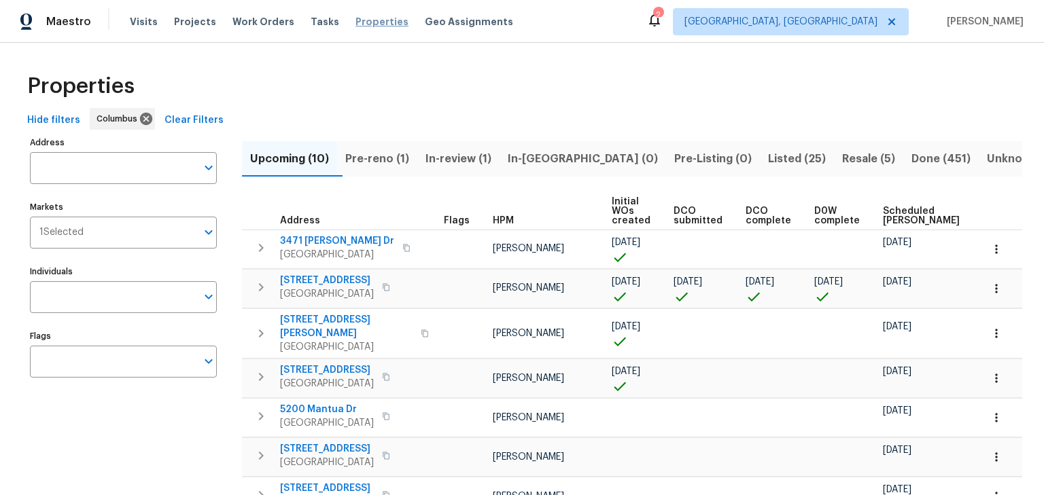
click at [369, 24] on span "Properties" at bounding box center [381, 22] width 53 height 14
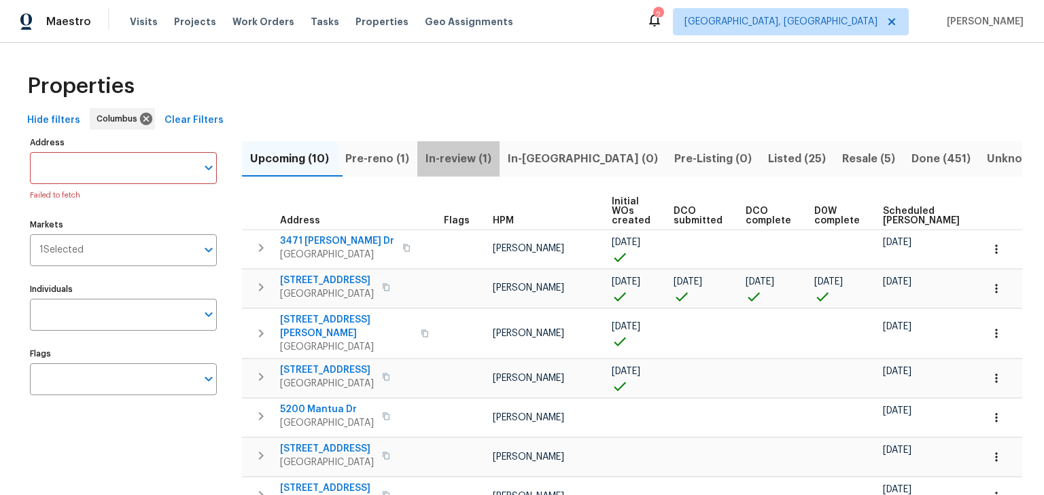
click at [462, 162] on span "In-review (1)" at bounding box center [458, 159] width 66 height 19
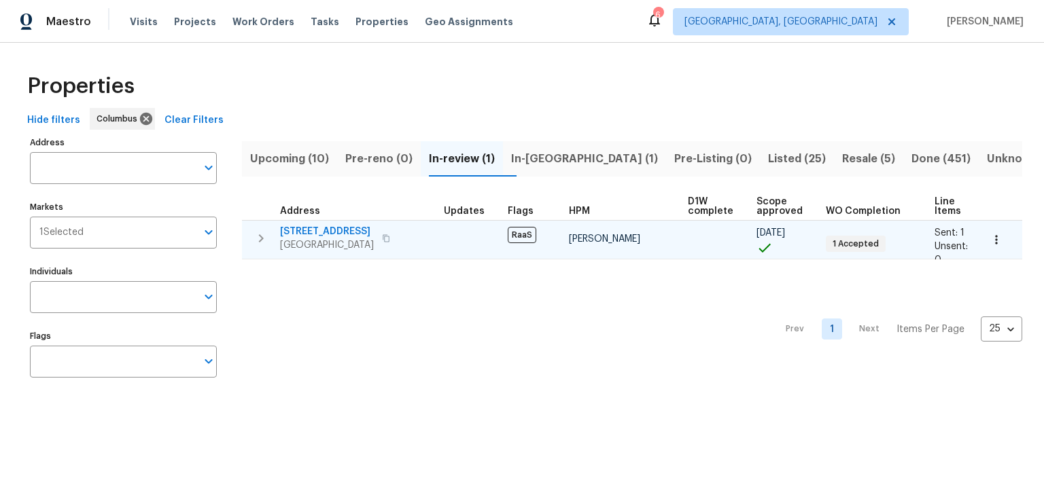
click at [290, 230] on span "1701 E Whittier St" at bounding box center [327, 232] width 94 height 14
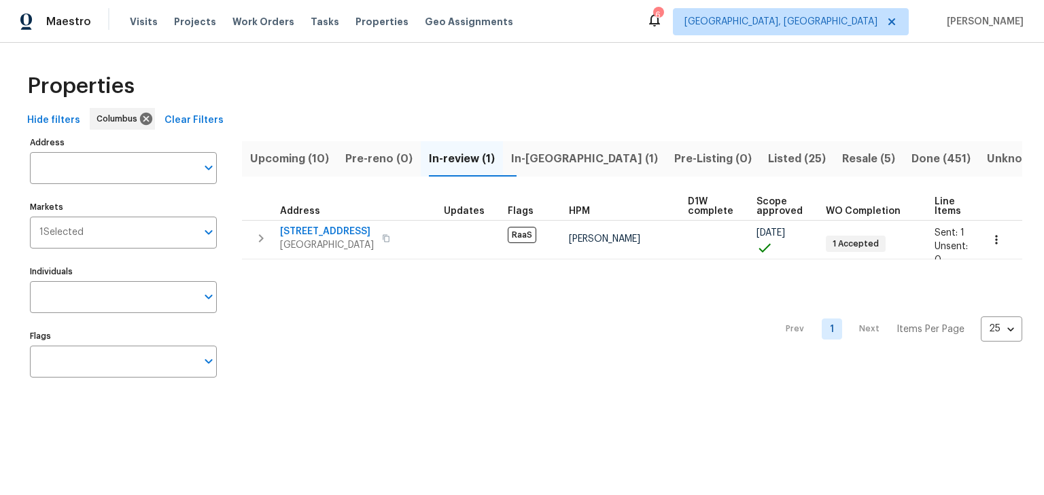
click at [528, 162] on span "In-reno (1)" at bounding box center [584, 159] width 147 height 19
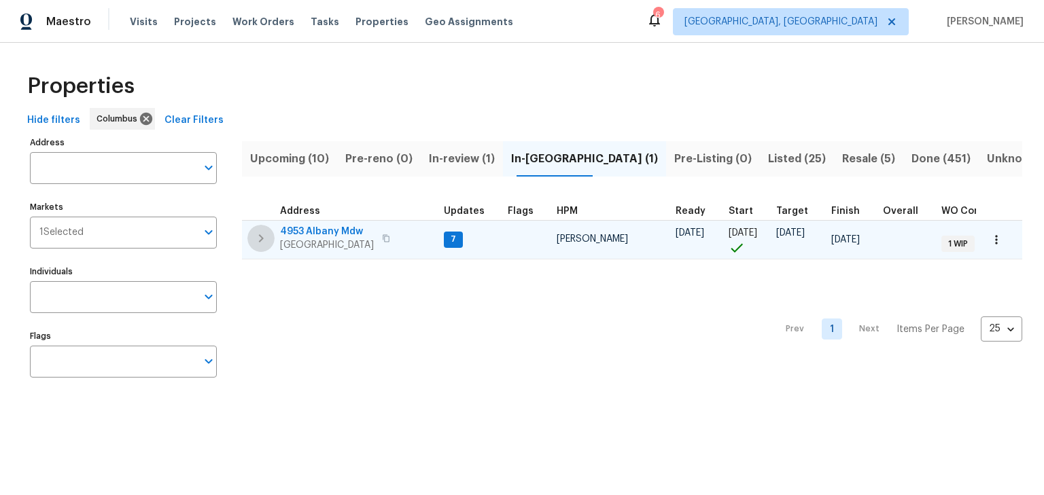
click at [259, 239] on icon "button" at bounding box center [261, 238] width 16 height 16
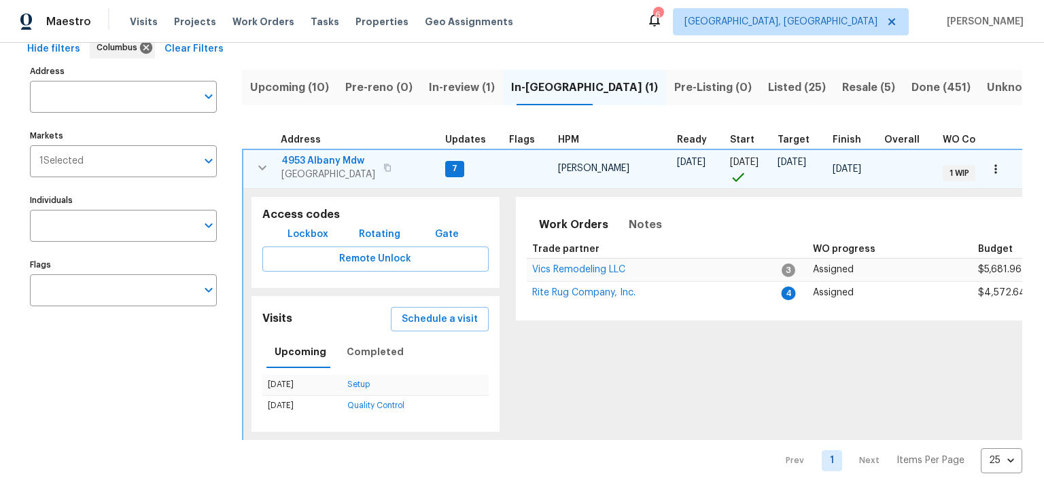
scroll to position [0, 379]
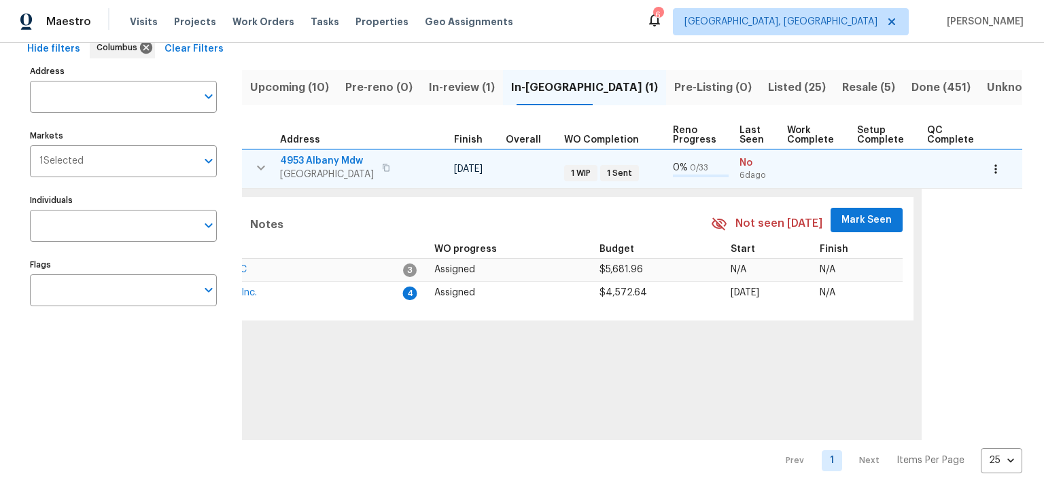
click at [841, 212] on span "Mark Seen" at bounding box center [866, 220] width 50 height 17
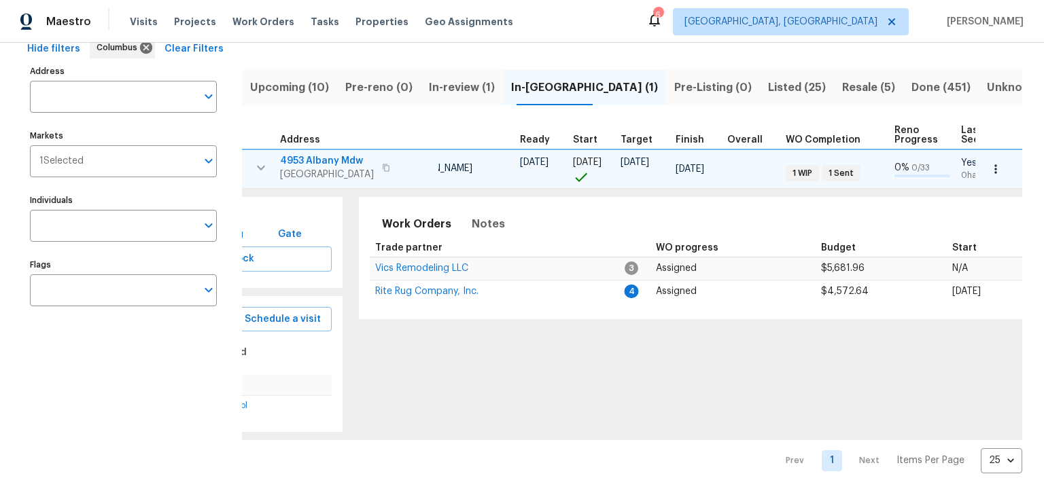
scroll to position [0, 120]
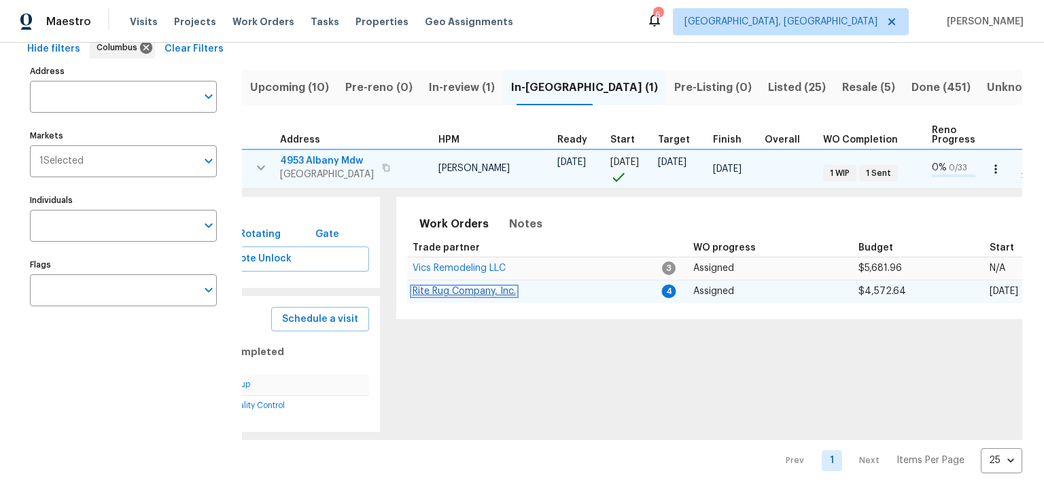
click at [439, 287] on span "Rite Rug Company, Inc." at bounding box center [464, 292] width 103 height 10
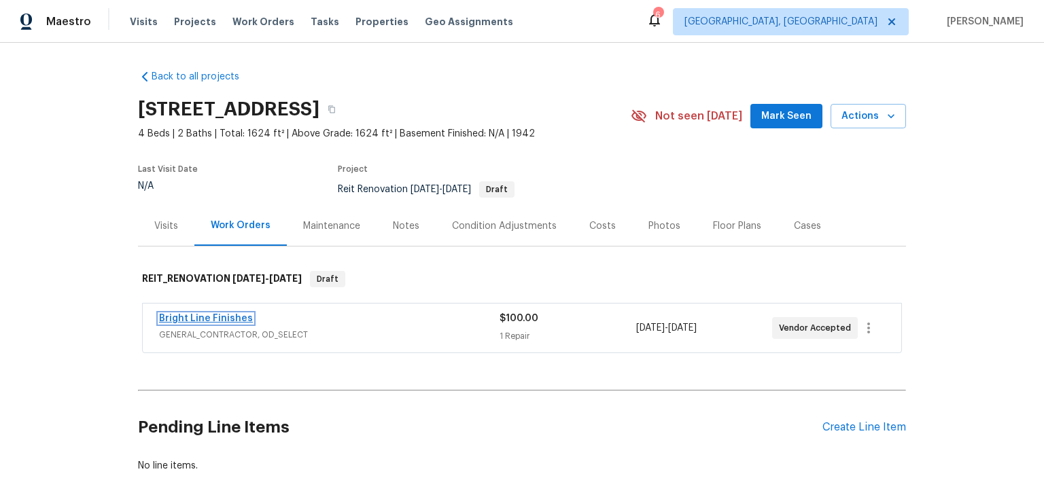
click at [223, 321] on link "Bright Line Finishes" at bounding box center [206, 319] width 94 height 10
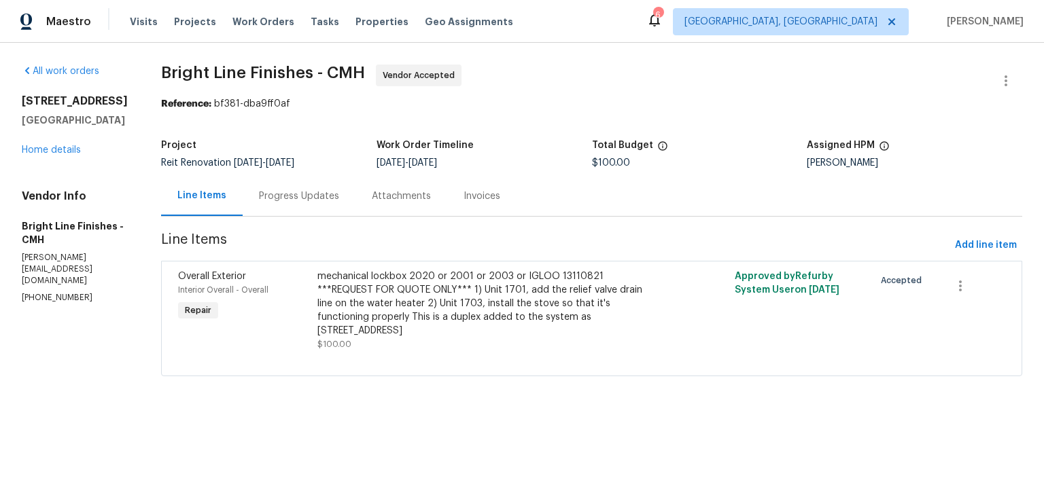
click at [311, 201] on div "Progress Updates" at bounding box center [299, 197] width 80 height 14
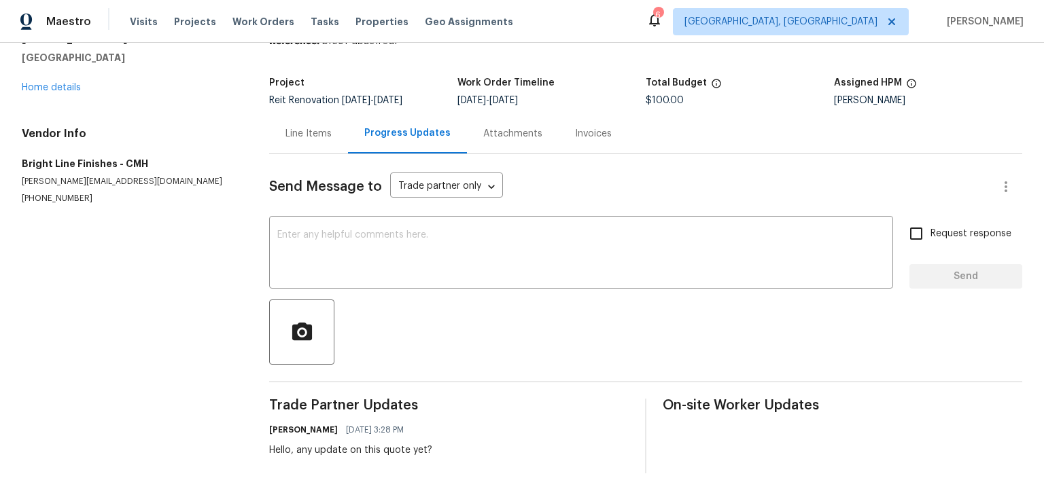
scroll to position [71, 0]
click at [458, 250] on textarea at bounding box center [581, 254] width 608 height 48
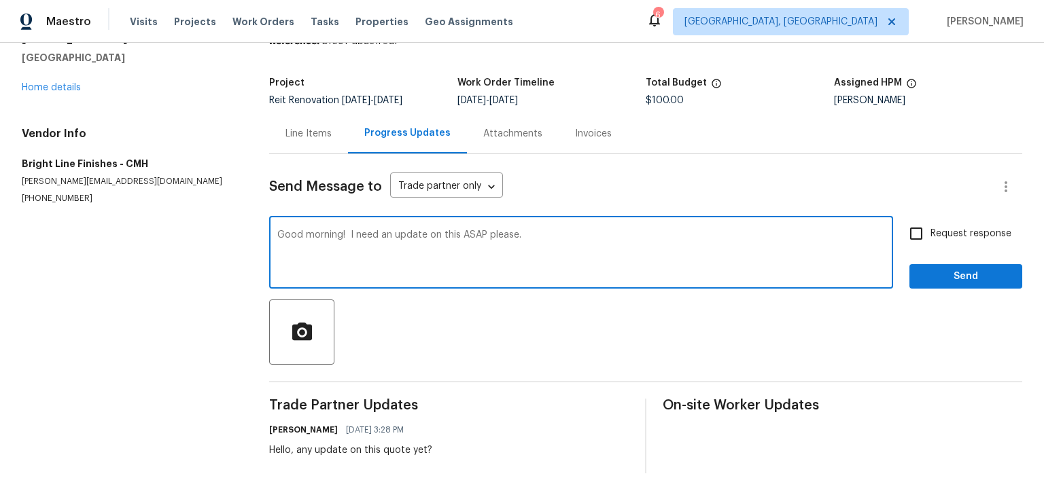
type textarea "Good morning! I need an update on this ASAP please."
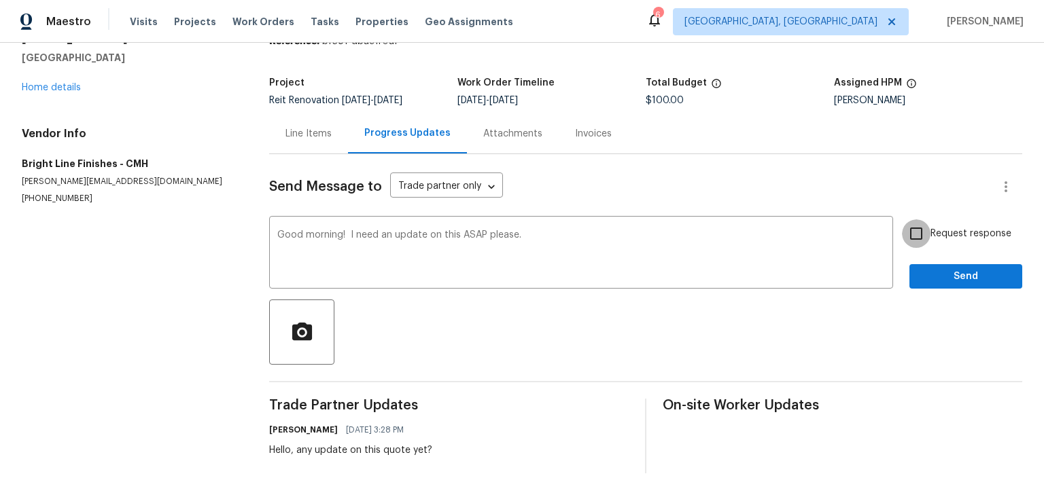
click at [908, 230] on input "Request response" at bounding box center [916, 234] width 29 height 29
checkbox input "true"
click at [920, 264] on button "Send" at bounding box center [965, 276] width 113 height 25
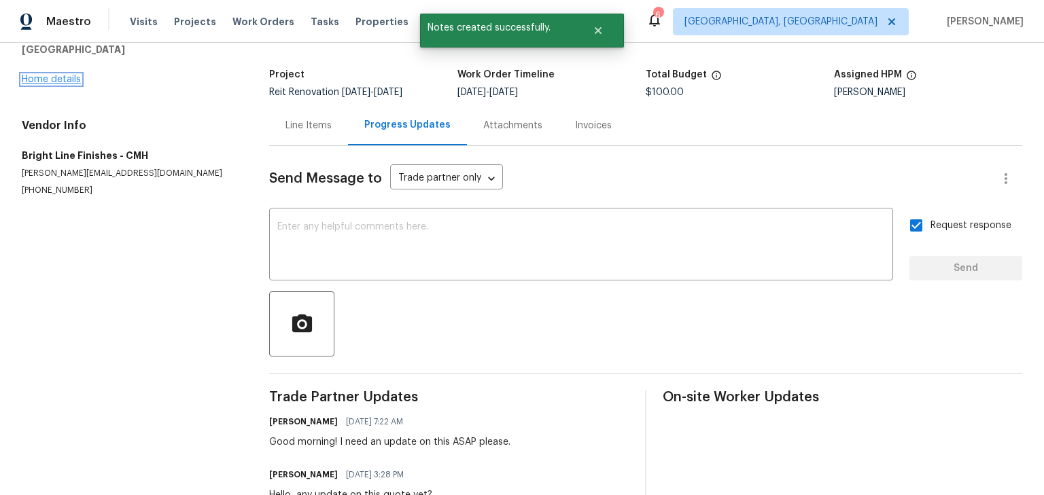
click at [77, 75] on link "Home details" at bounding box center [51, 80] width 59 height 10
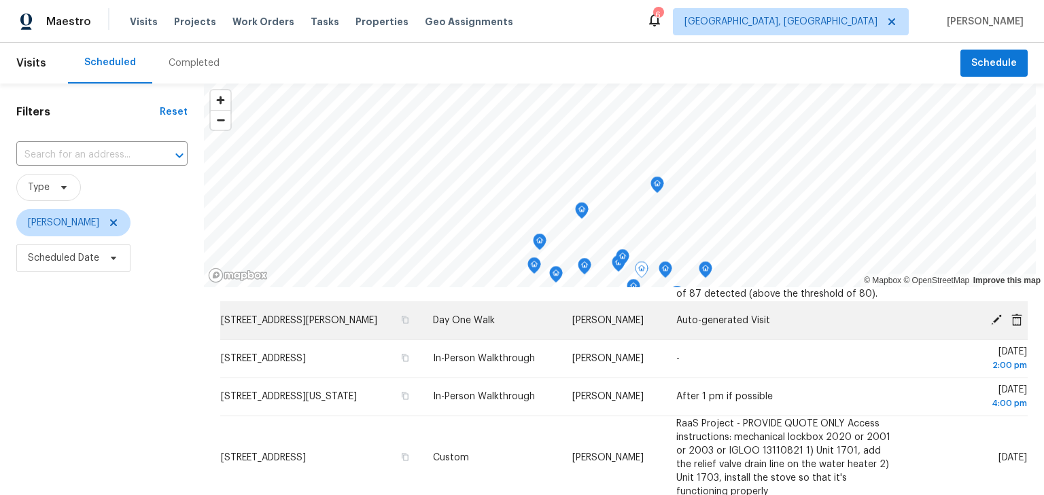
scroll to position [214, 0]
click at [991, 325] on icon at bounding box center [996, 319] width 11 height 11
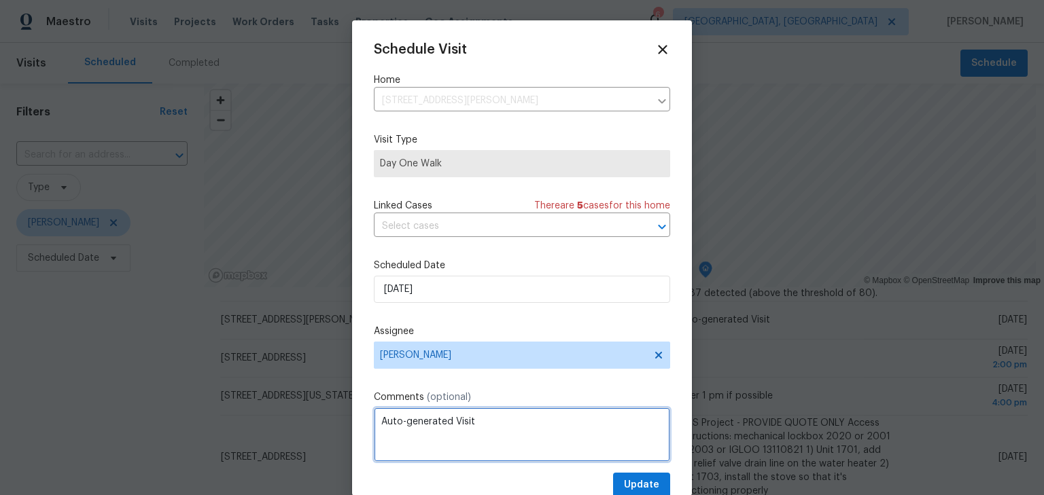
drag, startPoint x: 427, startPoint y: 423, endPoint x: 159, endPoint y: 400, distance: 268.8
click at [156, 401] on div "Schedule Visit Home [STREET_ADDRESS][PERSON_NAME] ​ Visit Type Day One Walk Lin…" at bounding box center [522, 247] width 1044 height 495
type textarea "DCO submitted"
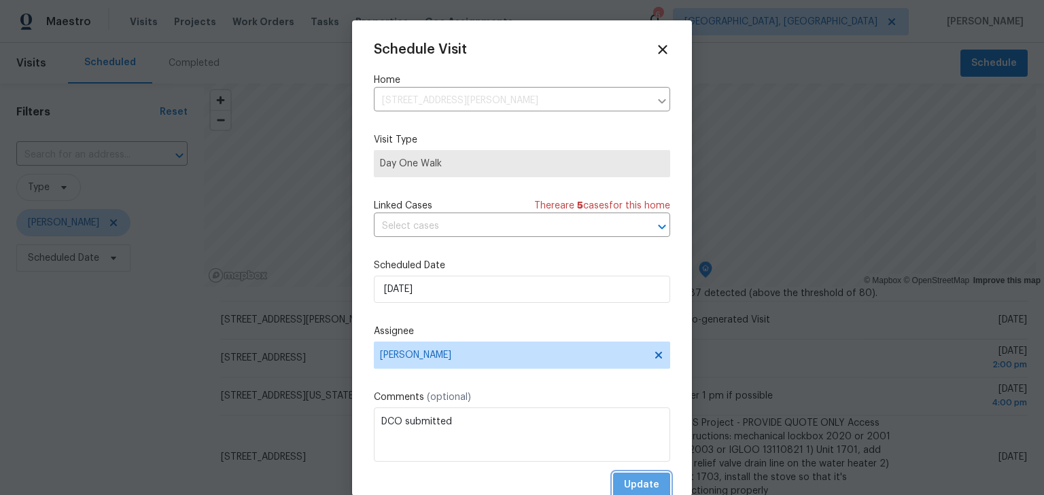
click at [613, 484] on button "Update" at bounding box center [641, 485] width 57 height 25
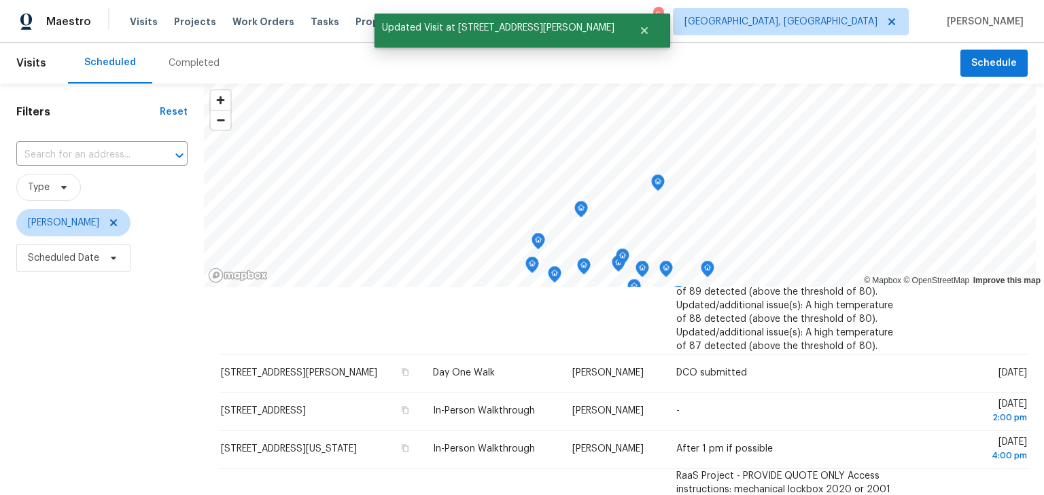
scroll to position [161, 0]
click at [94, 250] on span "Scheduled Date" at bounding box center [73, 258] width 114 height 27
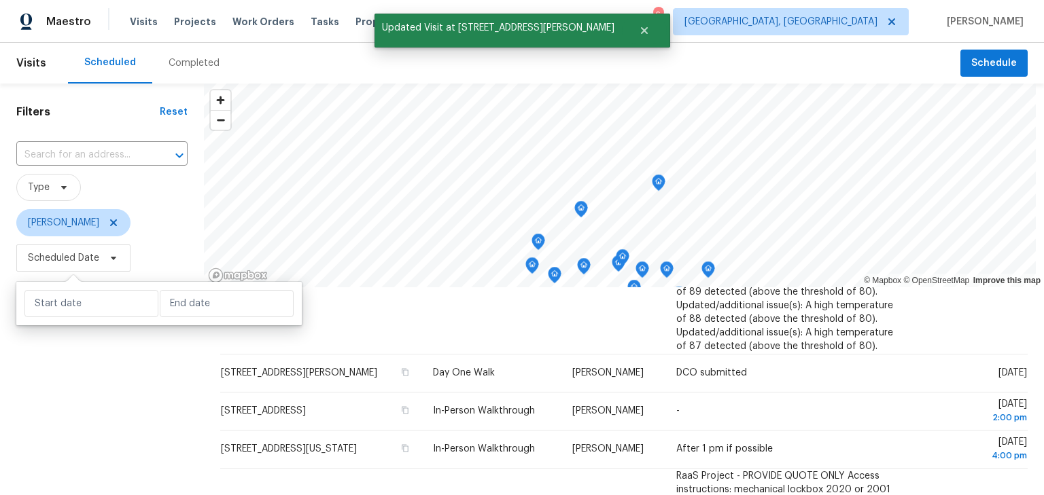
click at [94, 290] on div at bounding box center [158, 303] width 285 height 43
select select "7"
select select "2025"
select select "8"
select select "2025"
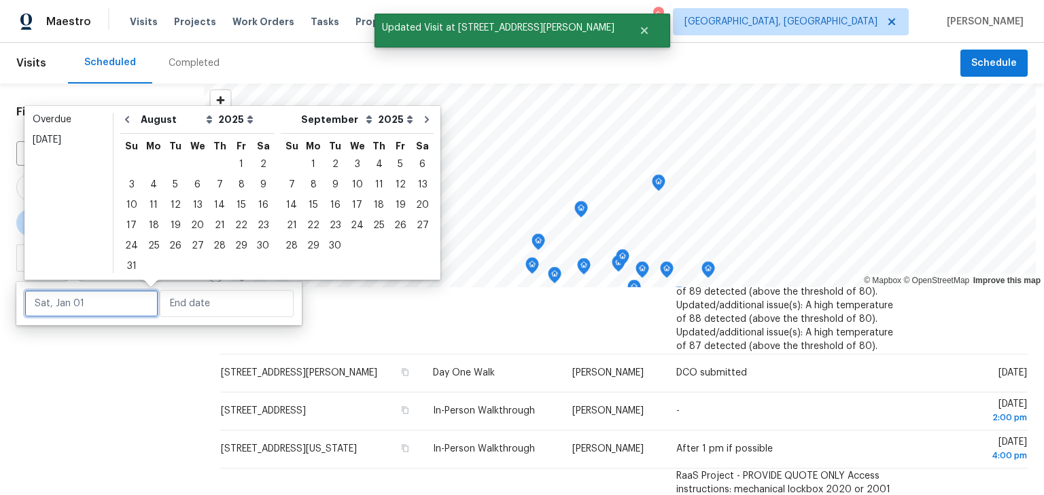
click at [92, 314] on input "text" at bounding box center [91, 303] width 134 height 27
type input "Thu, Aug 07"
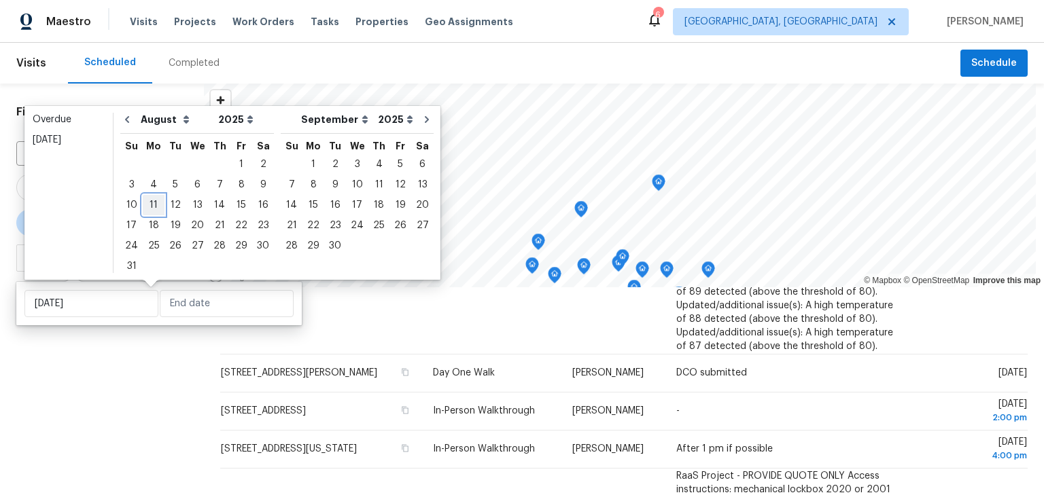
click at [152, 207] on div "11" at bounding box center [154, 205] width 22 height 19
type input "Mon, Aug 11"
click at [152, 207] on div "11" at bounding box center [154, 205] width 22 height 19
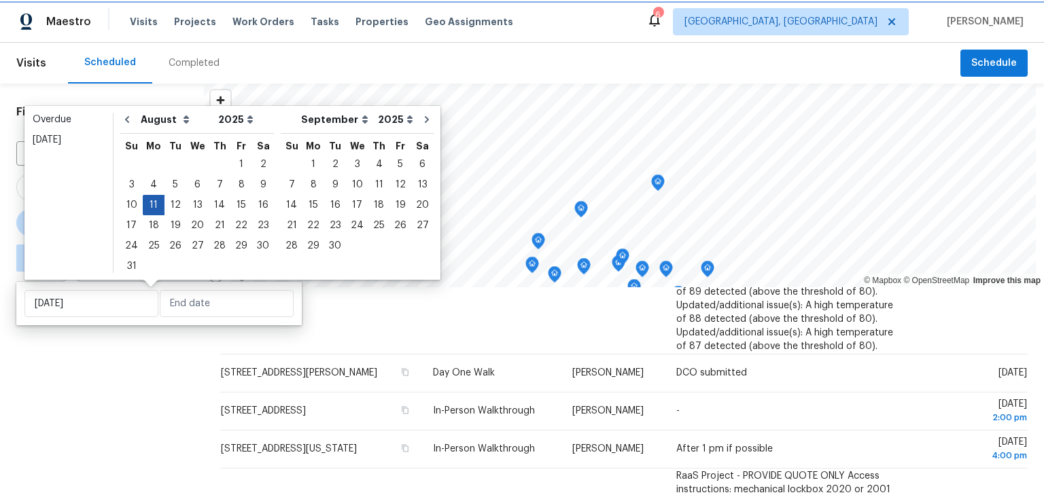
type input "Mon, Aug 11"
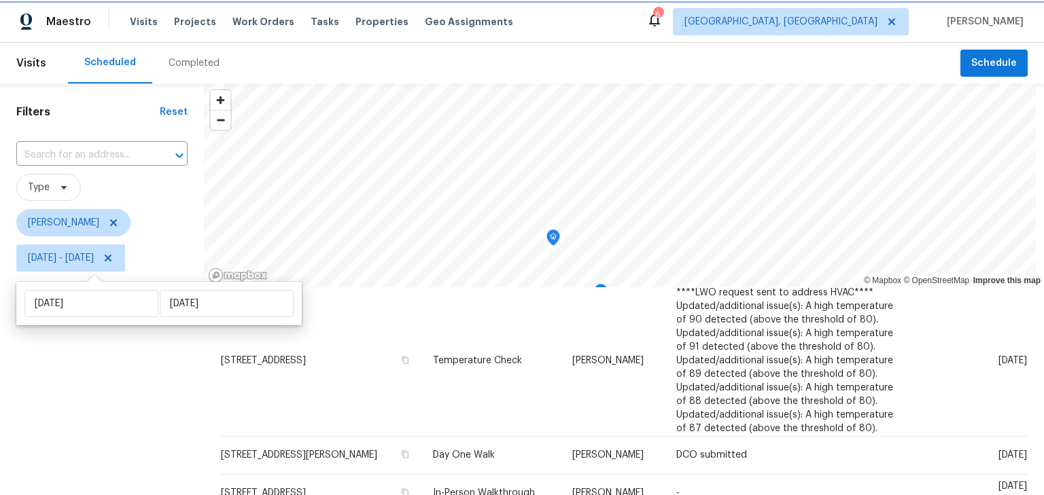
scroll to position [89, 0]
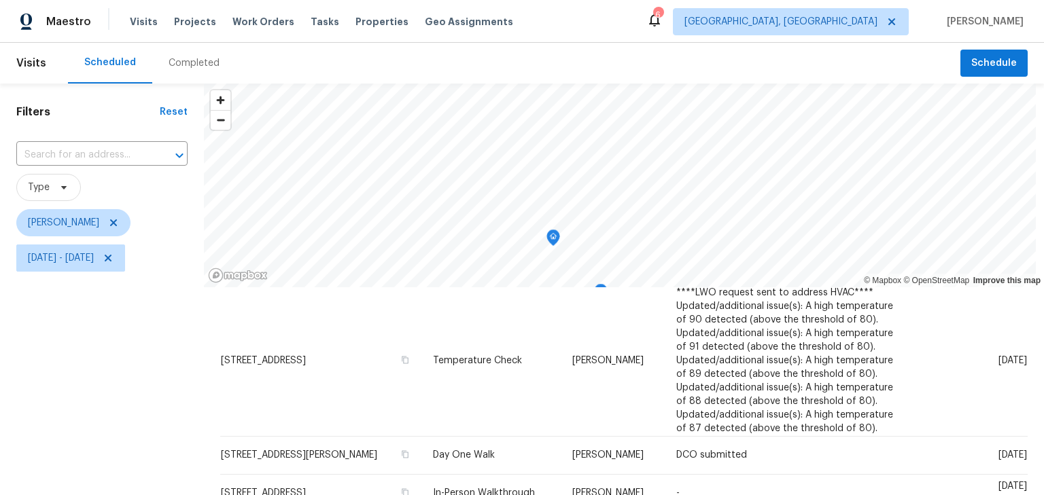
click at [122, 404] on div "Filters Reset ​ Type Keith Hollingsworth Mon, Aug 11 - Mon, Aug 11" at bounding box center [102, 384] width 204 height 600
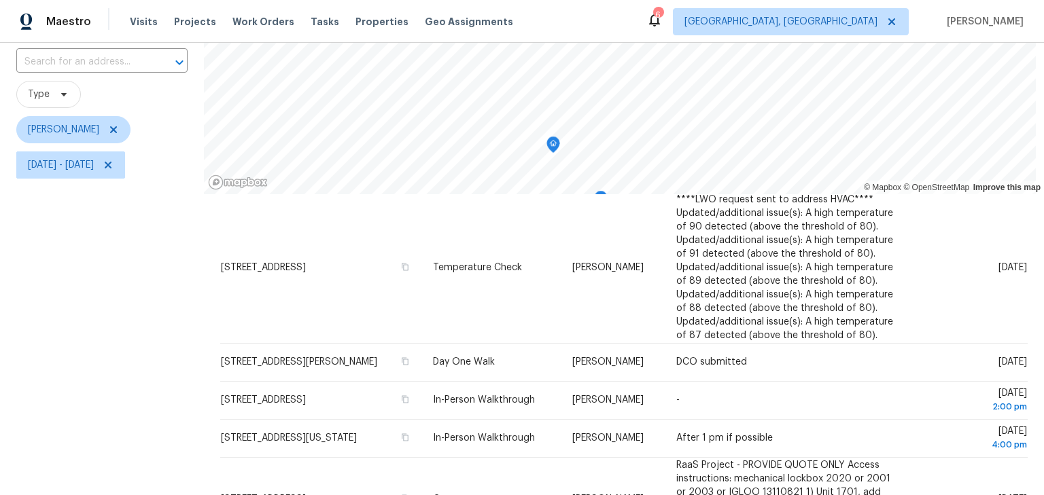
scroll to position [92, 0]
click at [122, 173] on span "Mon, Aug 11 - Mon, Aug 11" at bounding box center [70, 165] width 109 height 27
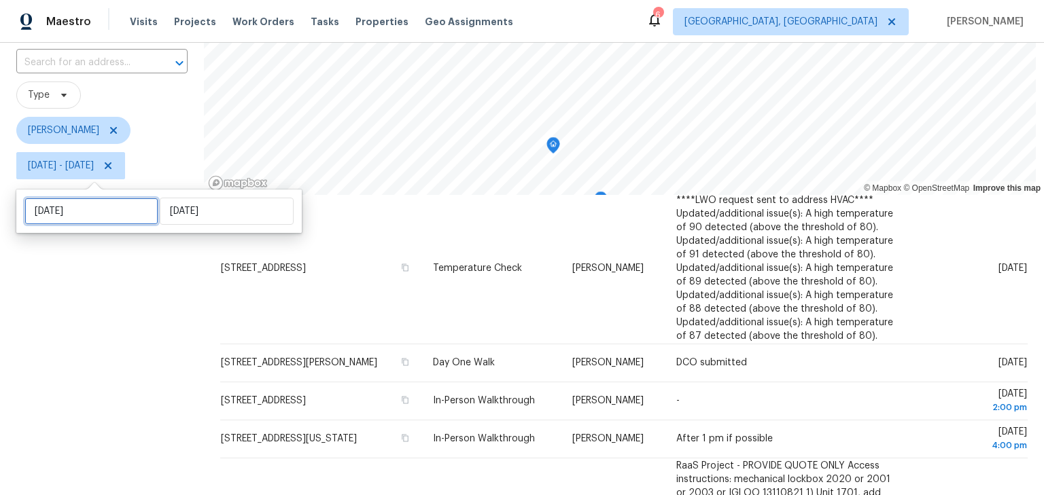
click at [116, 218] on input "Mon, Aug 11" at bounding box center [91, 211] width 134 height 27
select select "7"
select select "2025"
select select "8"
select select "2025"
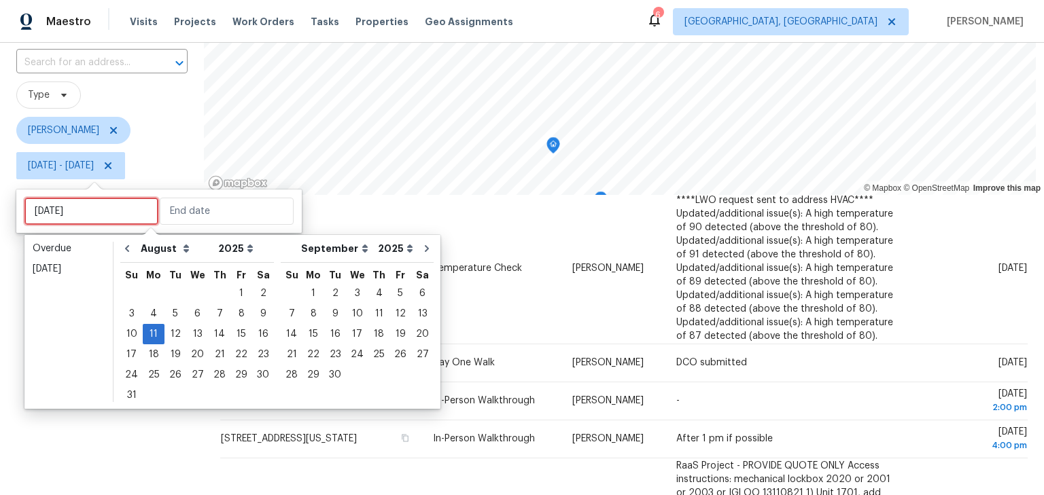
type input "Mon, Aug 11"
type input "Wed, Aug 27"
click at [192, 338] on div "13" at bounding box center [197, 334] width 22 height 19
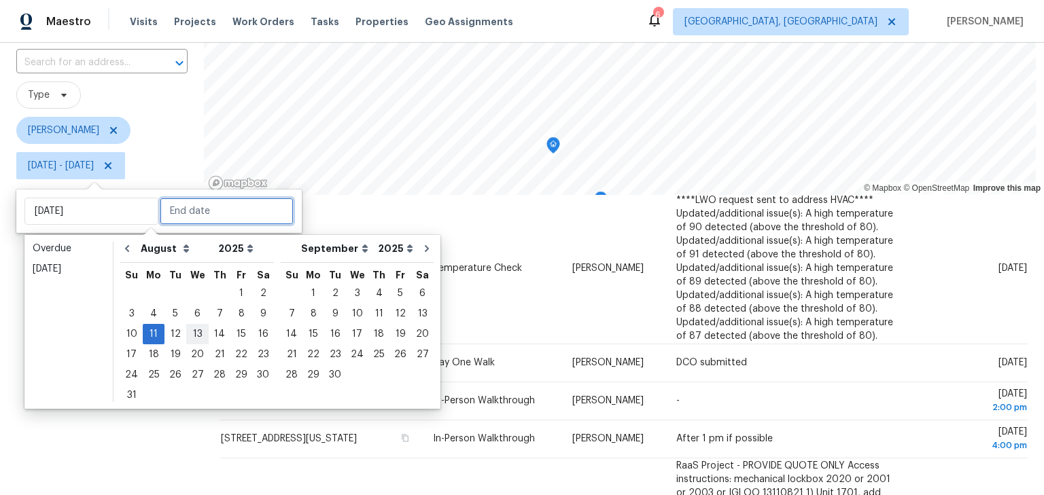
type input "Wed, Aug 13"
type input "Mon, Aug 11"
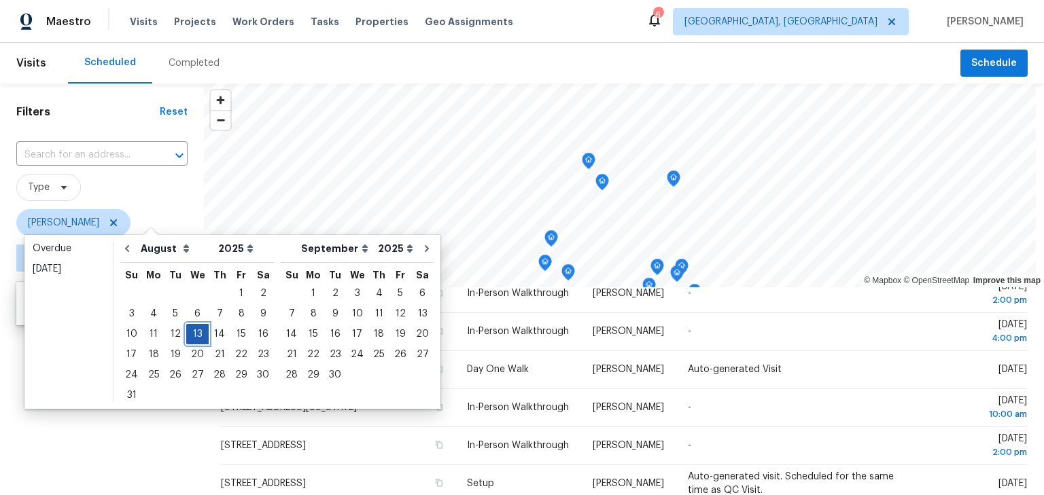
click at [192, 338] on div "13" at bounding box center [197, 334] width 22 height 19
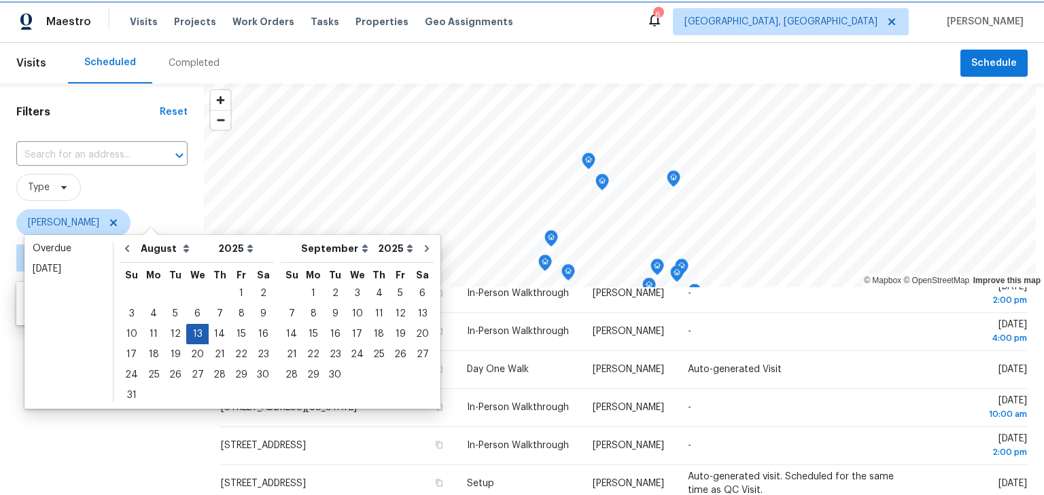
type input "Wed, Aug 13"
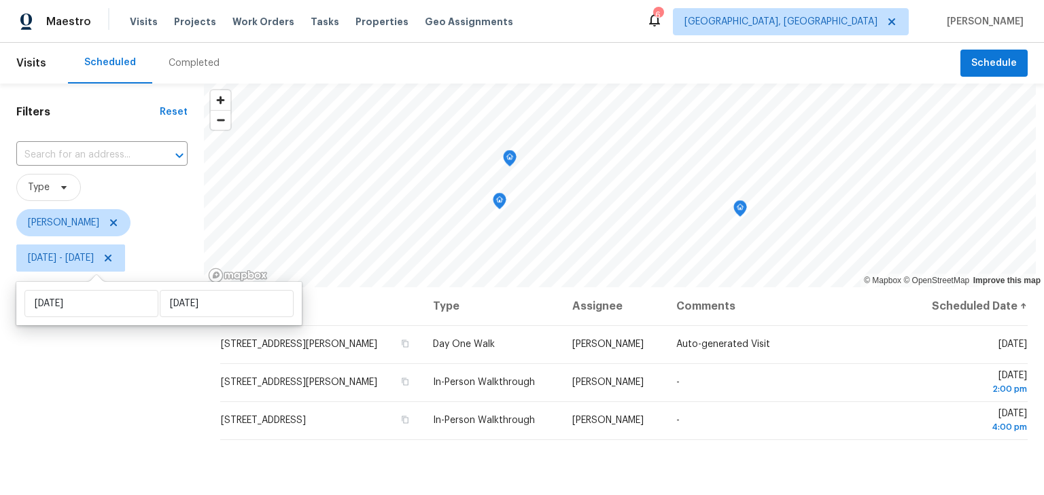
click at [128, 408] on div "Filters Reset ​ Type Keith Hollingsworth Wed, Aug 13 - Wed, Aug 13" at bounding box center [102, 384] width 204 height 600
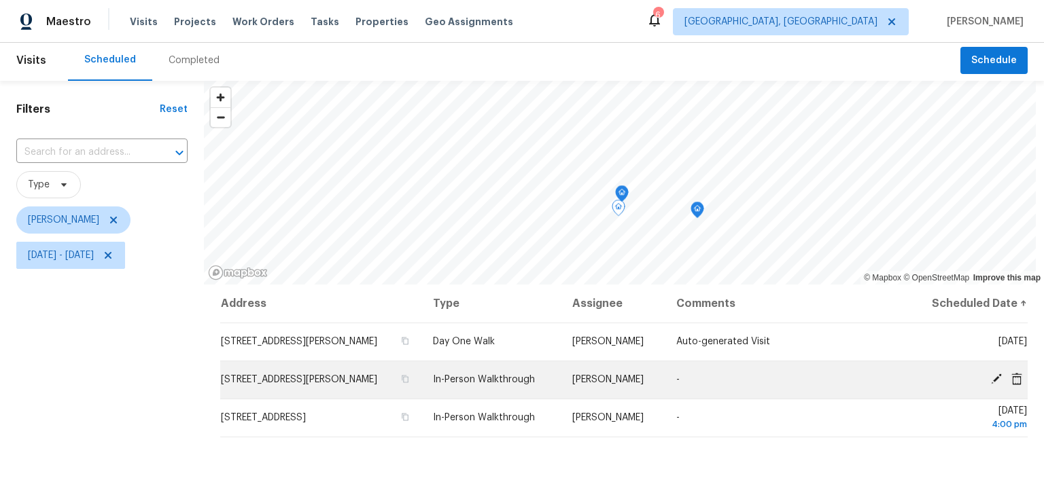
scroll to position [3, 0]
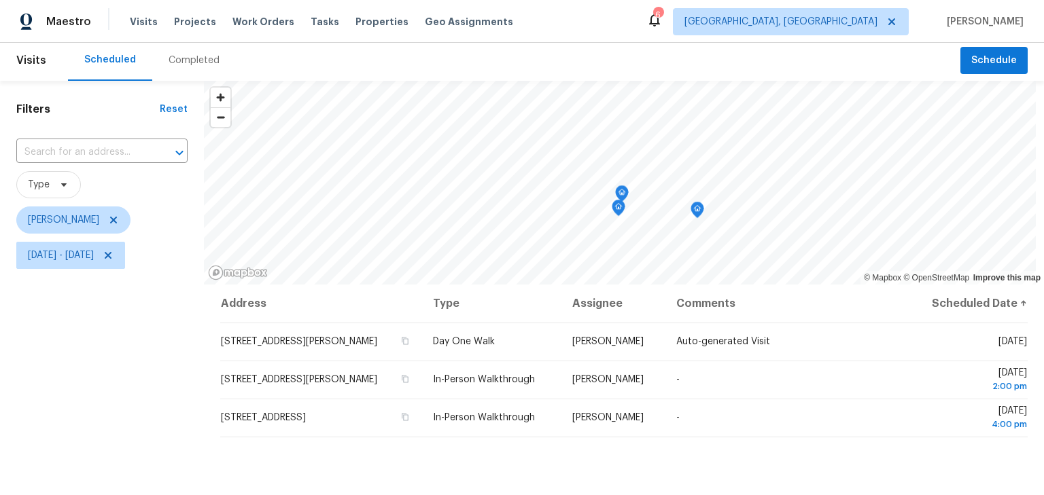
click at [133, 325] on div "Filters Reset ​ Type Keith Hollingsworth Wed, Aug 13 - Wed, Aug 13" at bounding box center [102, 381] width 204 height 600
click at [94, 257] on span "Wed, Aug 13 - Wed, Aug 13" at bounding box center [61, 256] width 66 height 14
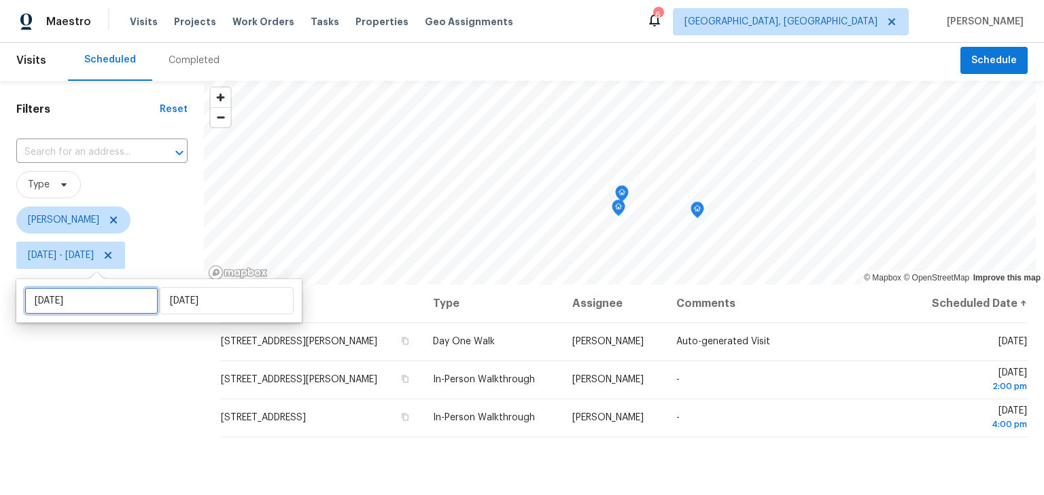
click at [104, 307] on input "Wed, Aug 13" at bounding box center [91, 301] width 134 height 27
select select "7"
select select "2025"
select select "8"
select select "2025"
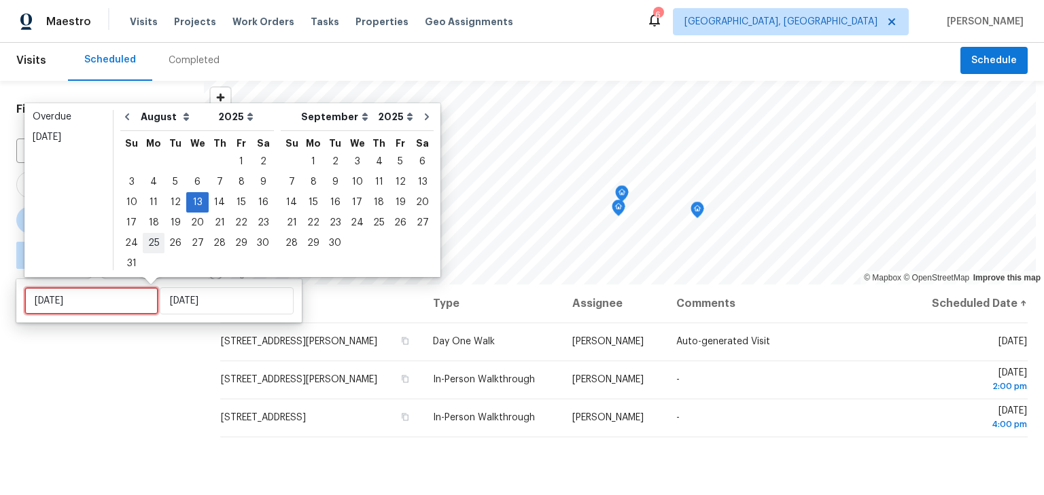
type input "Tue, Aug 26"
type input "Mon, Aug 11"
type input "Wed, Aug 13"
click at [155, 197] on div "11" at bounding box center [154, 202] width 22 height 19
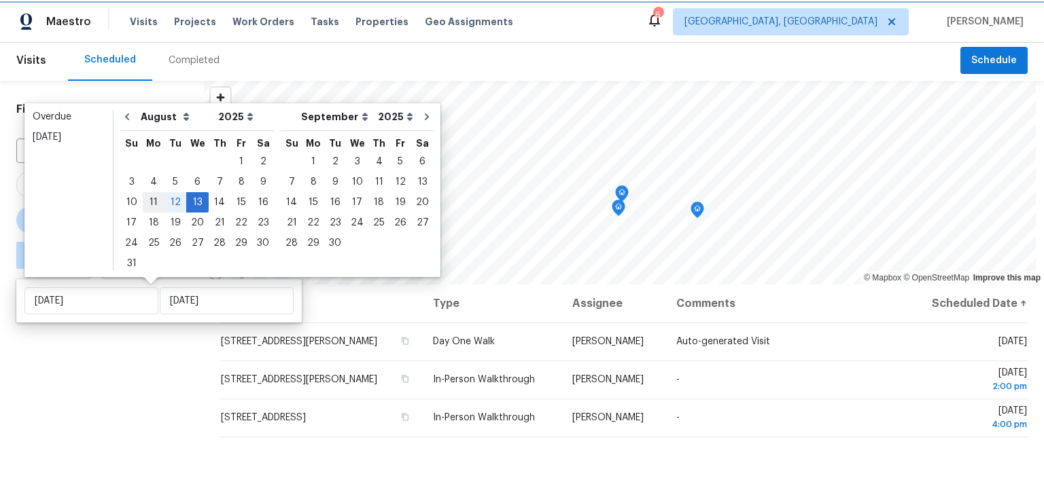
type input "Mon, Aug 11"
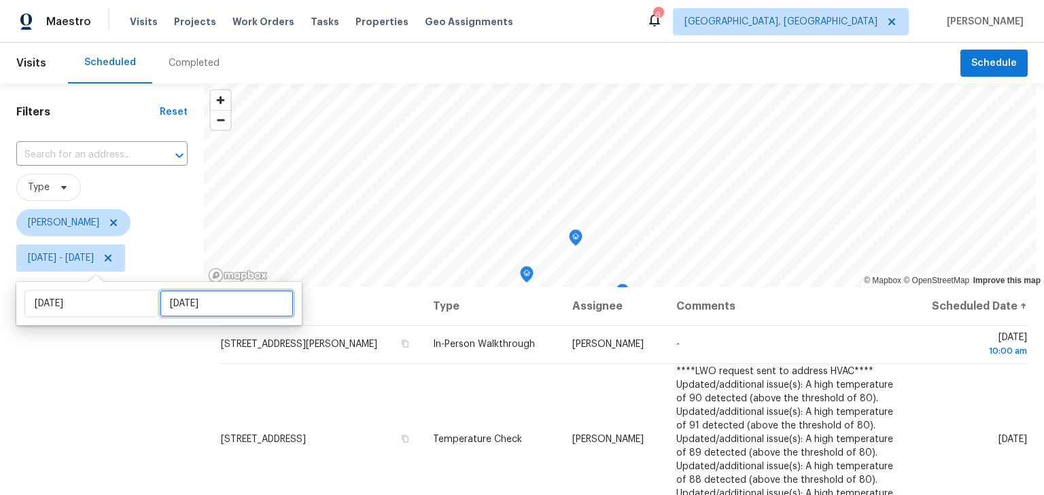
click at [182, 313] on input "Wed, Aug 13" at bounding box center [227, 303] width 134 height 27
select select "7"
select select "2025"
select select "8"
select select "2025"
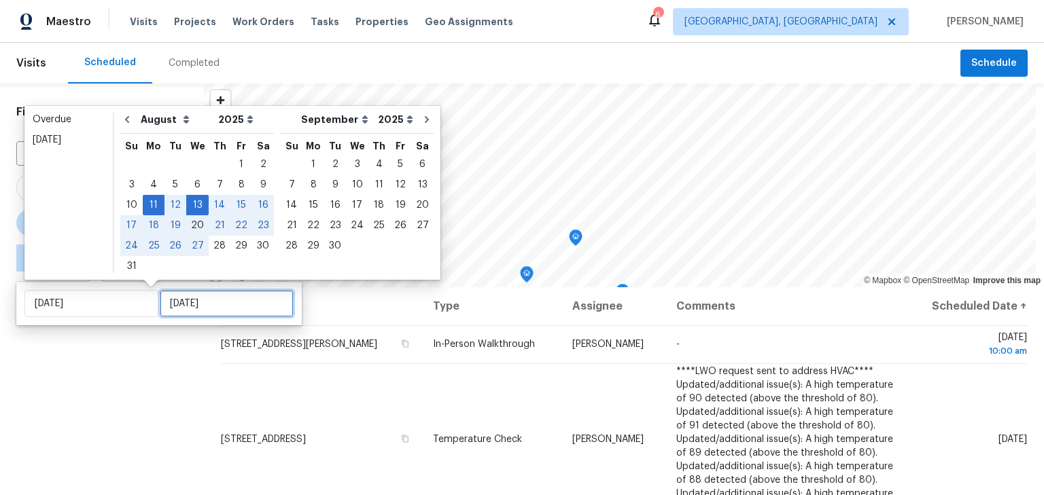
type input "Wed, Aug 20"
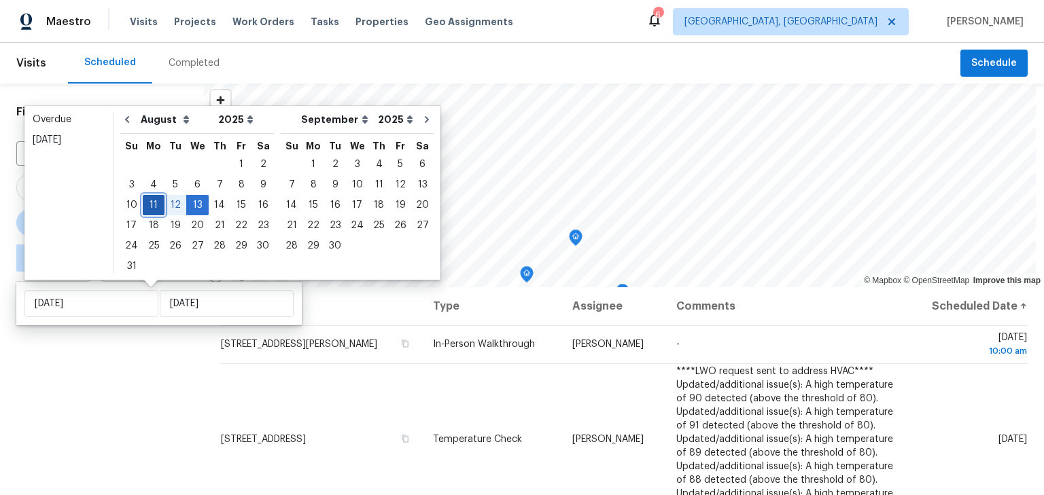
click at [148, 207] on div "11" at bounding box center [154, 205] width 22 height 19
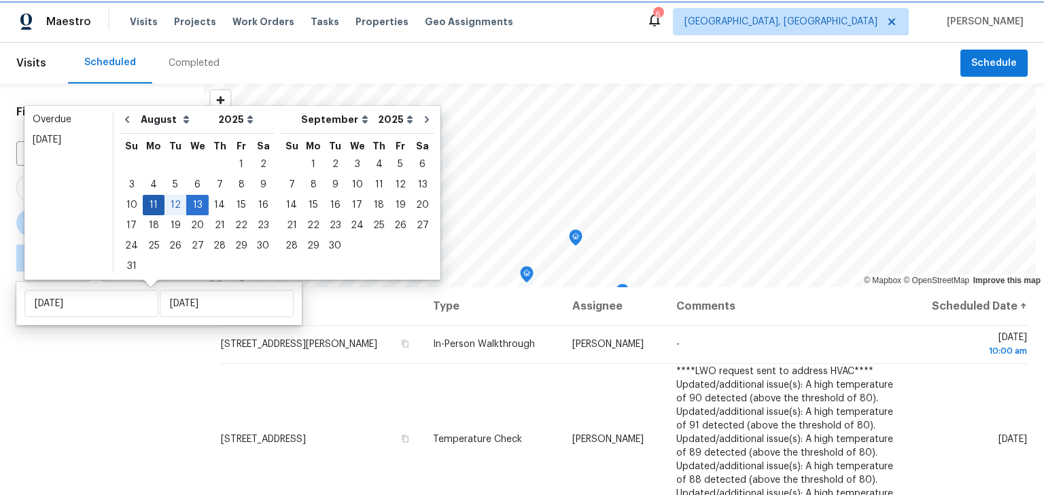
type input "Mon, Aug 11"
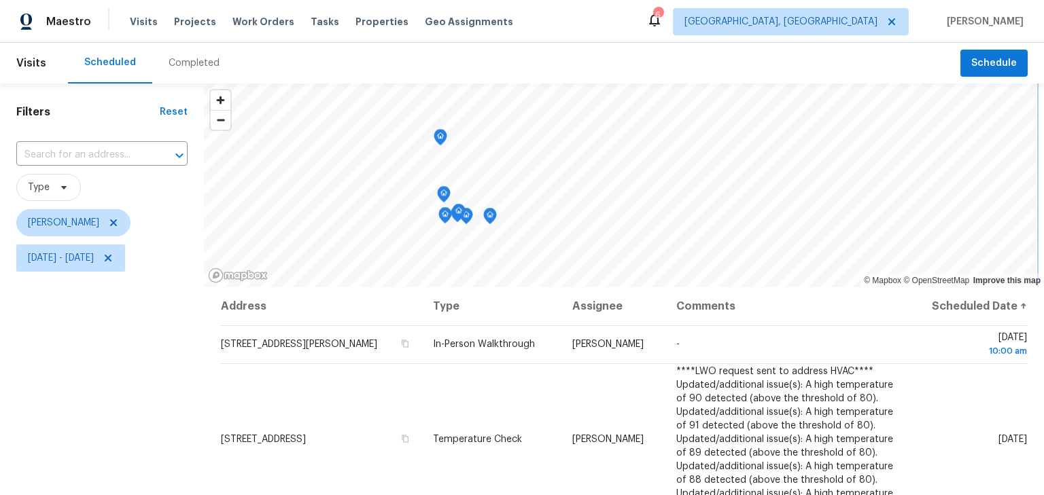
click at [437, 139] on icon "Map marker" at bounding box center [440, 138] width 12 height 16
click at [436, 147] on div "Map marker" at bounding box center [441, 139] width 14 height 21
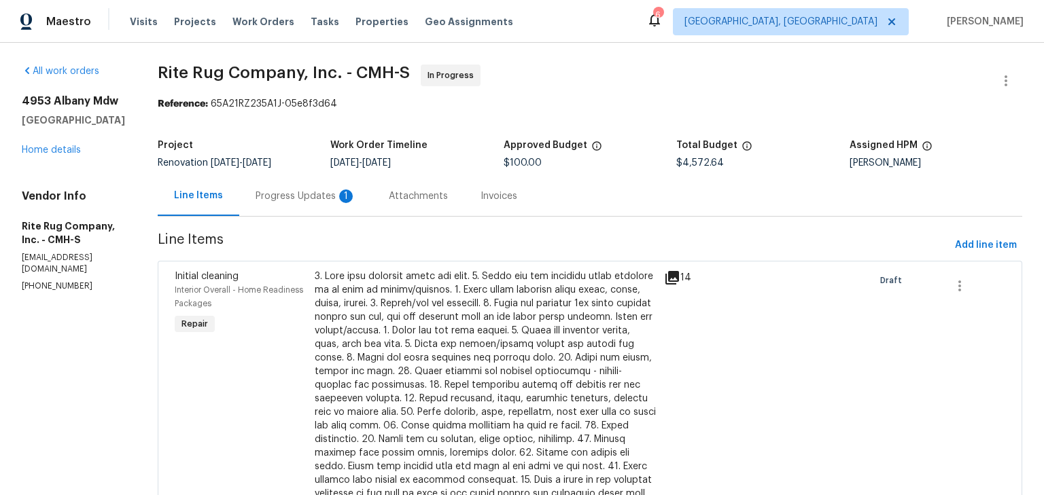
click at [324, 187] on div "Progress Updates 1" at bounding box center [305, 196] width 133 height 40
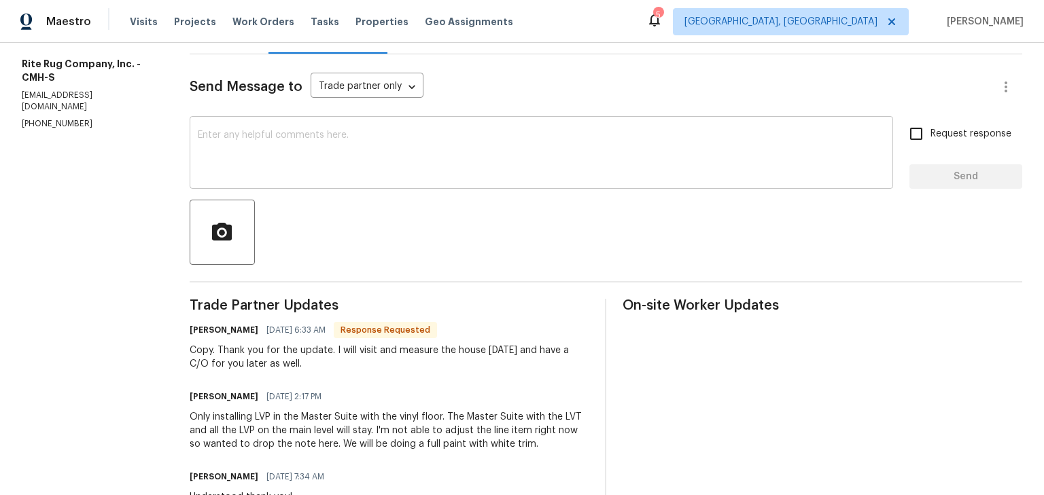
scroll to position [163, 0]
click at [325, 162] on textarea at bounding box center [541, 154] width 687 height 48
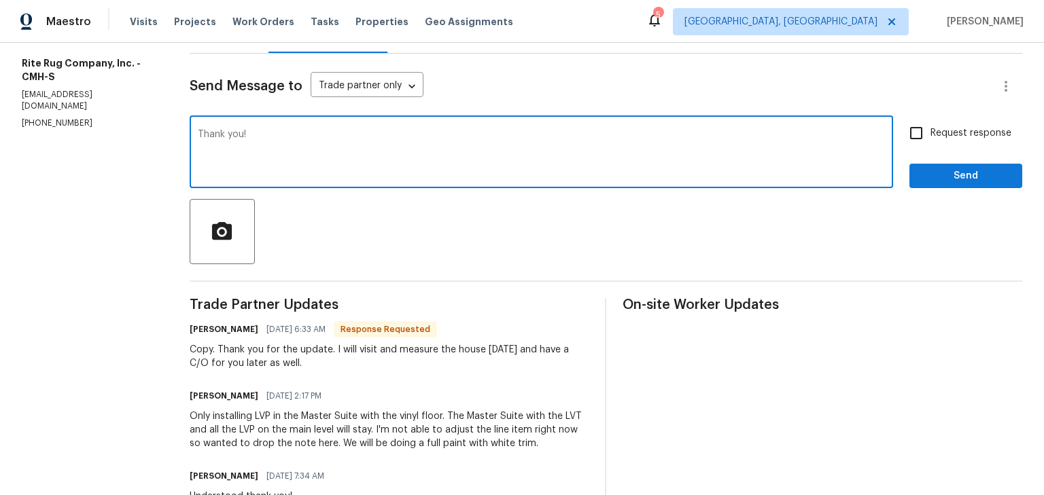
type textarea "Thank you!"
click at [920, 182] on span "Send" at bounding box center [965, 176] width 91 height 17
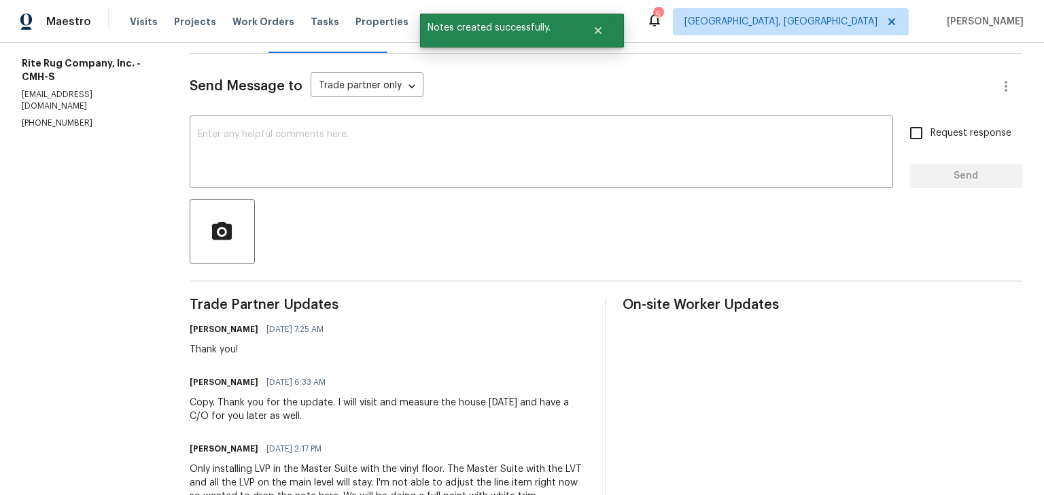
click at [678, 243] on div at bounding box center [606, 231] width 833 height 65
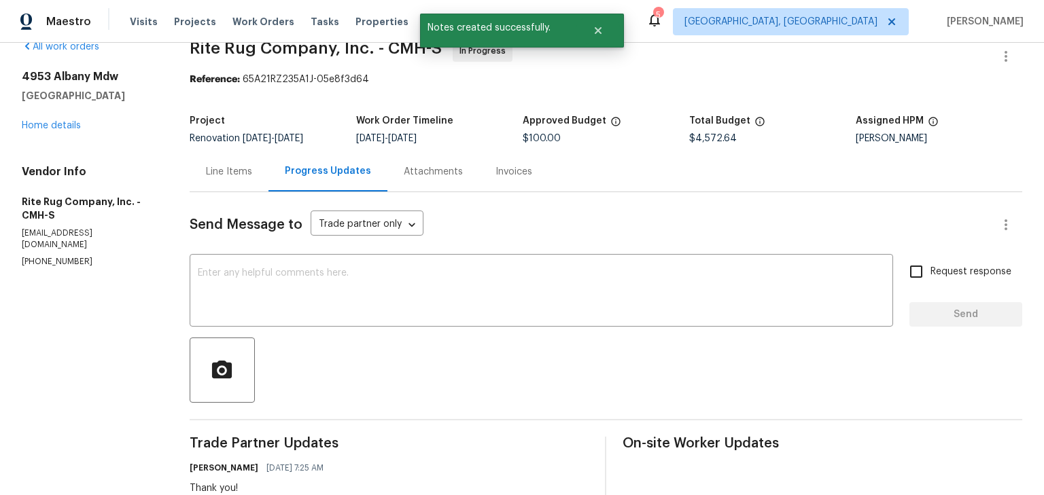
scroll to position [0, 0]
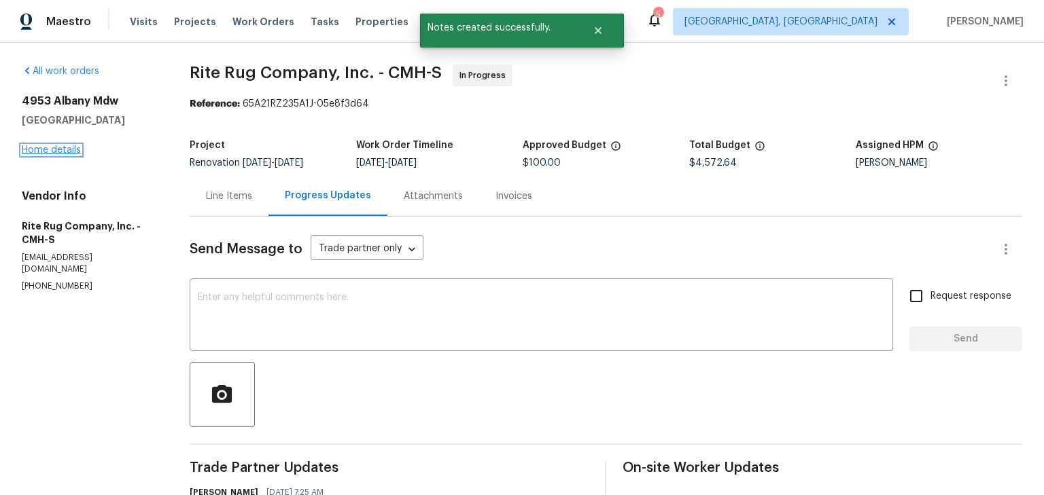
click at [59, 154] on link "Home details" at bounding box center [51, 150] width 59 height 10
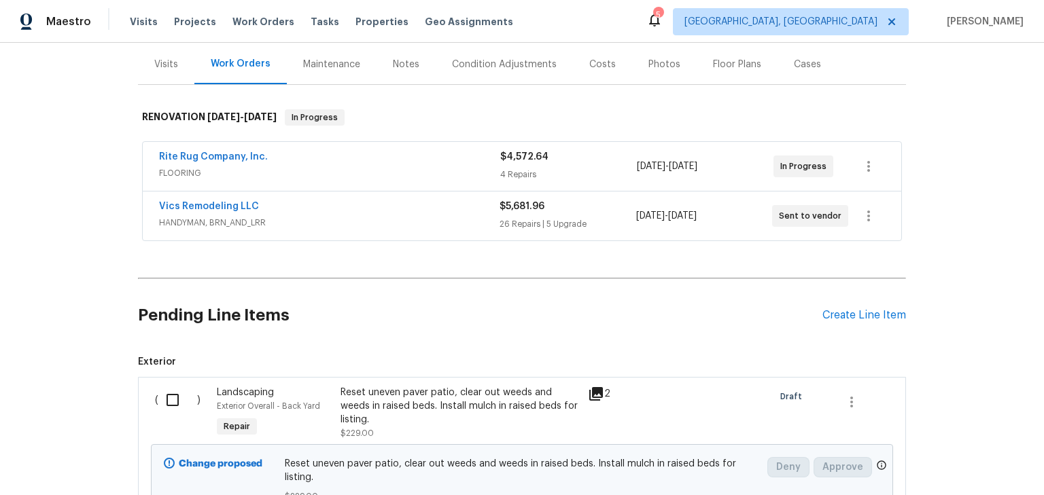
scroll to position [162, 0]
click at [205, 204] on link "Vics Remodeling LLC" at bounding box center [209, 206] width 100 height 10
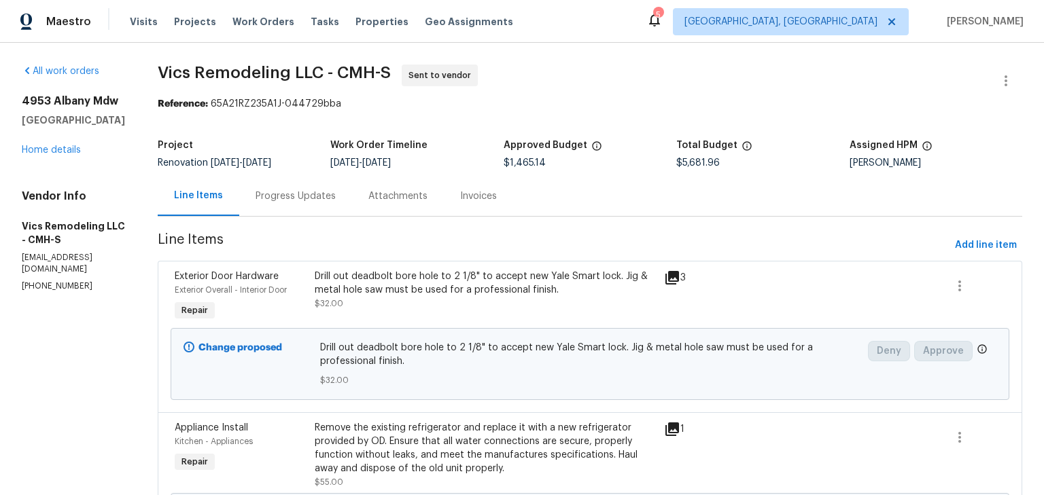
click at [285, 192] on div "Progress Updates" at bounding box center [296, 197] width 80 height 14
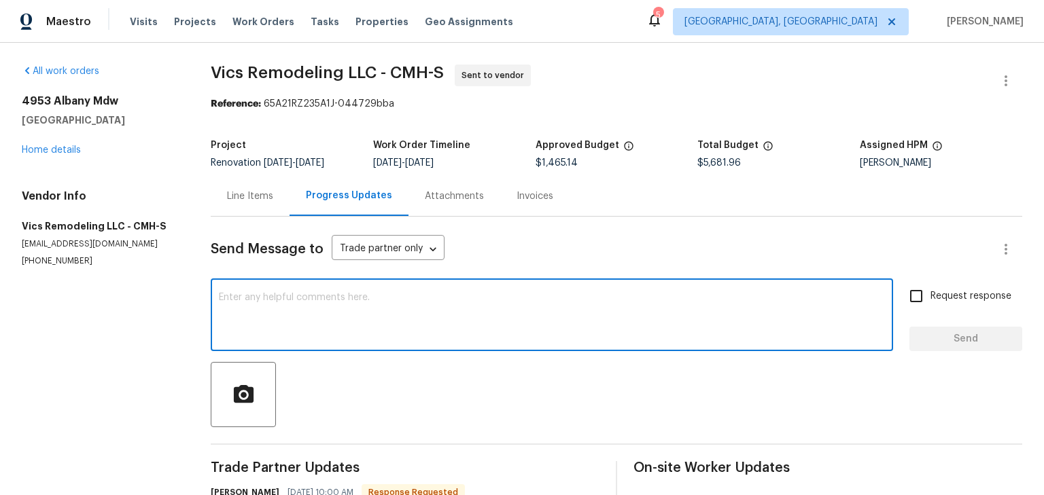
click at [344, 300] on textarea at bounding box center [552, 317] width 666 height 48
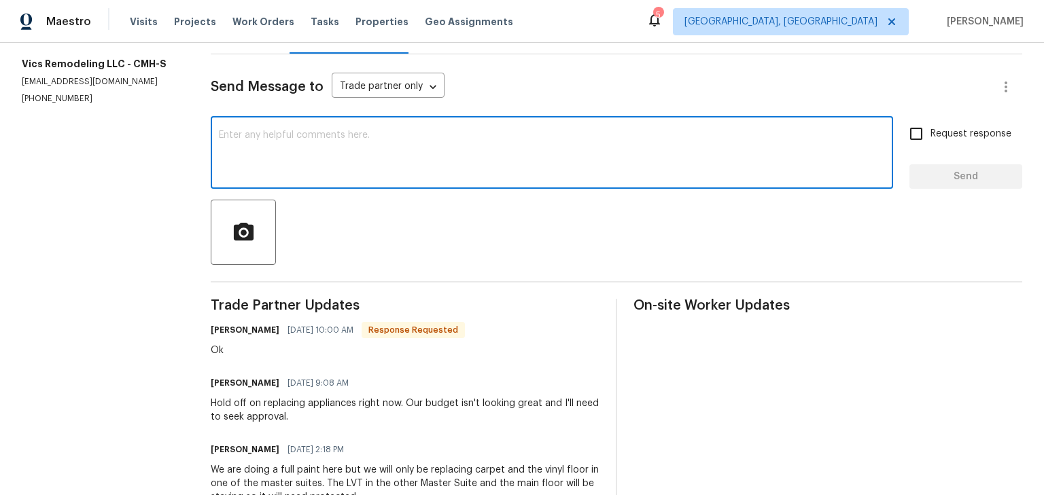
scroll to position [163, 0]
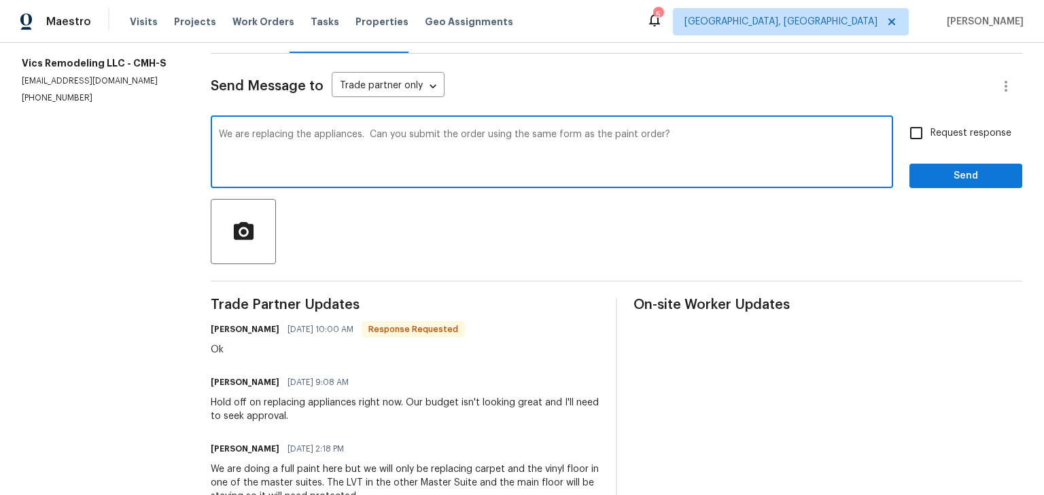
type textarea "We are replacing the appliances. Can you submit the order using the same form a…"
click at [910, 135] on input "Request response" at bounding box center [916, 133] width 29 height 29
checkbox input "true"
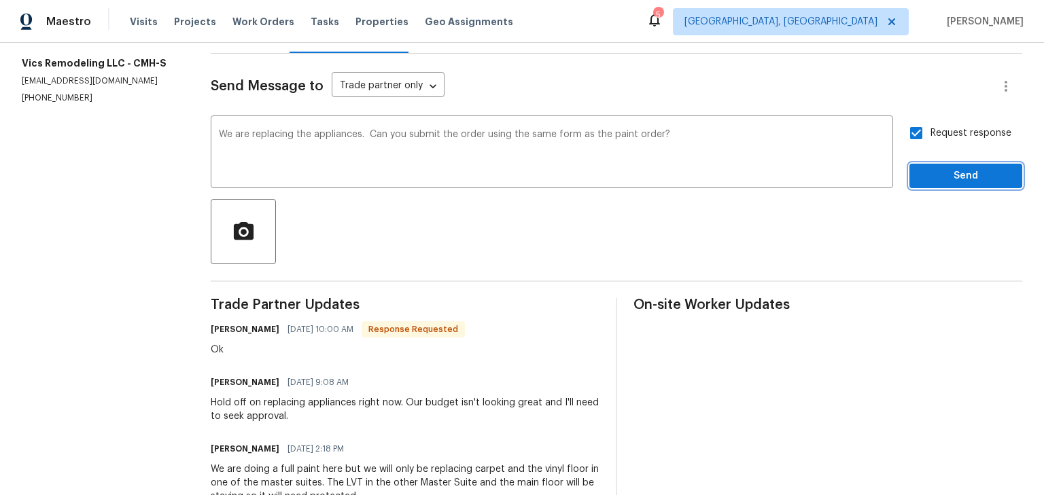
click at [921, 184] on span "Send" at bounding box center [965, 176] width 91 height 17
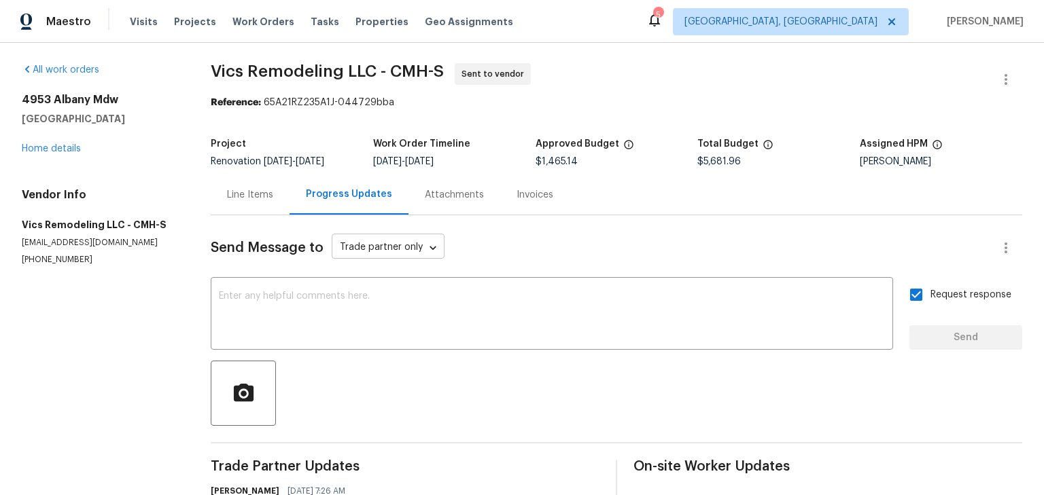
scroll to position [0, 0]
click at [368, 22] on span "Properties" at bounding box center [381, 22] width 53 height 14
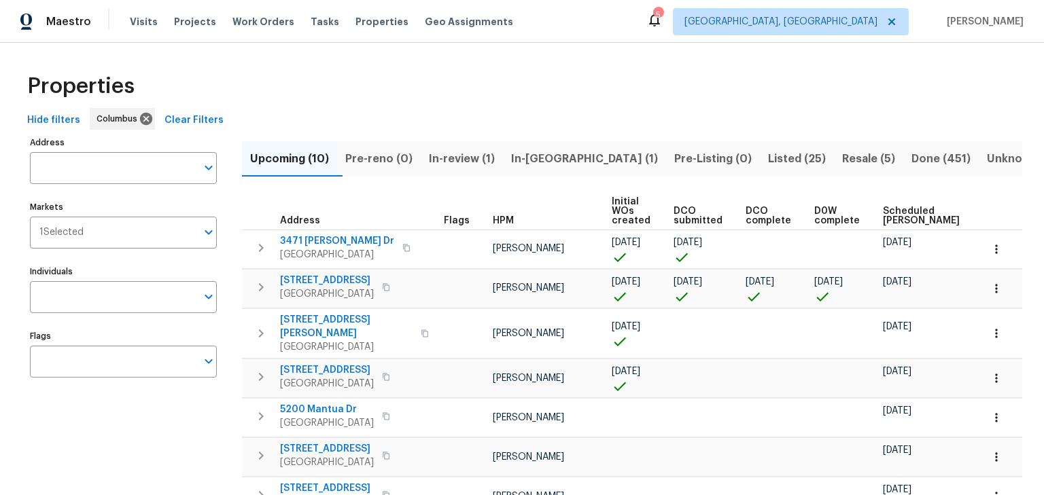
click at [472, 163] on span "In-review (1)" at bounding box center [462, 159] width 66 height 19
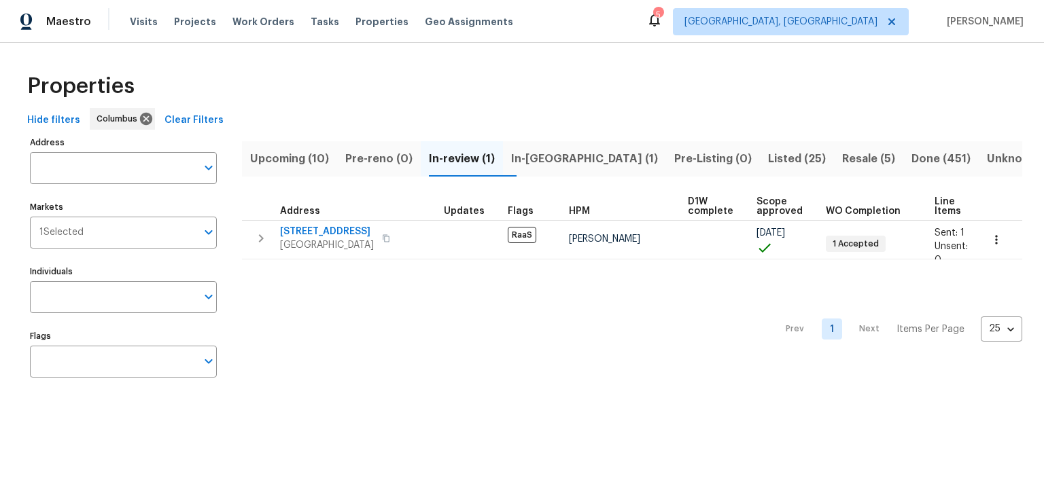
click at [329, 156] on span "Upcoming (10)" at bounding box center [289, 159] width 79 height 19
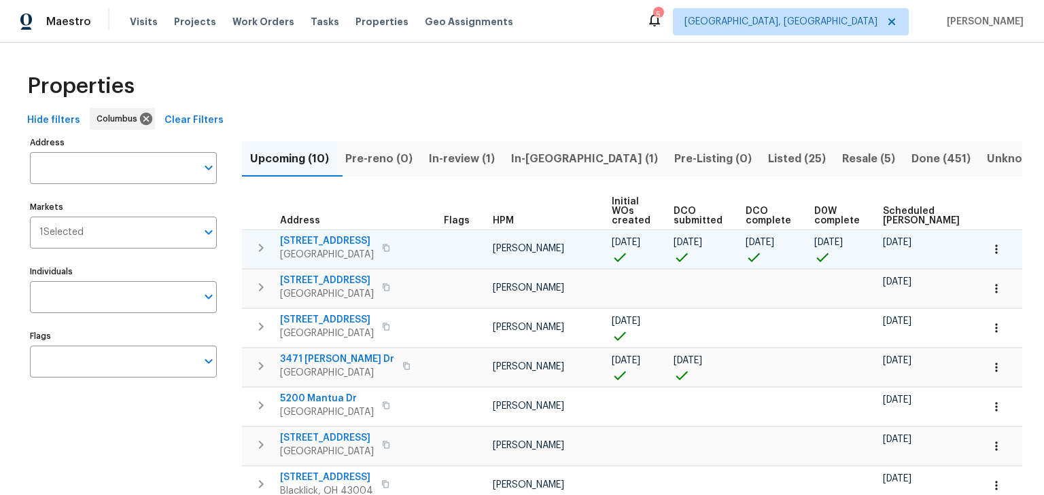
click at [258, 247] on icon "button" at bounding box center [261, 248] width 16 height 16
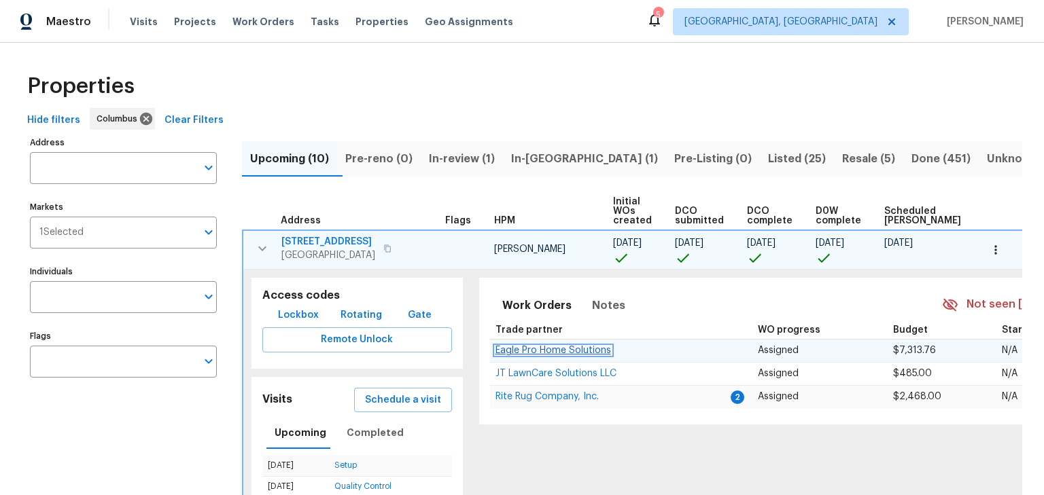
click at [561, 351] on span "Eagle Pro Home Solutions" at bounding box center [553, 351] width 116 height 10
click at [256, 249] on icon "button" at bounding box center [262, 249] width 16 height 16
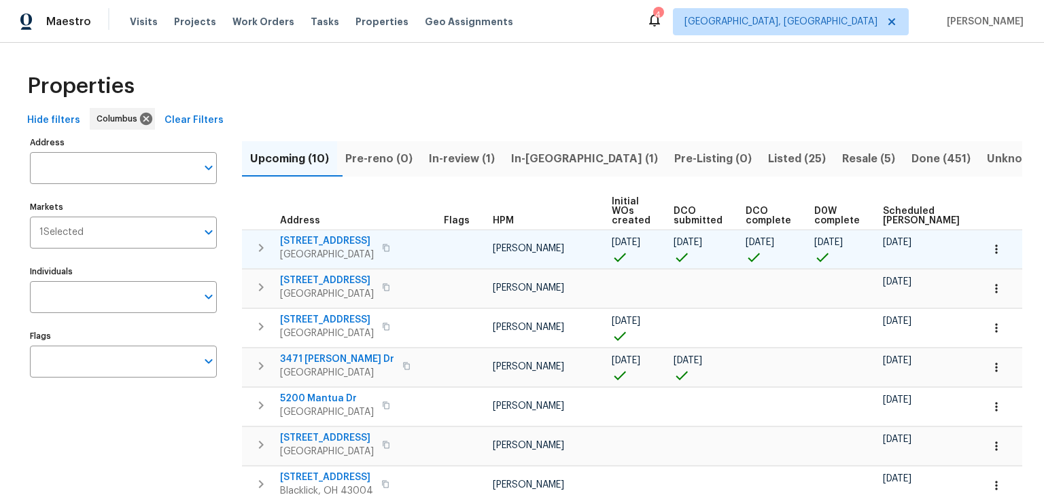
click at [892, 213] on span "Scheduled COE" at bounding box center [921, 216] width 77 height 19
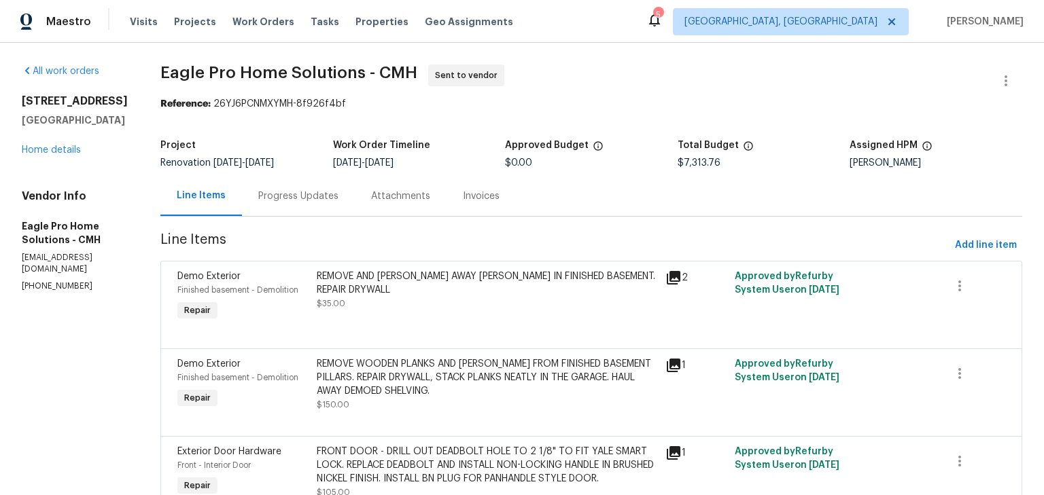
click at [318, 193] on div "Progress Updates" at bounding box center [298, 197] width 80 height 14
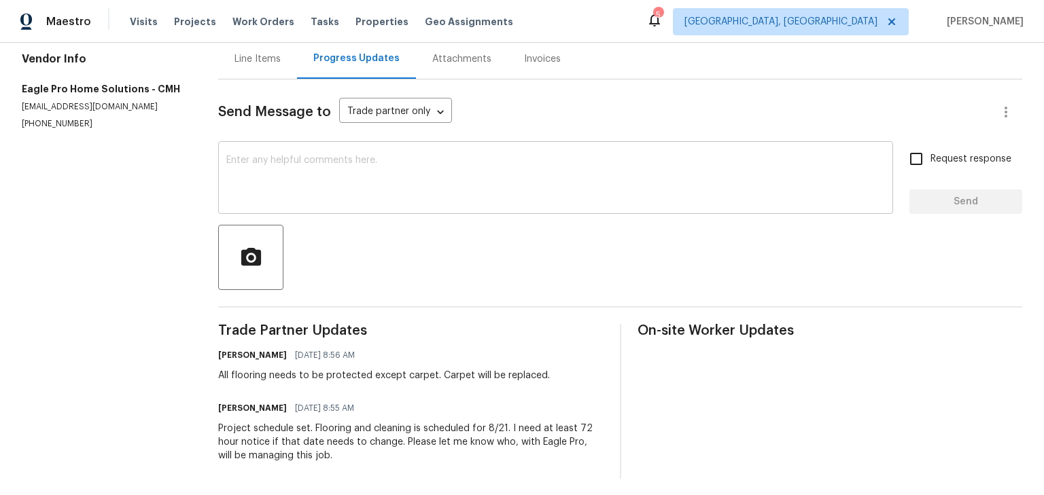
scroll to position [151, 0]
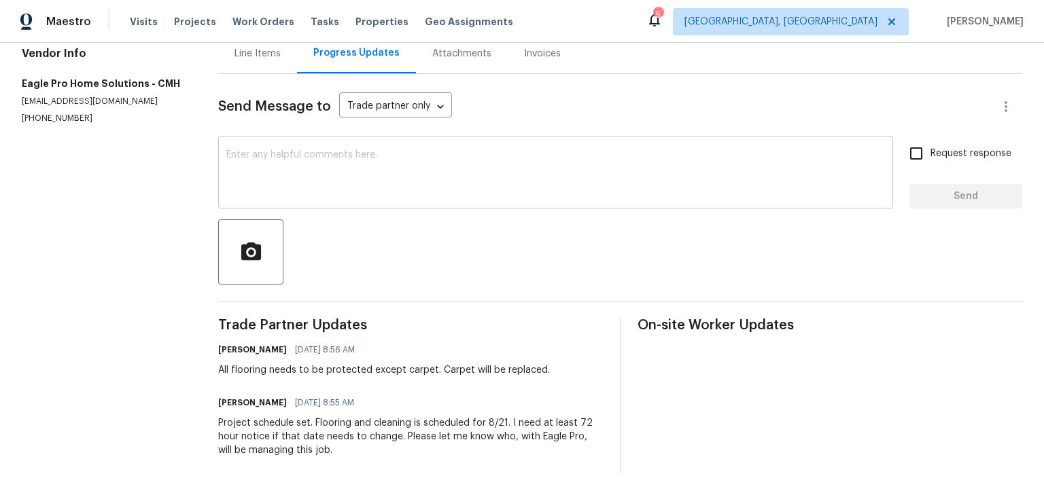
click at [342, 174] on textarea at bounding box center [555, 174] width 659 height 48
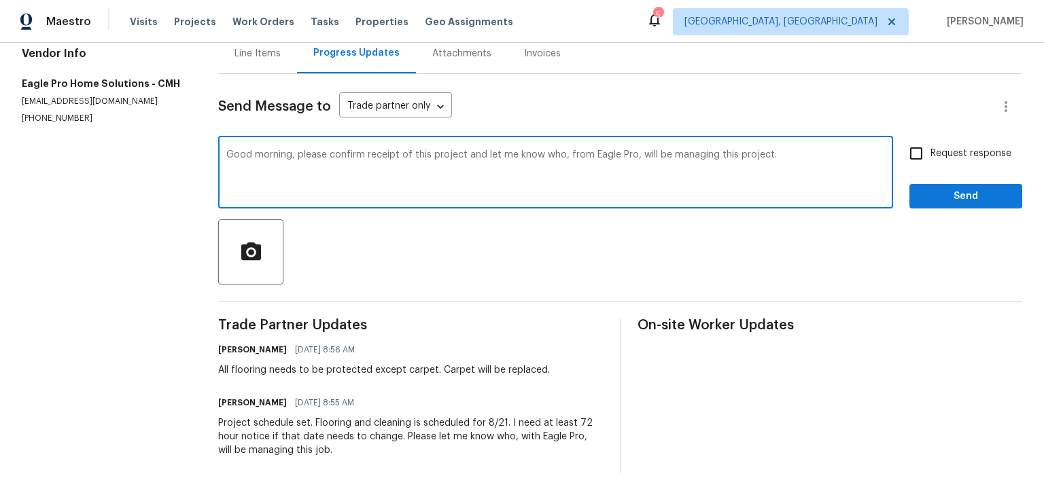
type textarea "Good morning, please confirm receipt of this project and let me know who, from …"
click at [912, 152] on input "Request response" at bounding box center [916, 153] width 29 height 29
checkbox input "true"
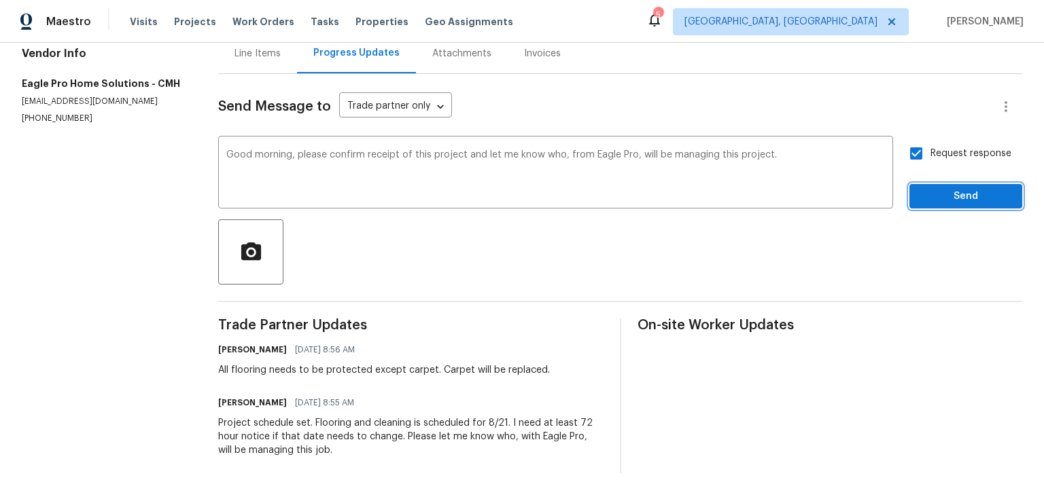
click at [920, 188] on span "Send" at bounding box center [965, 196] width 91 height 17
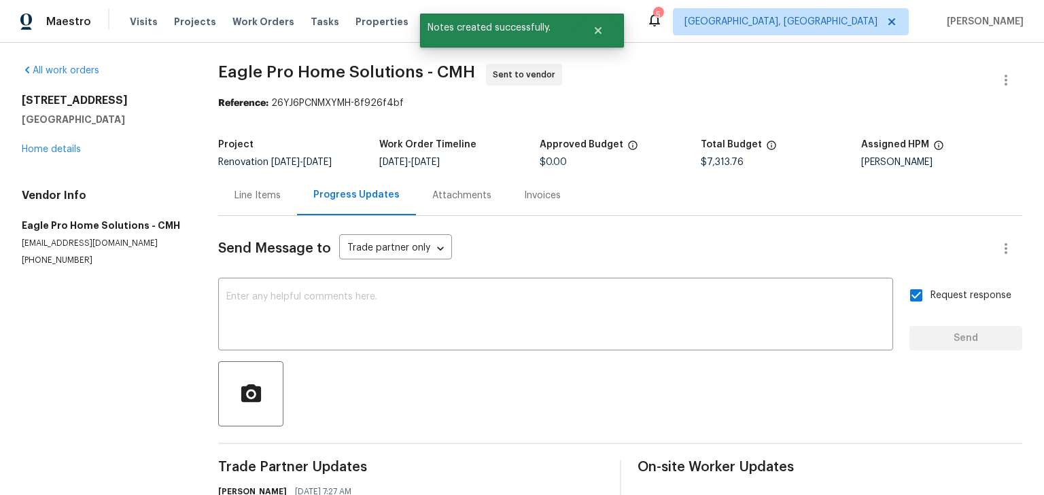
scroll to position [0, 0]
click at [58, 150] on link "Home details" at bounding box center [51, 150] width 59 height 10
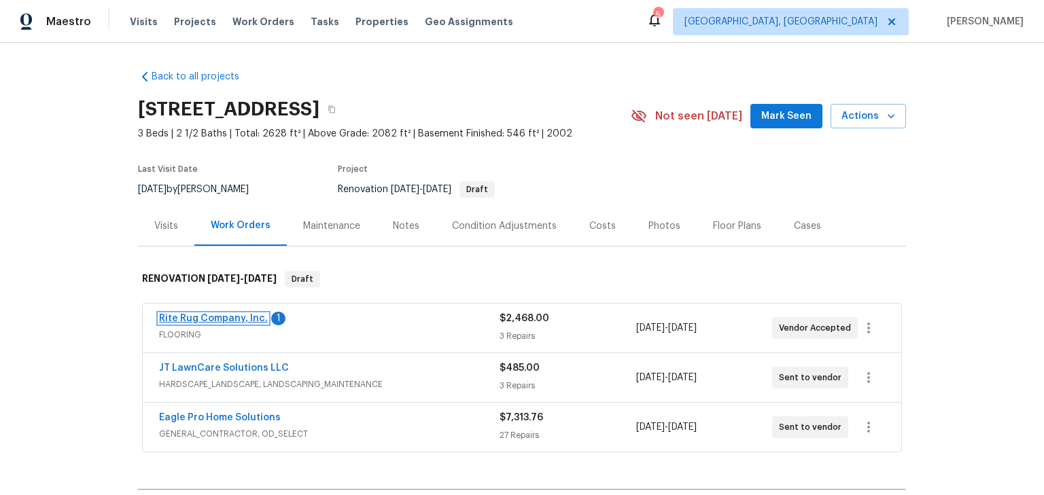
click at [222, 317] on link "Rite Rug Company, Inc." at bounding box center [213, 319] width 109 height 10
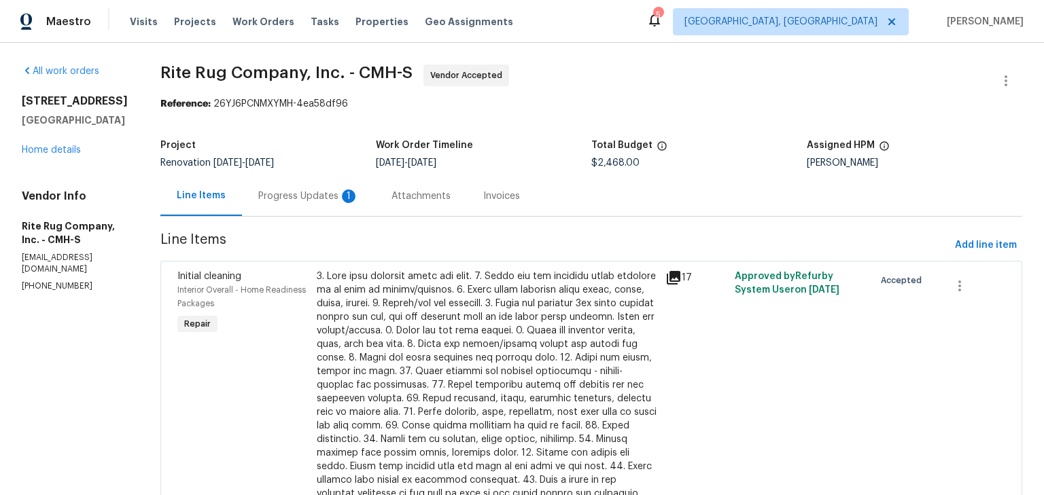
click at [324, 206] on div "Progress Updates 1" at bounding box center [308, 196] width 133 height 40
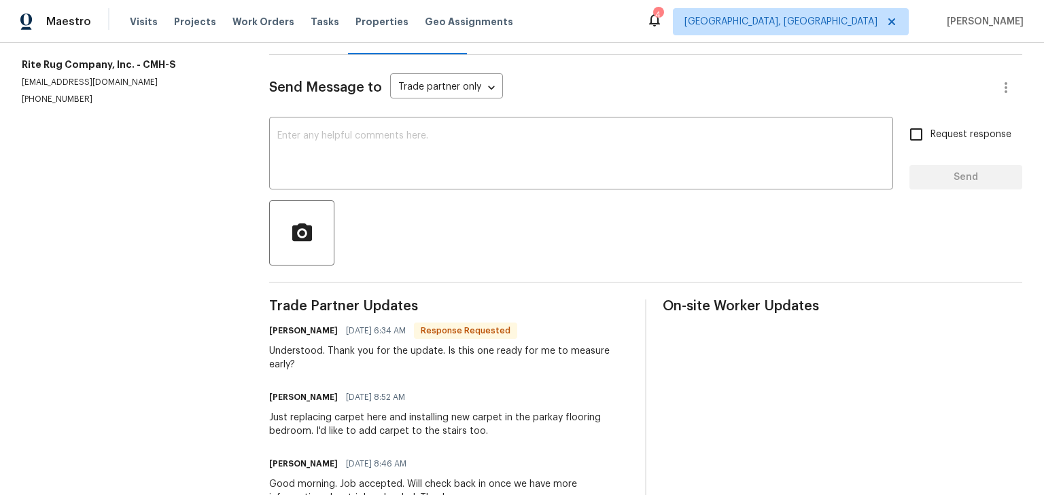
scroll to position [162, 0]
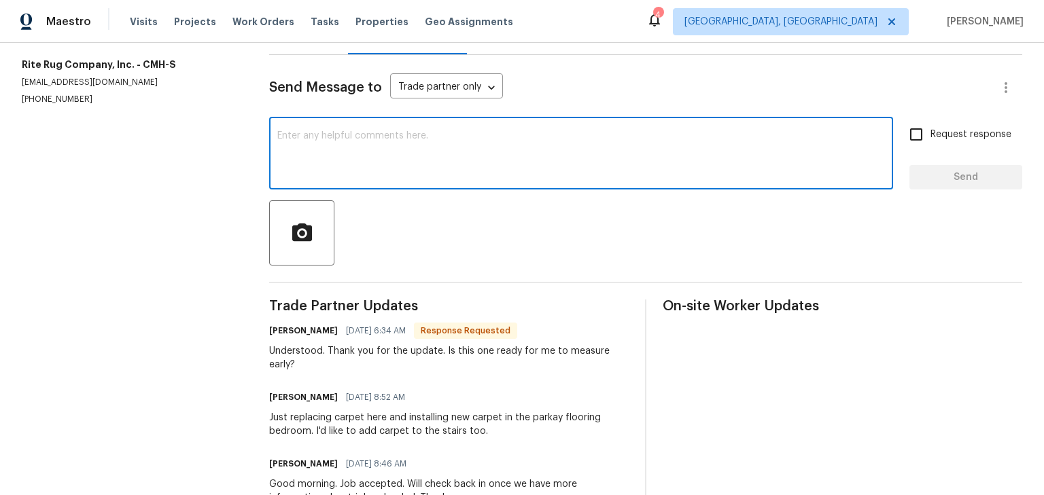
click at [372, 175] on textarea at bounding box center [581, 155] width 608 height 48
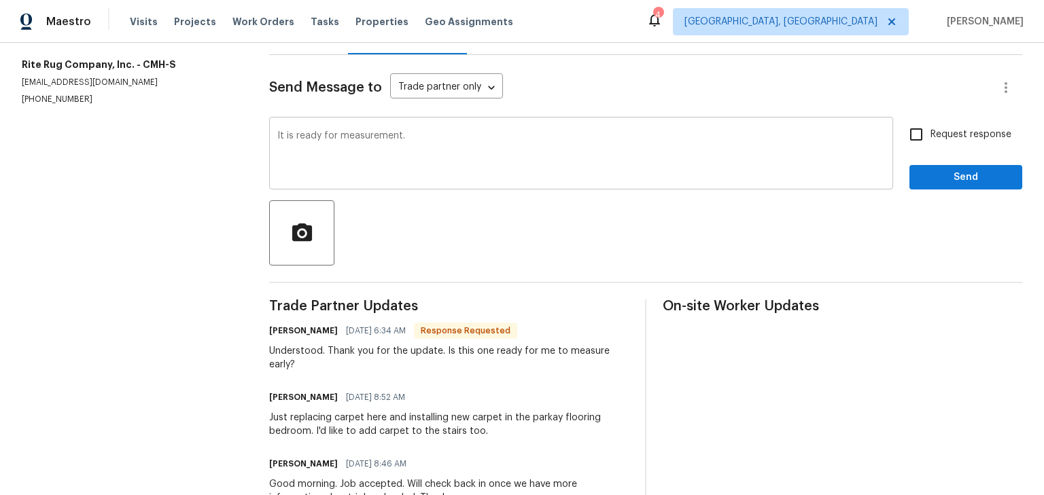
click at [423, 128] on div "It is ready for measurement. x ​" at bounding box center [581, 154] width 624 height 69
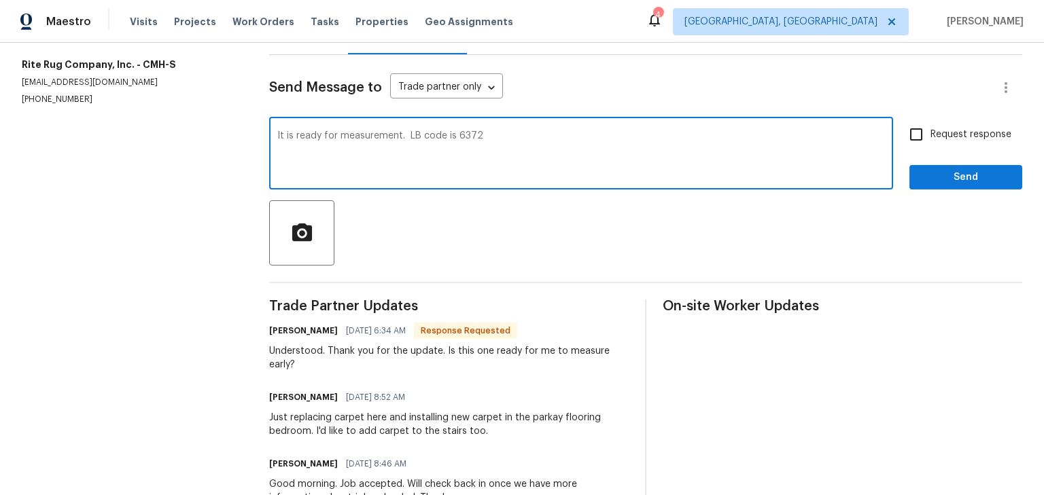
type textarea "It is ready for measurement. LB code is 6372"
click at [911, 135] on input "Request response" at bounding box center [916, 134] width 29 height 29
checkbox input "true"
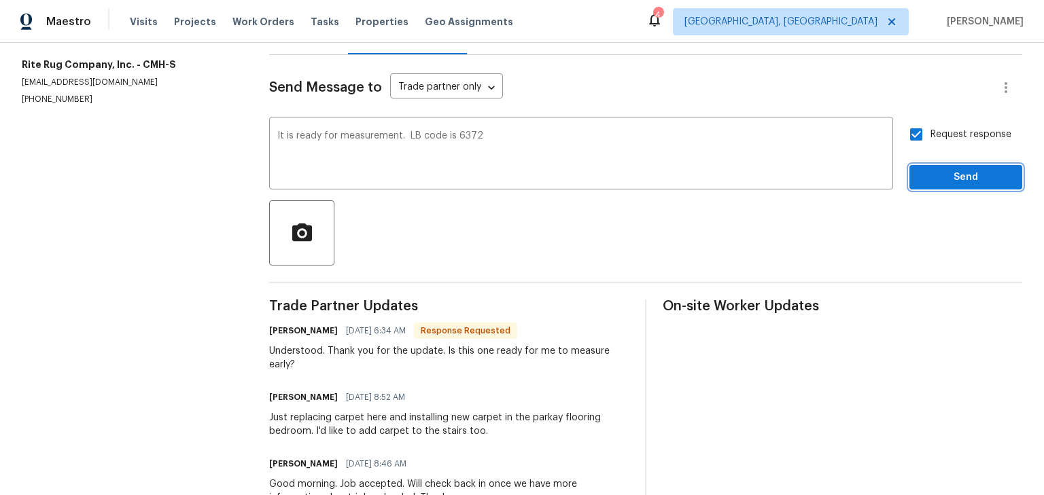
click at [932, 183] on span "Send" at bounding box center [965, 177] width 91 height 17
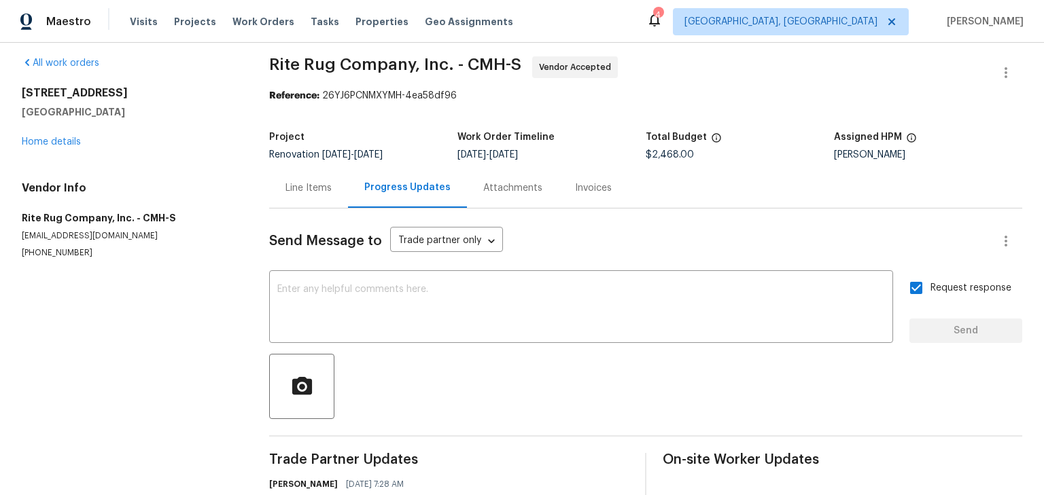
scroll to position [0, 0]
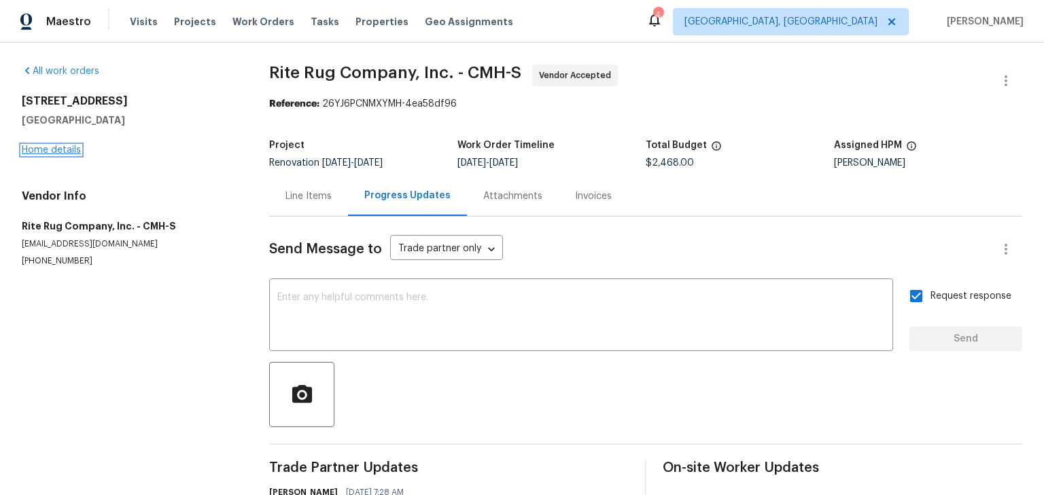
click at [49, 147] on link "Home details" at bounding box center [51, 150] width 59 height 10
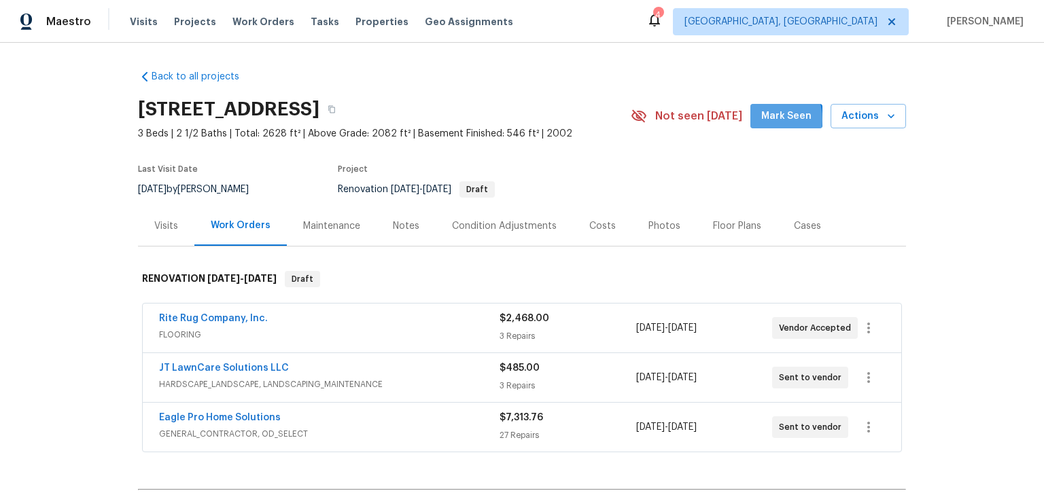
click at [763, 120] on span "Mark Seen" at bounding box center [786, 116] width 50 height 17
click at [482, 57] on div "Back to all projects 695 Hennigans Grove Rd, Grove City, OH 43123 3 Beds | 2 1/…" at bounding box center [522, 269] width 1044 height 453
drag, startPoint x: 150, startPoint y: 230, endPoint x: 158, endPoint y: 231, distance: 8.9
click at [158, 231] on div "Visits" at bounding box center [166, 227] width 24 height 14
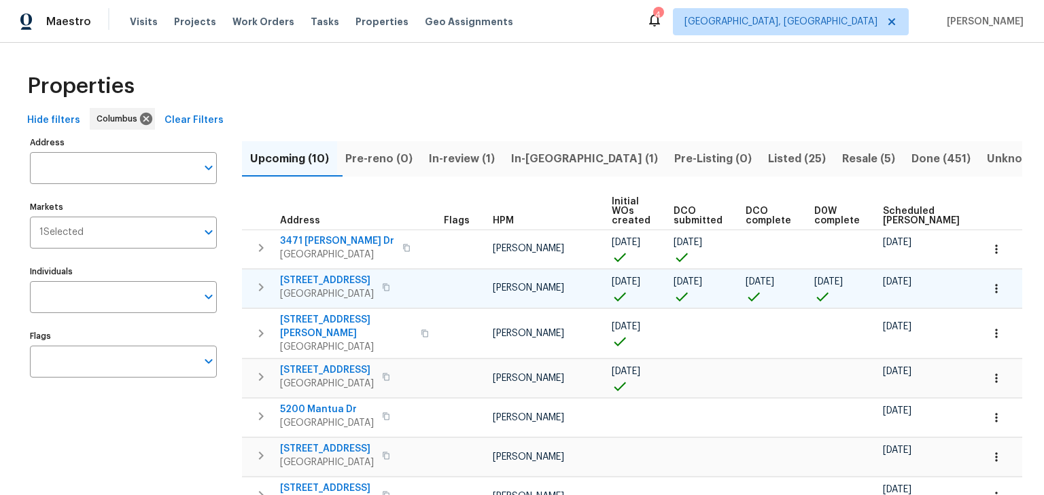
click at [256, 288] on icon "button" at bounding box center [261, 287] width 16 height 16
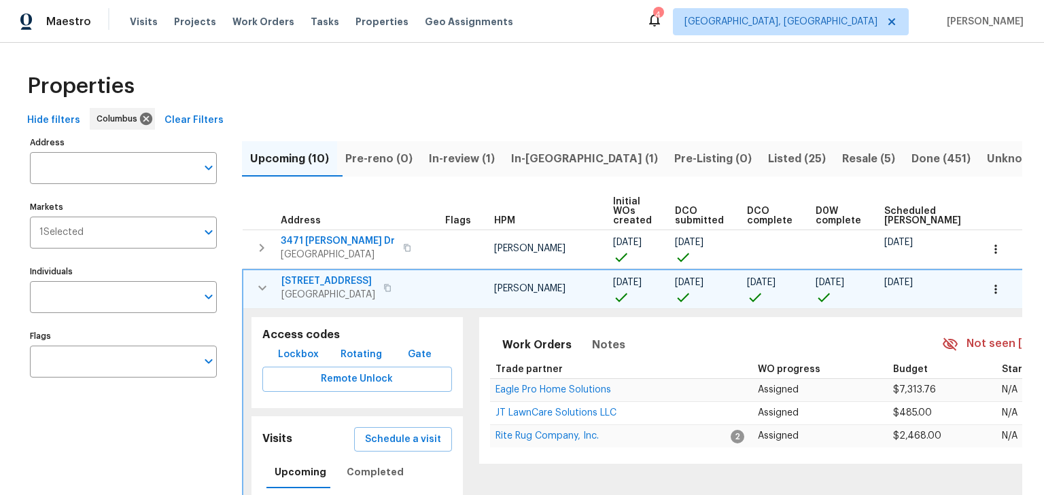
click at [298, 357] on span "Lockbox" at bounding box center [298, 355] width 41 height 17
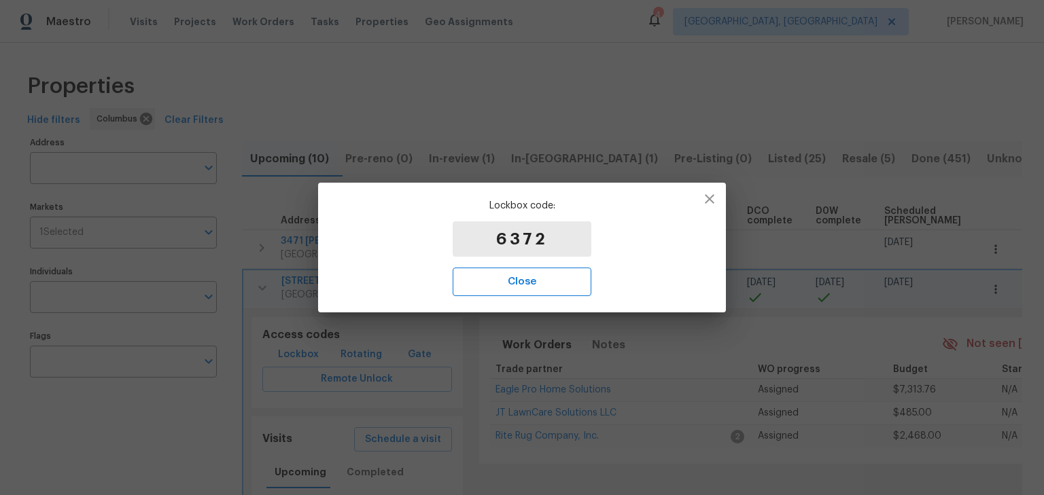
click at [573, 276] on span "Close" at bounding box center [522, 282] width 109 height 18
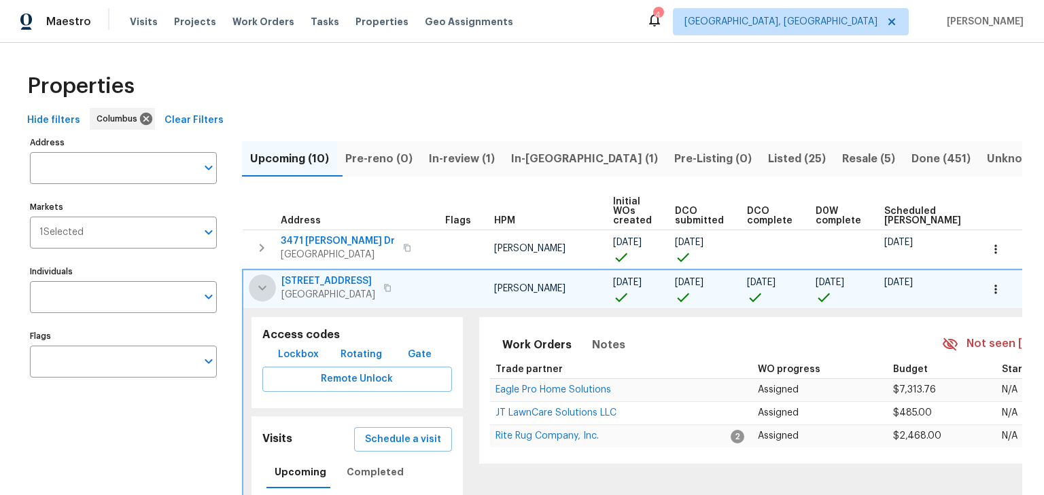
click at [266, 284] on icon "button" at bounding box center [262, 288] width 16 height 16
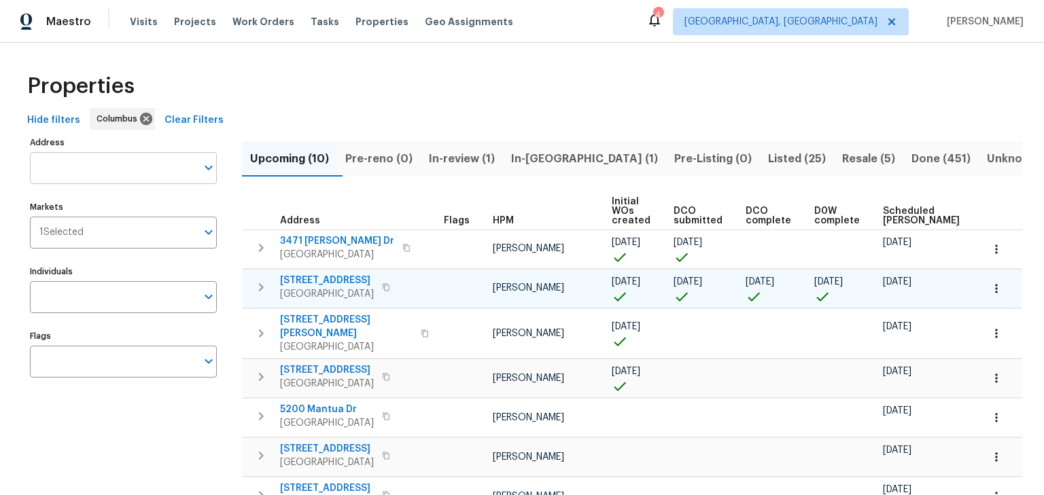
click at [156, 164] on input "Address" at bounding box center [113, 168] width 167 height 32
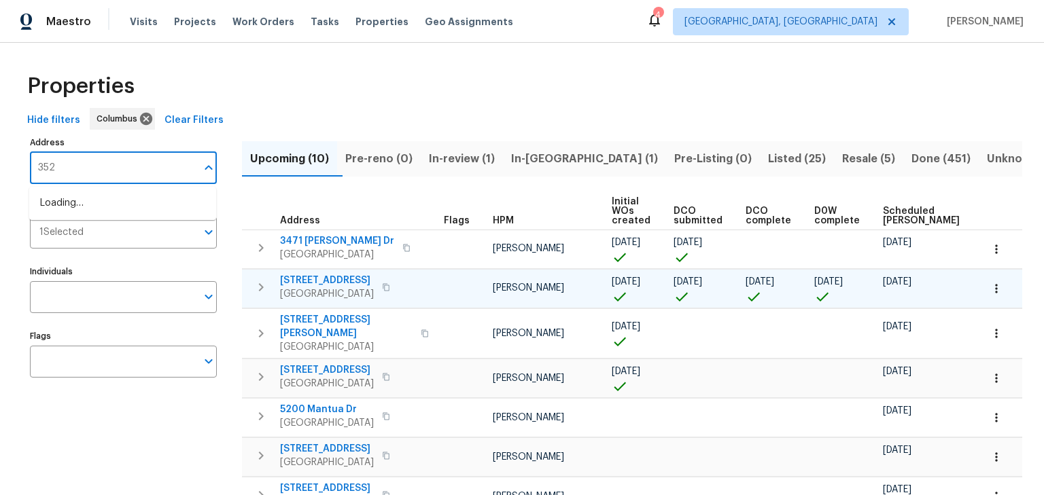
type input "3526"
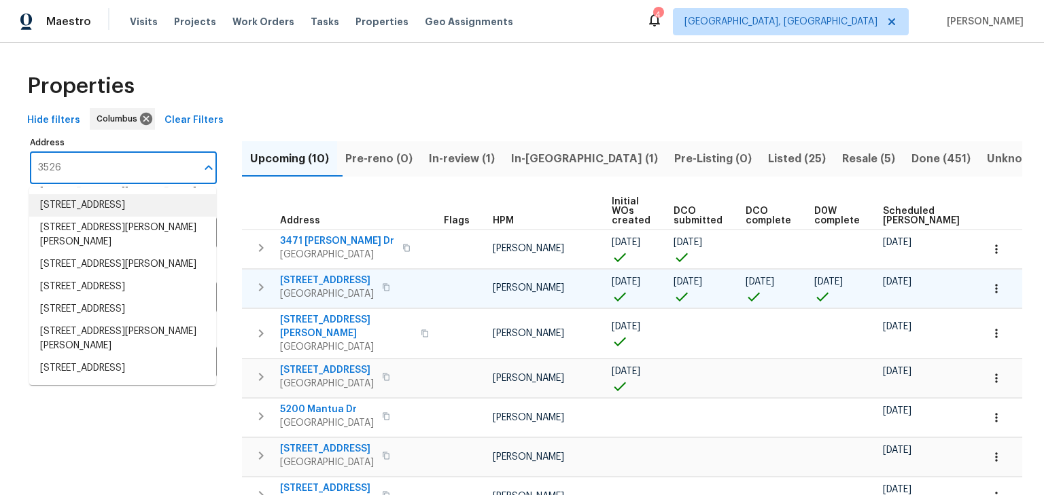
scroll to position [210, 0]
click at [126, 276] on li "3526 Rue De Fleur Columbus OH 43221" at bounding box center [122, 287] width 187 height 22
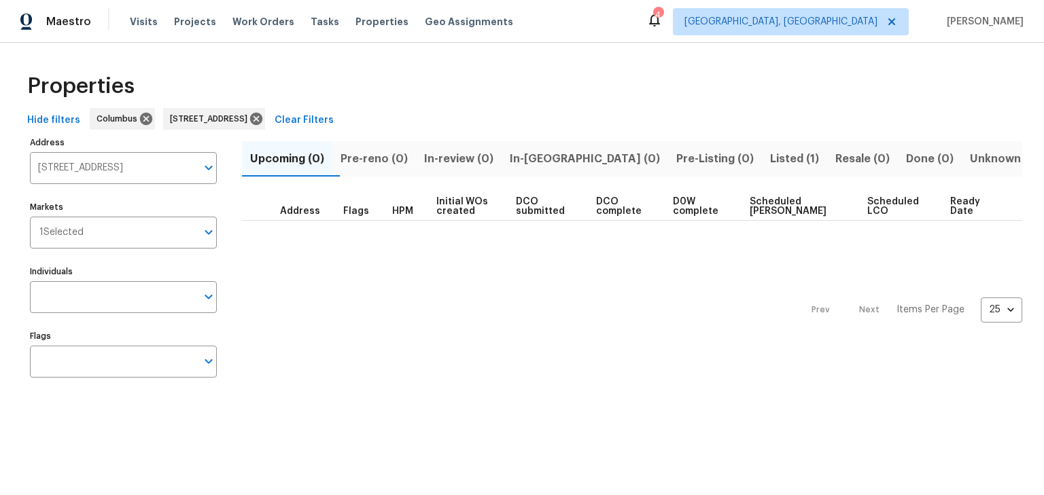
click at [770, 165] on span "Listed (1)" at bounding box center [794, 159] width 49 height 19
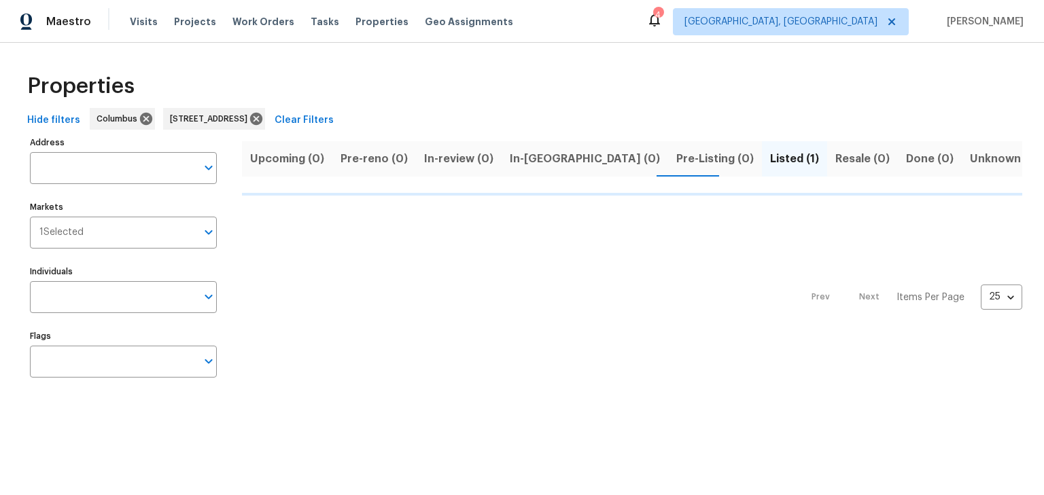
type input "3526 Rue De Fleur Columbus OH 43221"
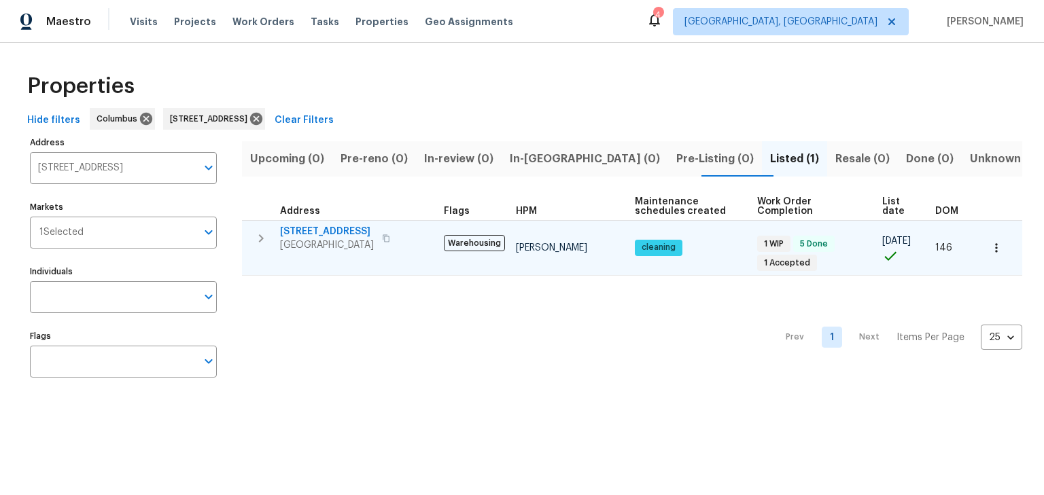
click at [330, 230] on span "3526 Rue De Fleur" at bounding box center [327, 232] width 94 height 14
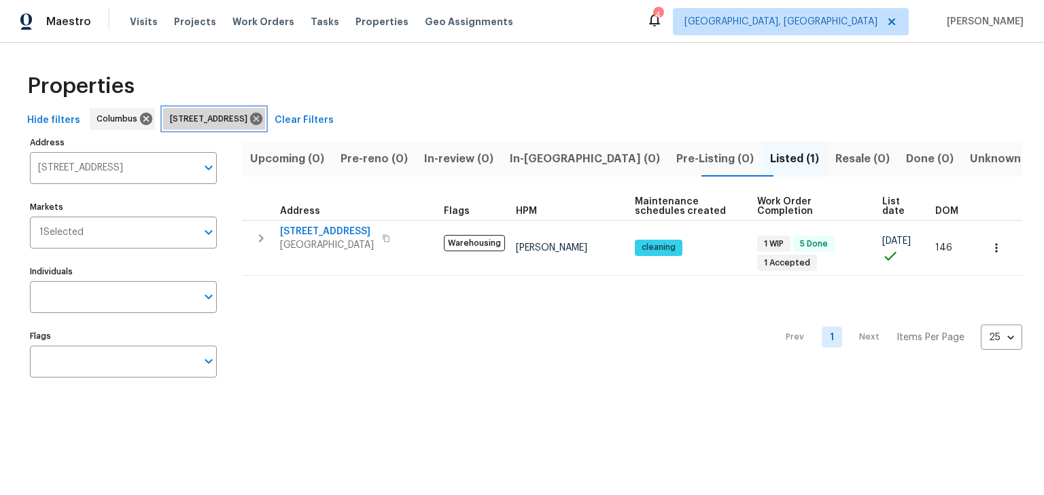
click at [262, 120] on icon at bounding box center [256, 119] width 12 height 12
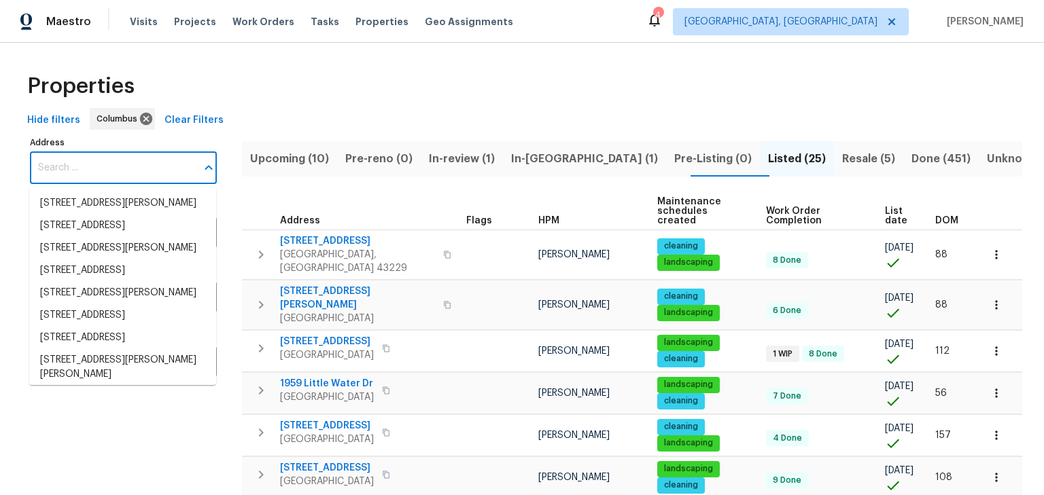
click at [71, 167] on input "Address" at bounding box center [113, 168] width 167 height 32
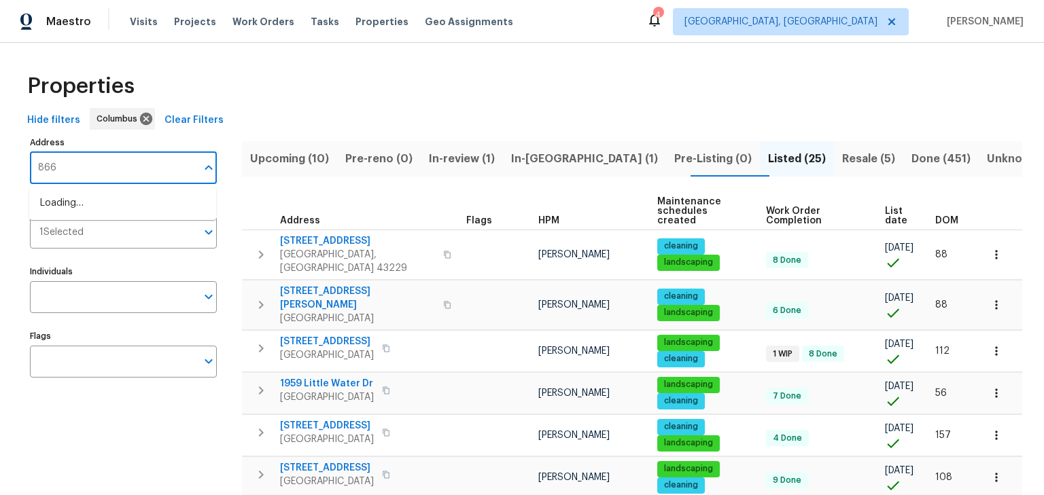
type input "8665"
click at [60, 215] on li "8665 Birch Brook Loop Pickerington OH 43147" at bounding box center [122, 203] width 187 height 22
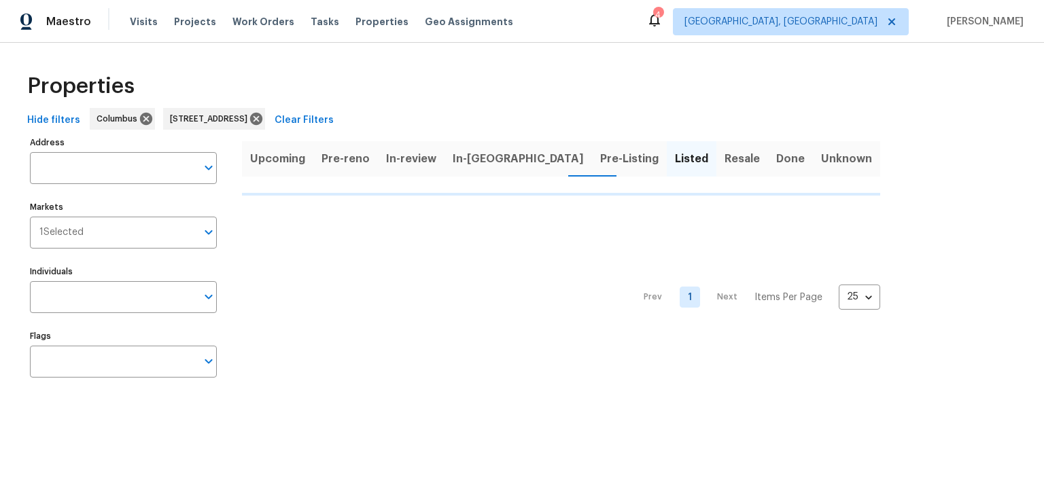
type input "8665 Birch Brook Loop Pickerington OH 43147"
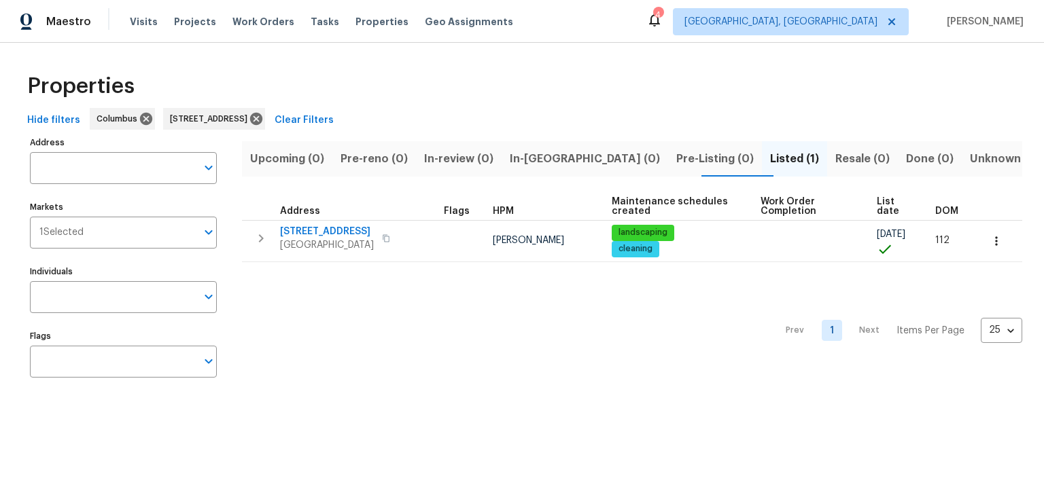
type input "8665 Birch Brook Loop Pickerington OH 43147"
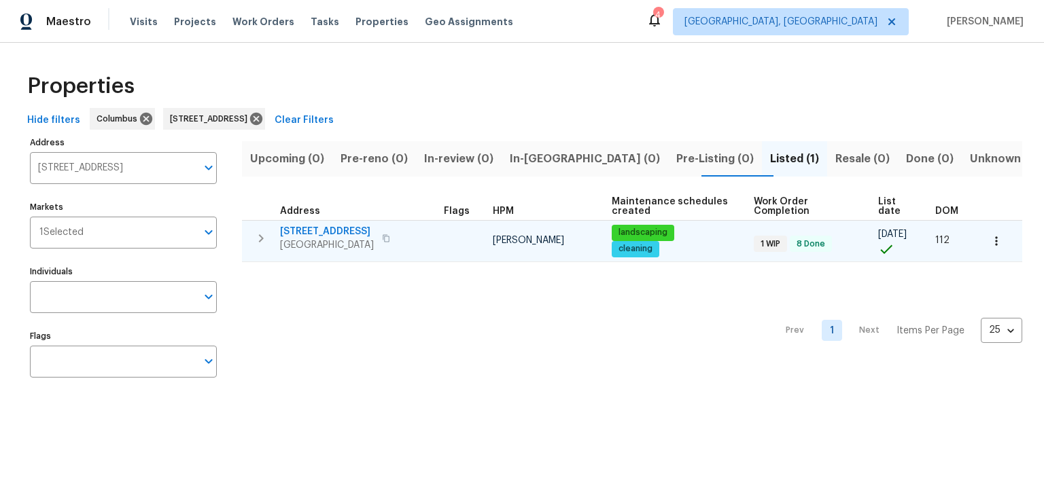
click at [342, 232] on span "8665 Birch Brook Loop" at bounding box center [327, 232] width 94 height 14
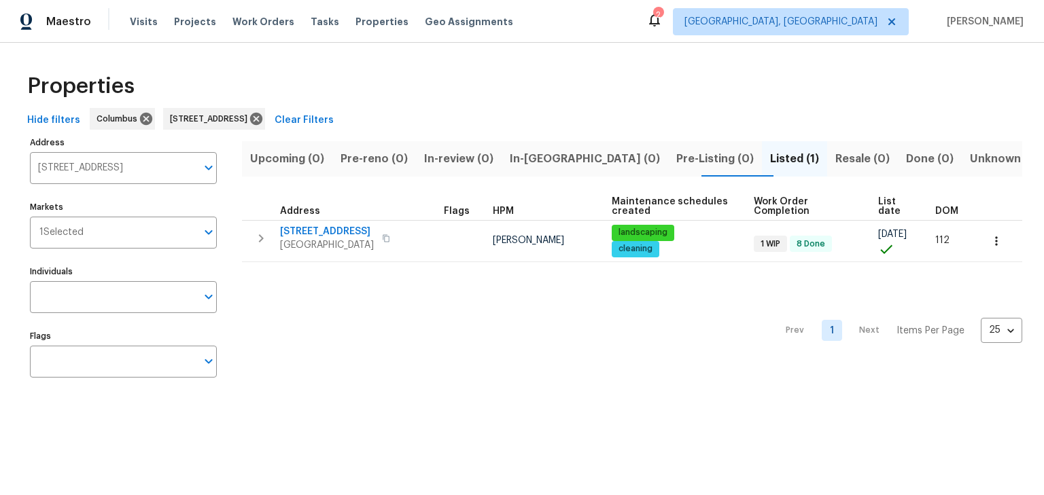
click at [934, 374] on nav "Prev 1 Next Items Per Page 25 25 ​" at bounding box center [897, 331] width 249 height 121
click at [243, 413] on html "Maestro Visits Projects Work Orders Tasks Properties Geo Assignments 2 Columbus…" at bounding box center [522, 206] width 1044 height 413
click at [262, 120] on icon at bounding box center [256, 119] width 12 height 12
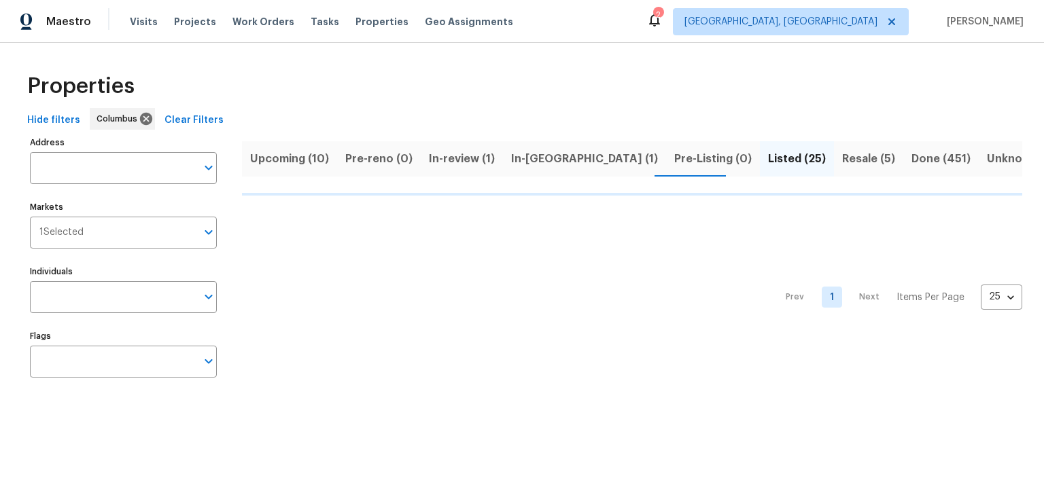
click at [275, 61] on div "Properties Hide filters Columbus Clear Filters Address Address Markets 1 Select…" at bounding box center [522, 228] width 1044 height 370
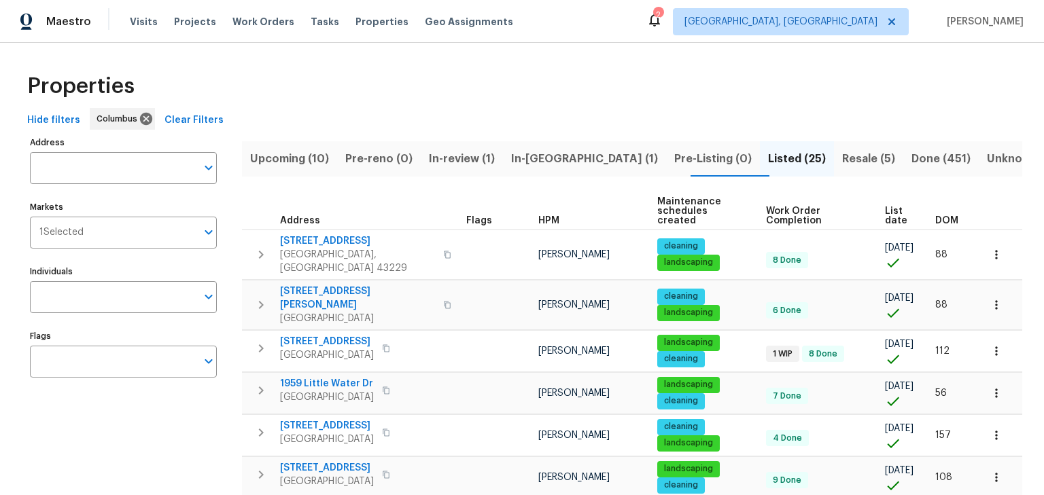
click at [544, 160] on span "In-reno (1)" at bounding box center [584, 159] width 147 height 19
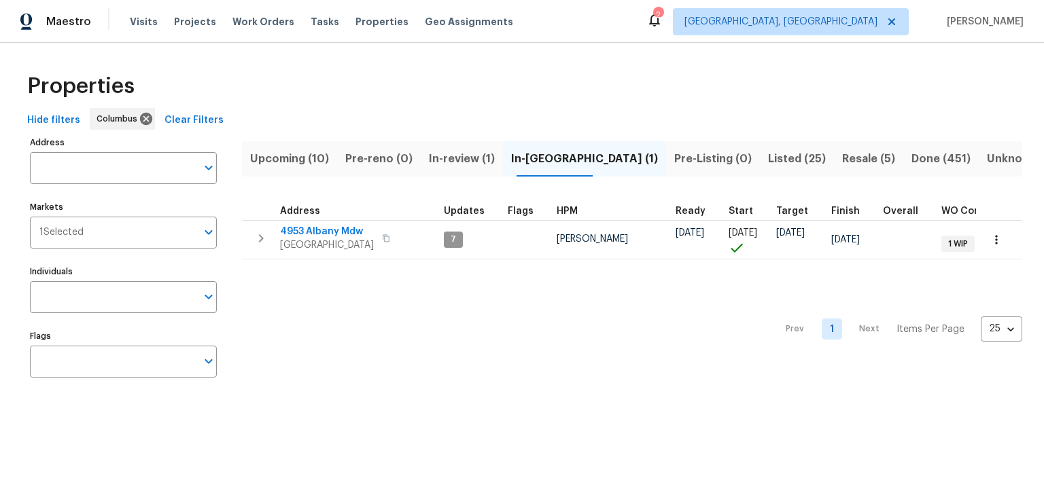
click at [317, 168] on button "Upcoming (10)" at bounding box center [289, 158] width 95 height 35
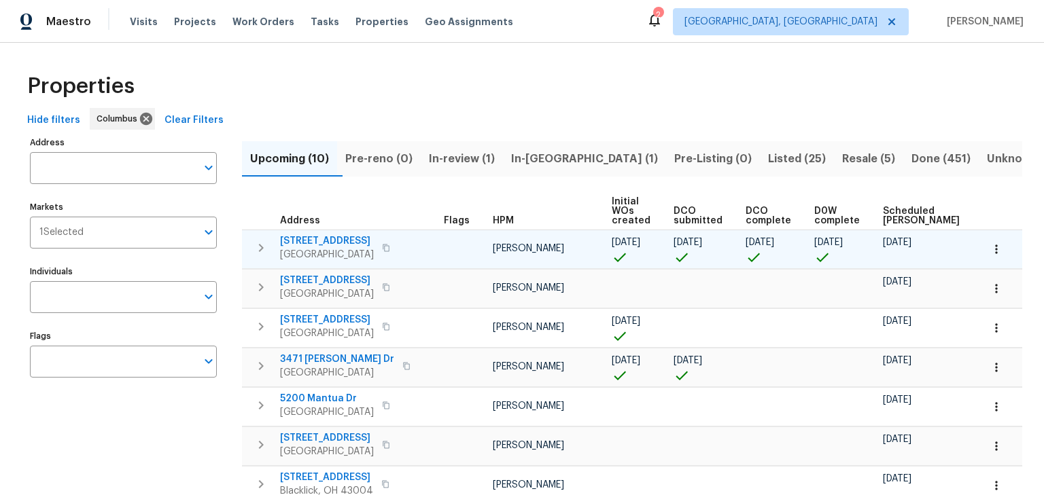
click at [264, 248] on icon "button" at bounding box center [261, 248] width 16 height 16
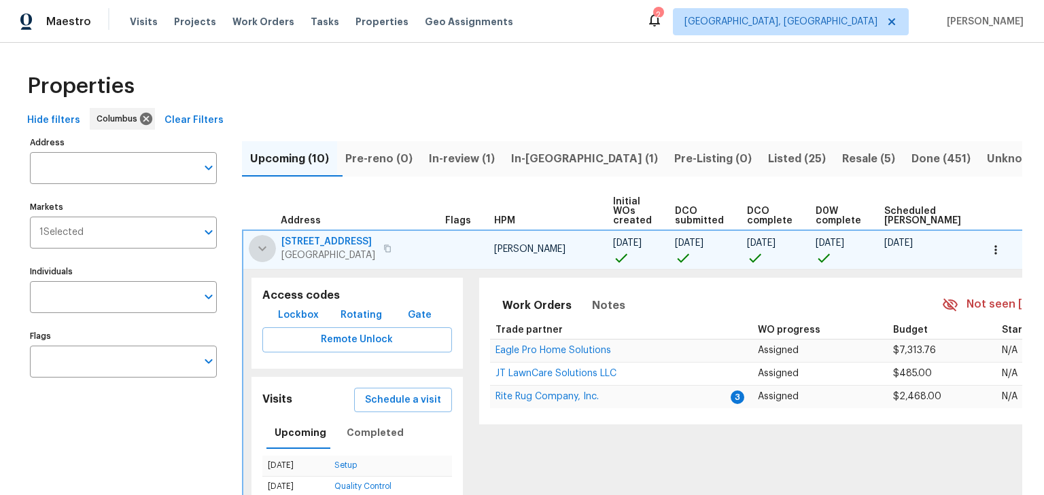
click at [265, 248] on icon "button" at bounding box center [262, 249] width 16 height 16
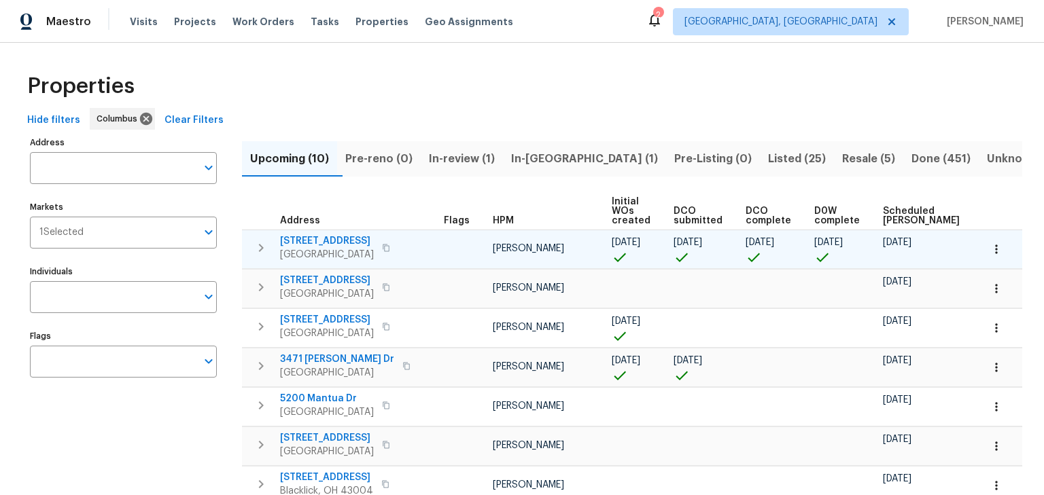
click at [265, 248] on icon "button" at bounding box center [261, 248] width 16 height 16
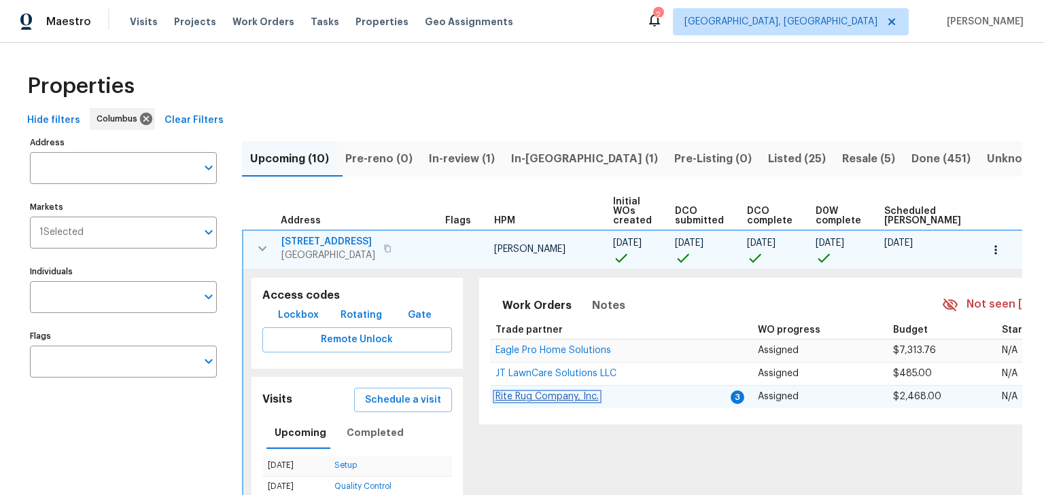
click at [555, 396] on span "Rite Rug Company, Inc." at bounding box center [546, 397] width 103 height 10
click at [257, 252] on icon "button" at bounding box center [262, 249] width 16 height 16
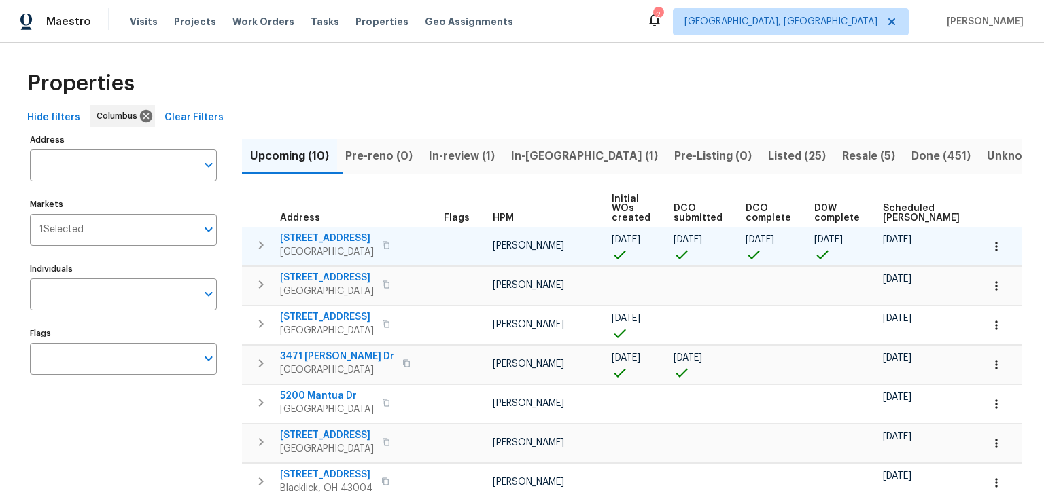
scroll to position [1, 0]
click at [471, 158] on span "In-review (1)" at bounding box center [462, 157] width 66 height 19
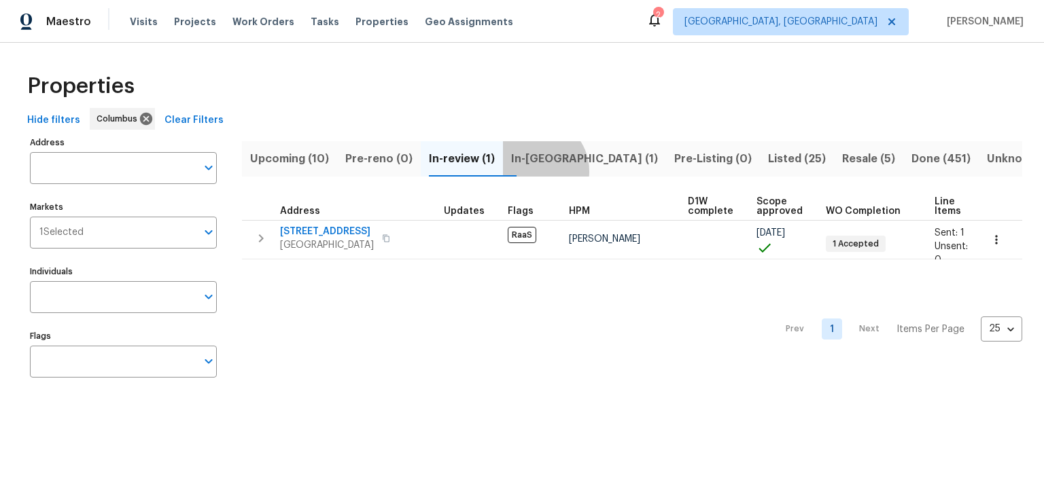
click at [547, 171] on button "In-reno (1)" at bounding box center [584, 158] width 163 height 35
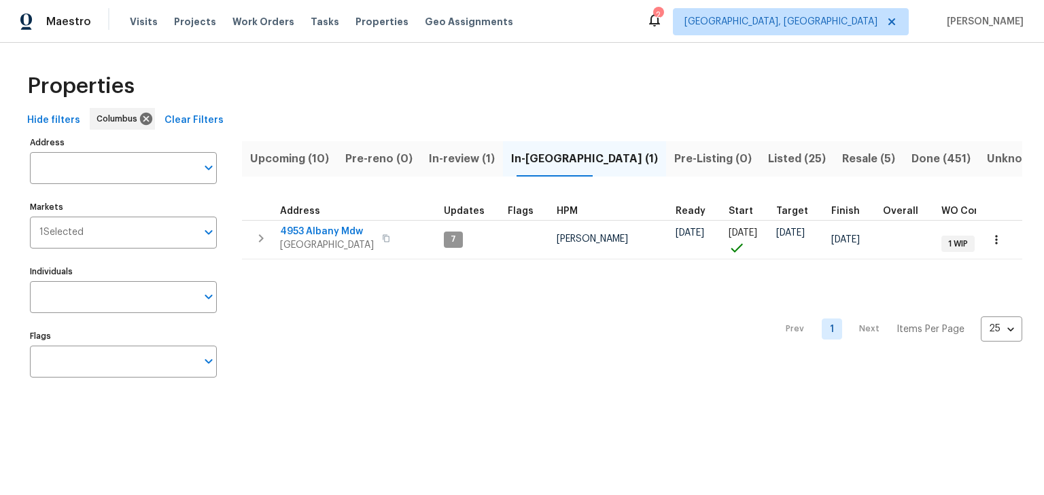
click at [621, 95] on div "Properties" at bounding box center [522, 86] width 1000 height 43
click at [370, 86] on div "Properties" at bounding box center [522, 86] width 1000 height 43
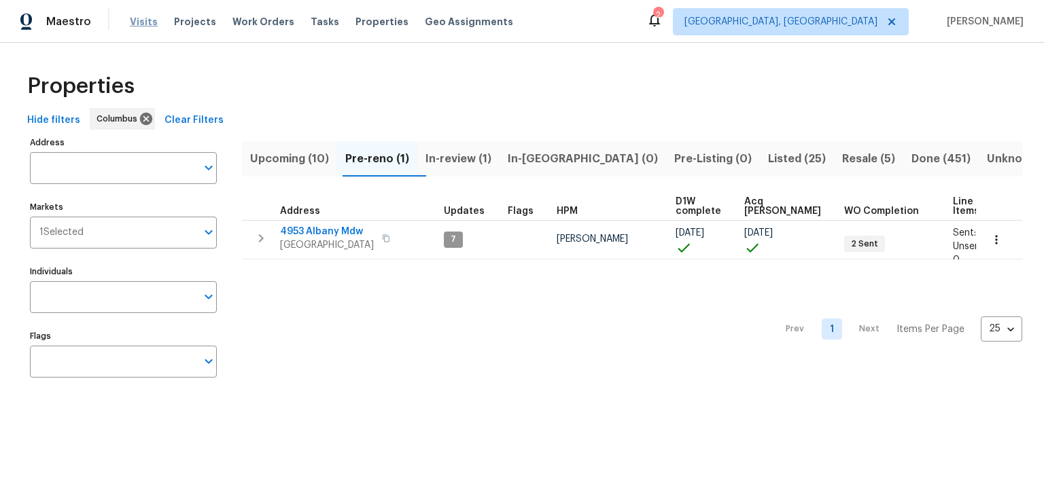
click at [142, 23] on span "Visits" at bounding box center [144, 22] width 28 height 14
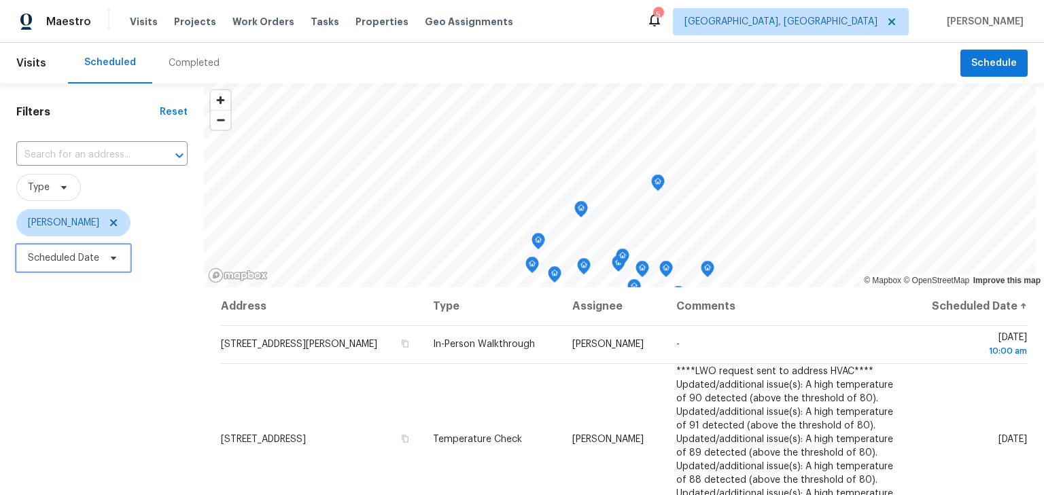
click at [52, 264] on span "Scheduled Date" at bounding box center [63, 258] width 71 height 14
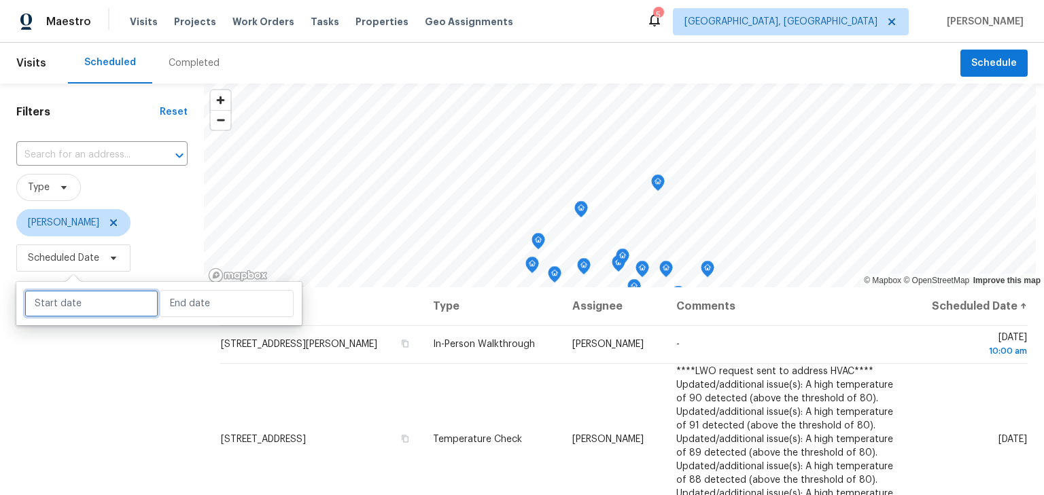
click at [77, 307] on input "text" at bounding box center [91, 303] width 134 height 27
select select "7"
select select "2025"
select select "8"
select select "2025"
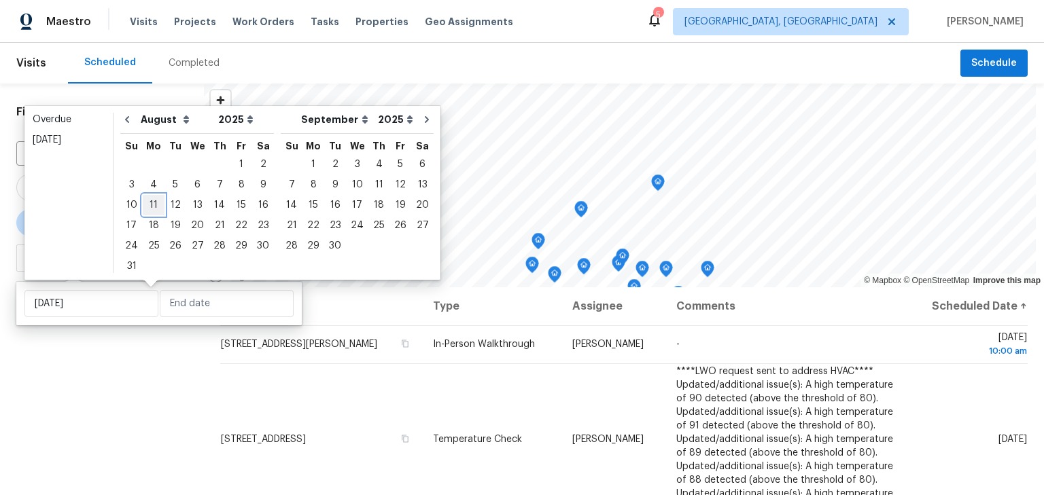
click at [152, 208] on div "11" at bounding box center [154, 205] width 22 height 19
type input "Mon, Aug 11"
click at [152, 208] on div "11" at bounding box center [154, 205] width 22 height 19
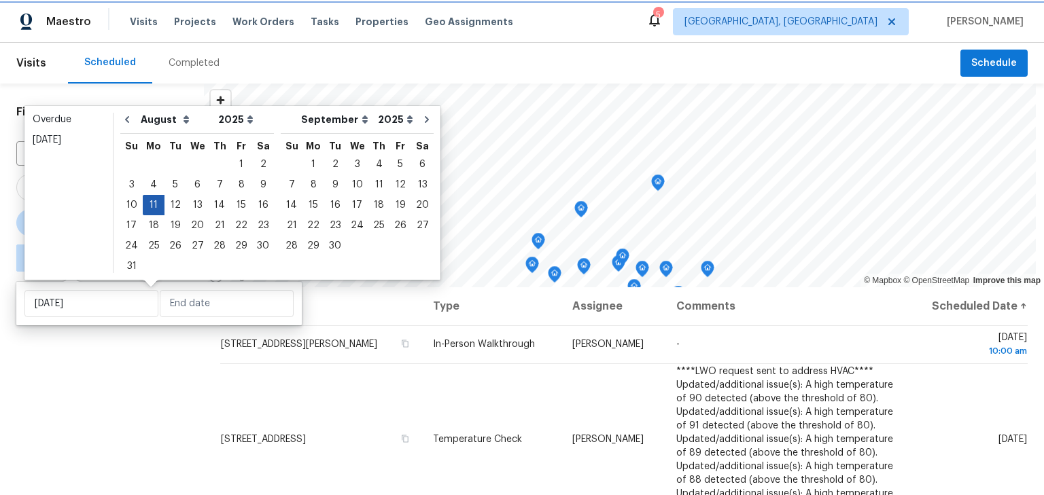
type input "Mon, Aug 11"
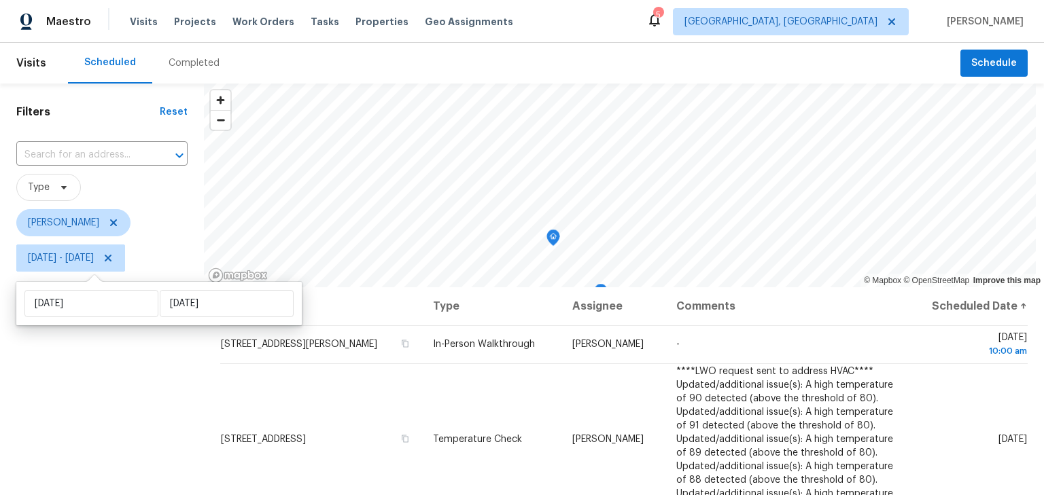
click at [98, 380] on div "Filters Reset ​ Type Keith Hollingsworth Mon, Aug 11 - Mon, Aug 11" at bounding box center [102, 384] width 204 height 600
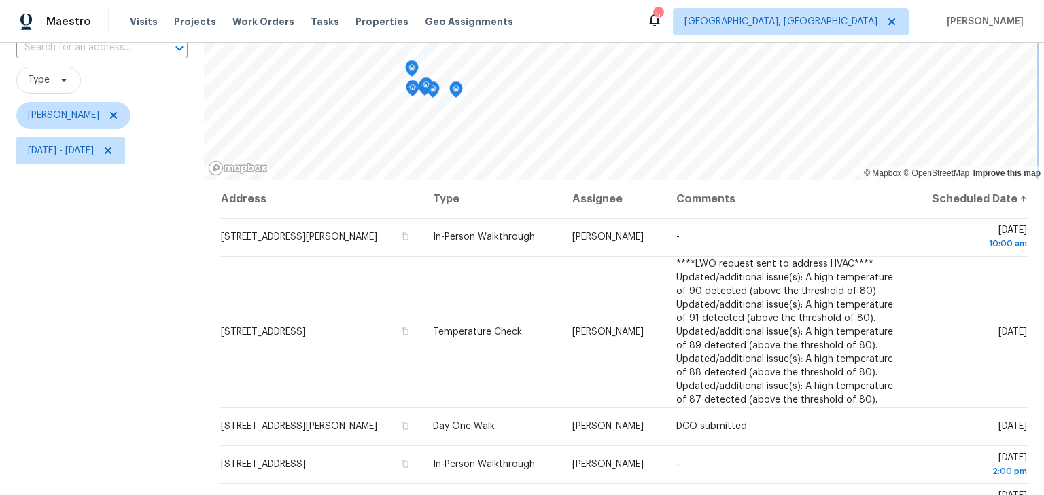
scroll to position [108, 0]
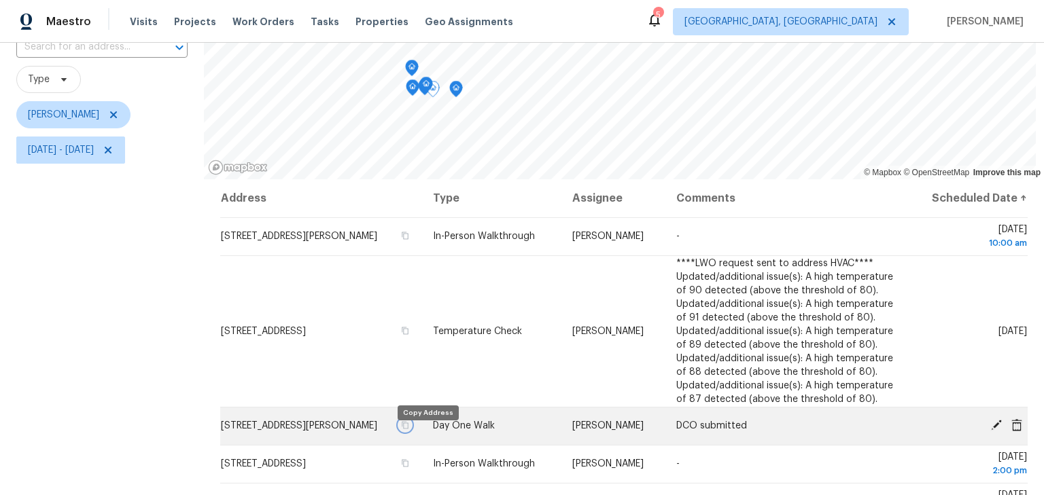
click at [409, 430] on icon "button" at bounding box center [405, 425] width 7 height 7
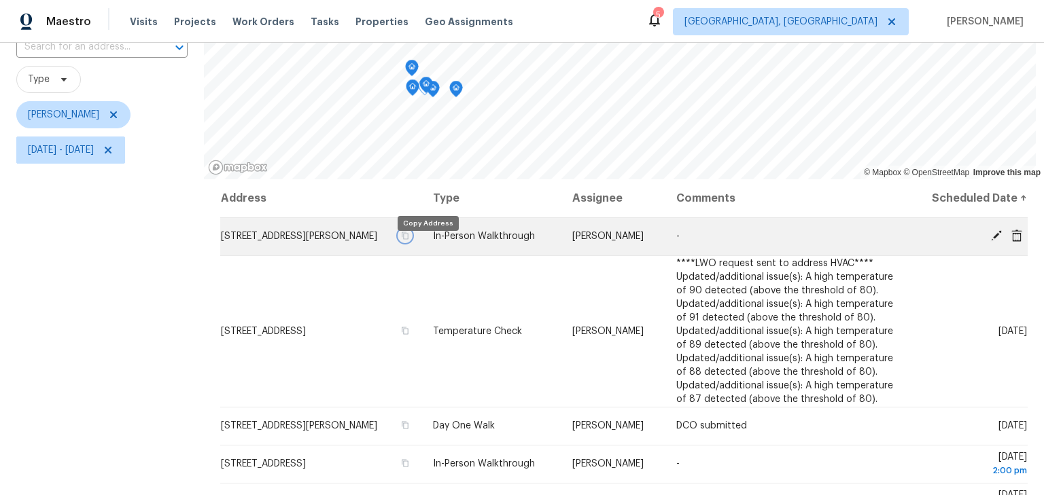
click at [409, 240] on icon "button" at bounding box center [405, 235] width 7 height 7
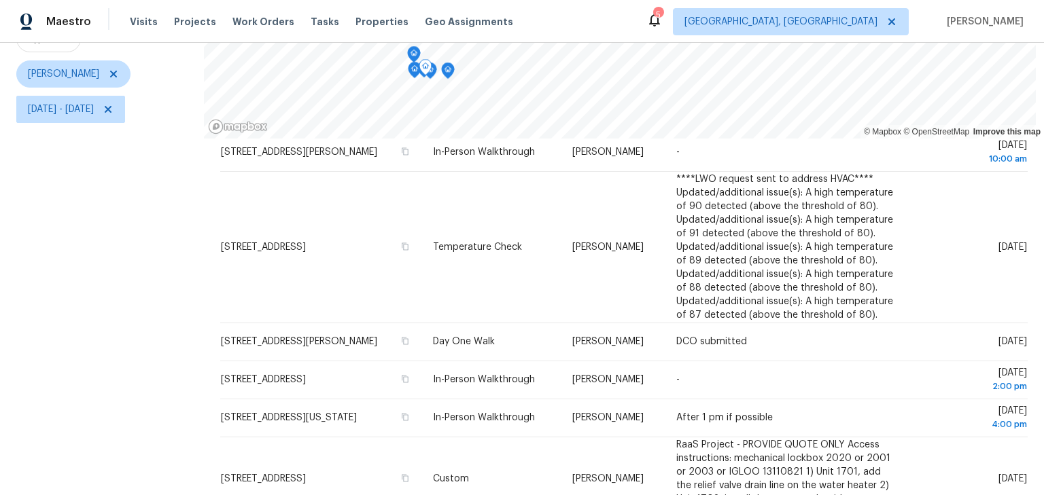
scroll to position [44, 0]
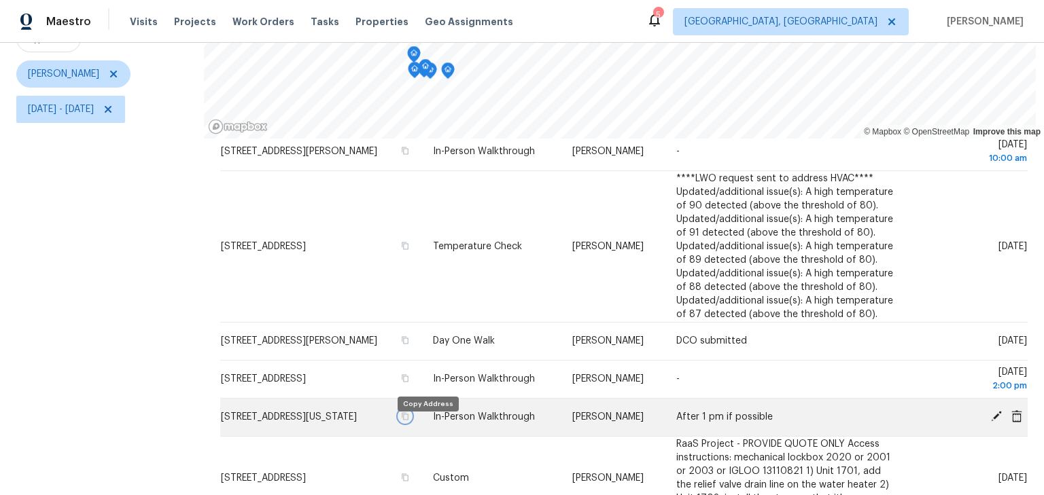
click at [409, 421] on icon "button" at bounding box center [405, 417] width 8 height 8
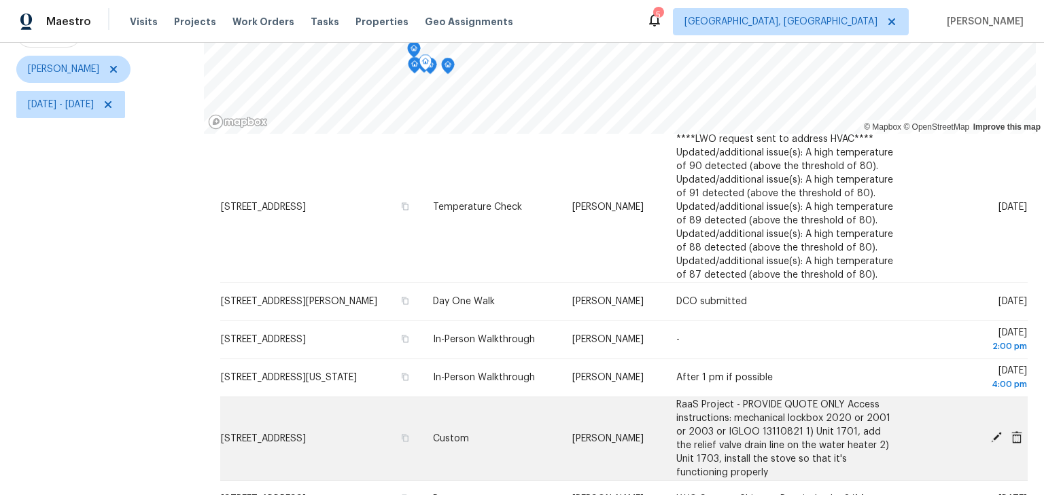
scroll to position [154, 0]
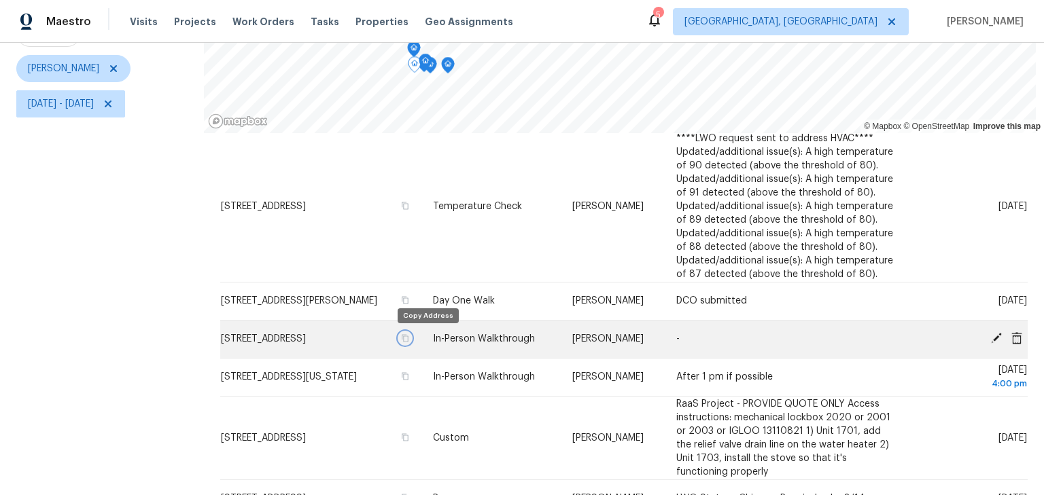
click at [409, 338] on icon "button" at bounding box center [405, 338] width 8 height 8
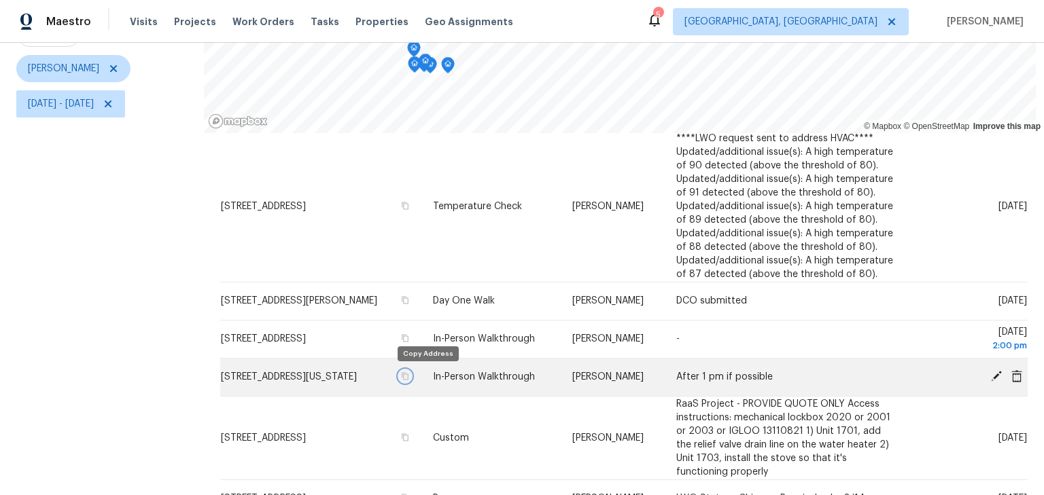
click at [409, 378] on icon "button" at bounding box center [405, 376] width 7 height 7
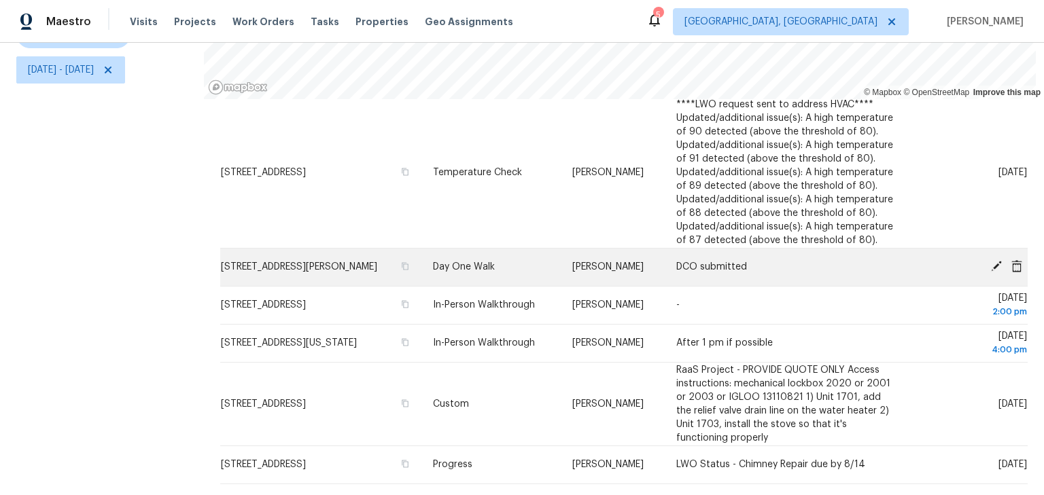
scroll to position [196, 0]
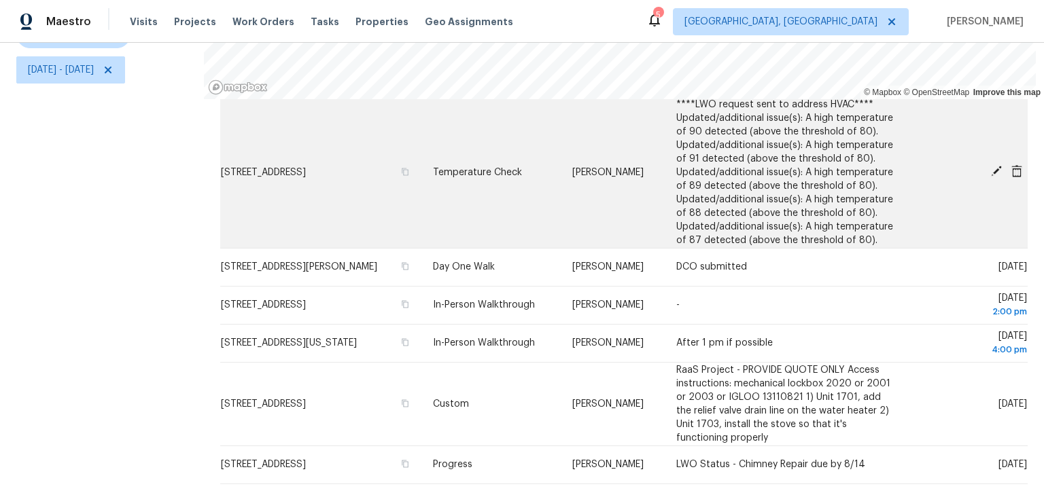
click at [990, 165] on icon at bounding box center [996, 171] width 12 height 12
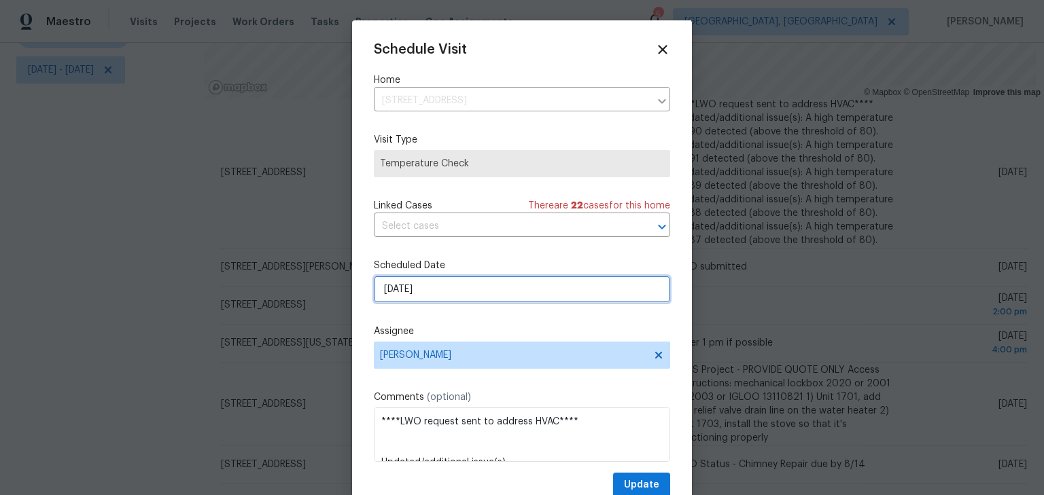
click at [430, 286] on input "8/11/2025" at bounding box center [522, 289] width 296 height 27
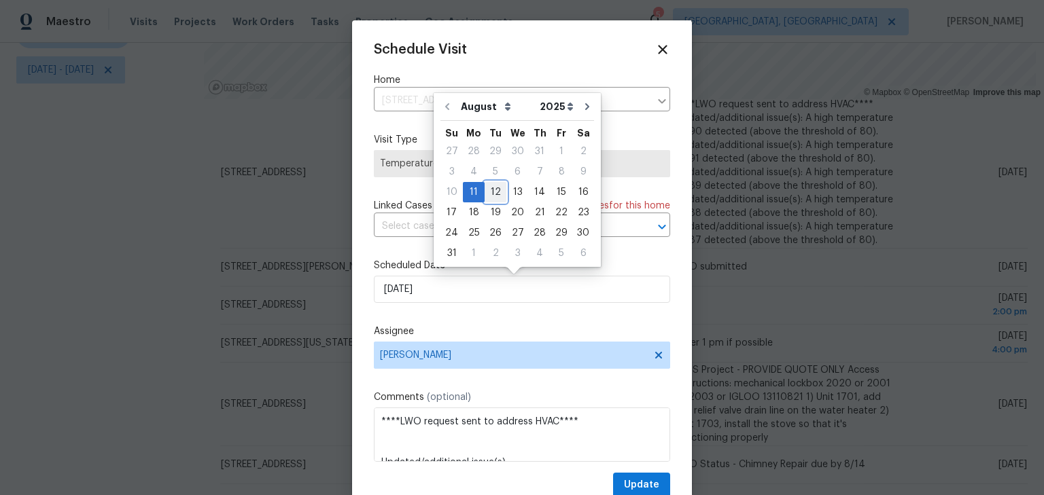
click at [496, 192] on div "12" at bounding box center [496, 192] width 22 height 19
type input "8/12/2025"
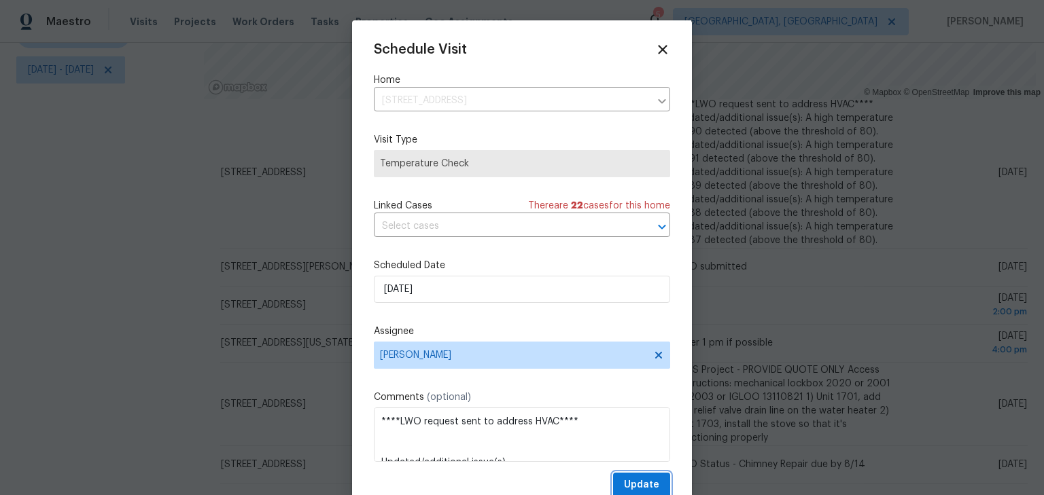
click at [648, 489] on button "Update" at bounding box center [641, 485] width 57 height 25
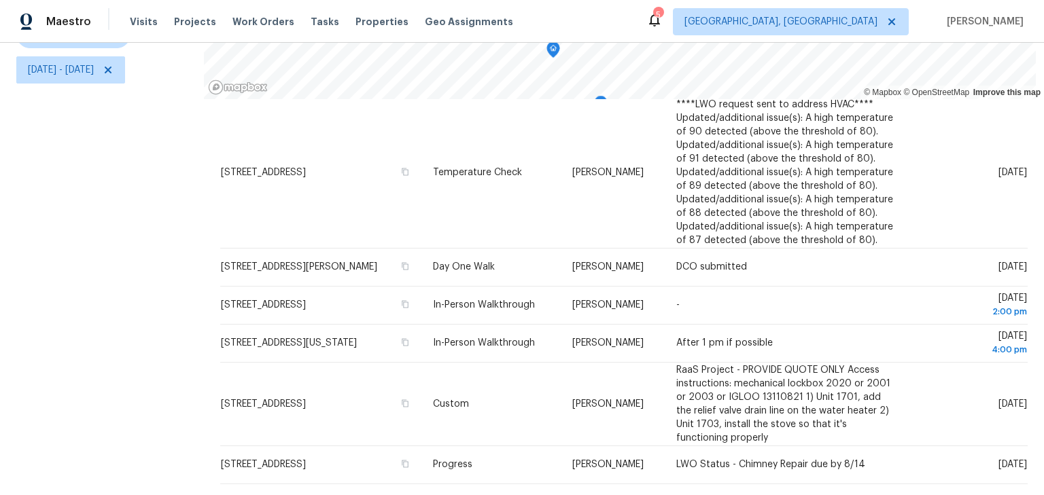
scroll to position [0, 0]
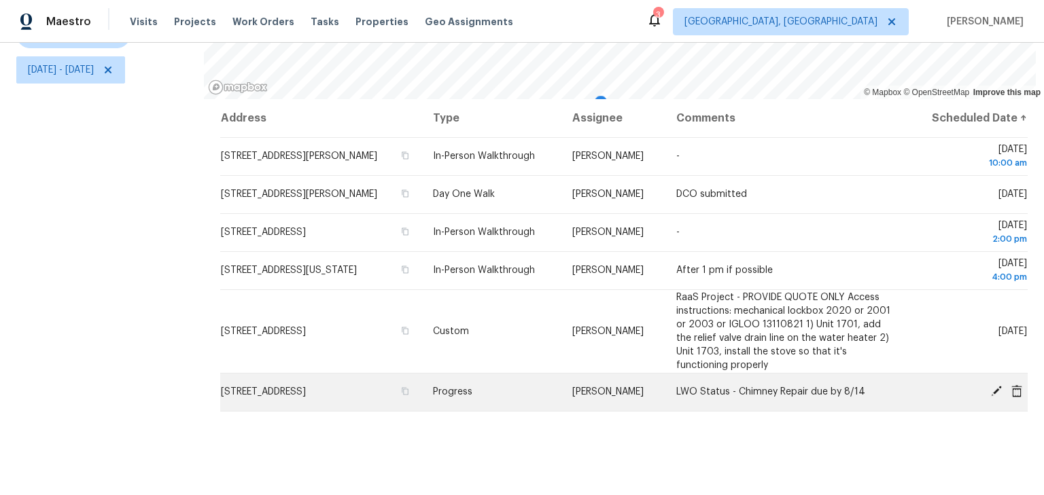
click at [991, 395] on icon at bounding box center [996, 391] width 11 height 11
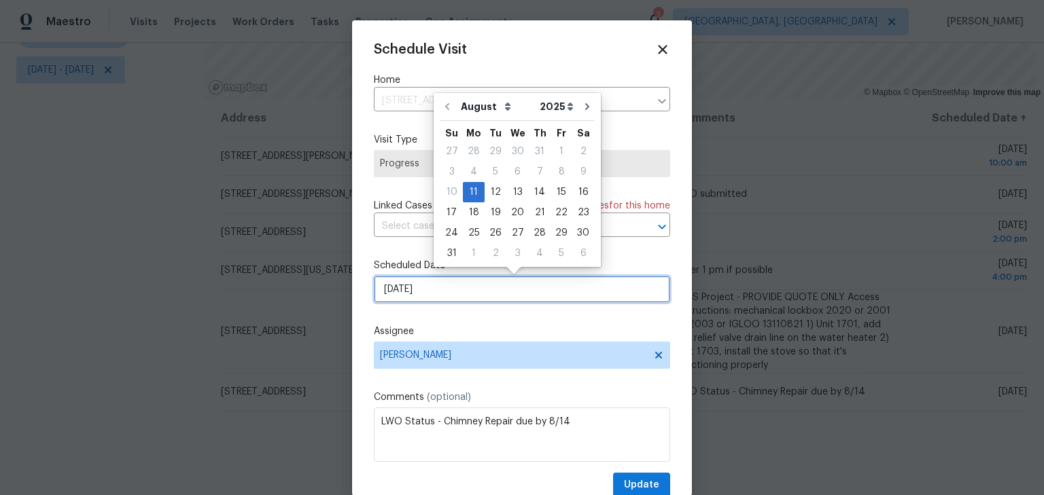
click at [431, 288] on input "8/11/2025" at bounding box center [522, 289] width 296 height 27
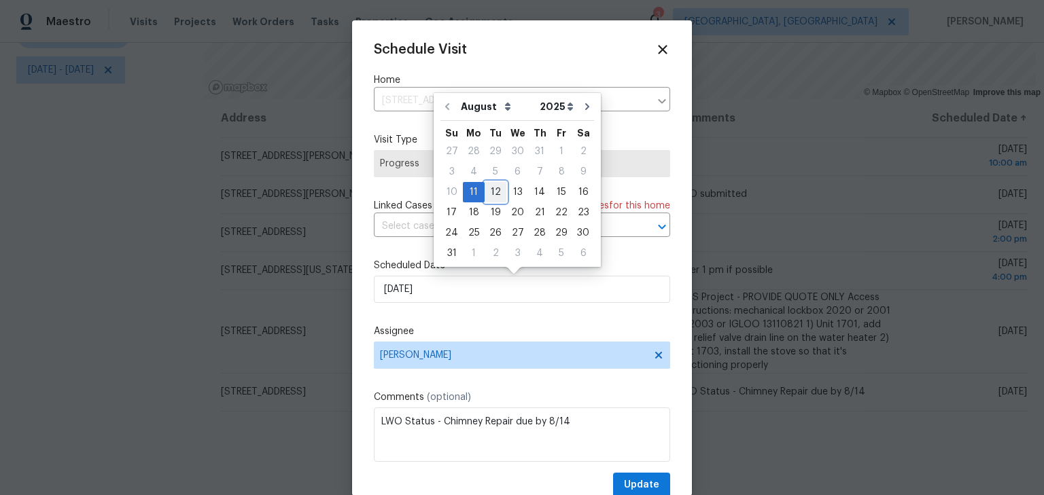
click at [495, 189] on div "12" at bounding box center [496, 192] width 22 height 19
type input "8/12/2025"
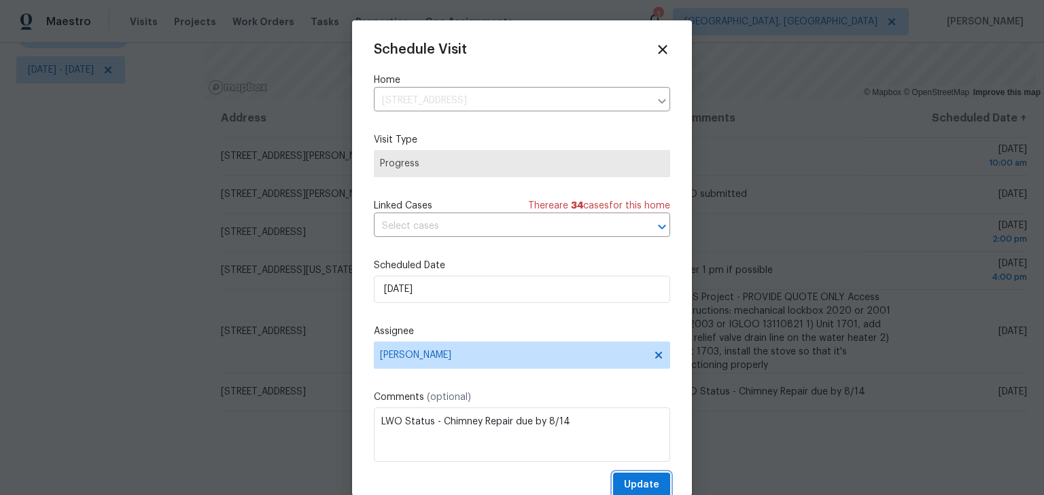
drag, startPoint x: 623, startPoint y: 478, endPoint x: 601, endPoint y: 482, distance: 22.0
click at [624, 478] on span "Update" at bounding box center [641, 485] width 35 height 17
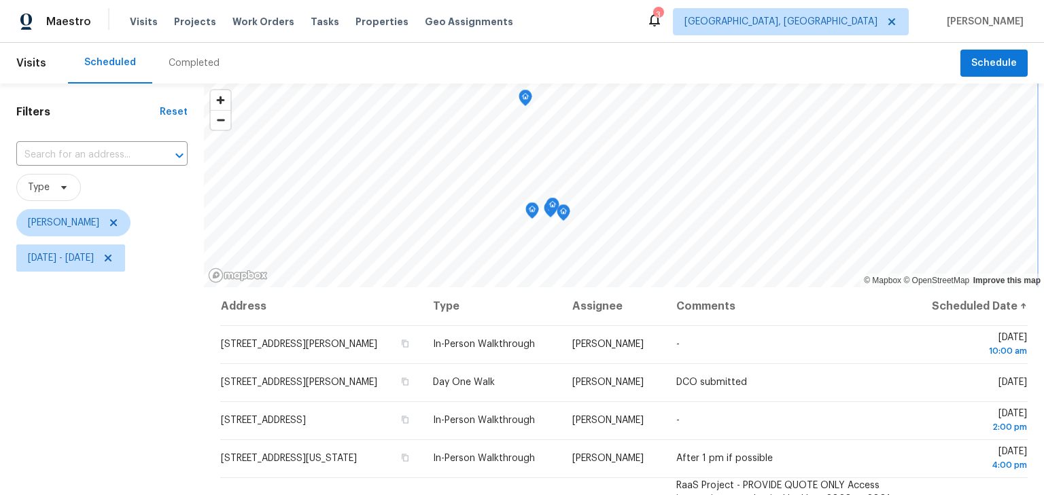
click at [527, 102] on icon "Map marker" at bounding box center [525, 98] width 12 height 16
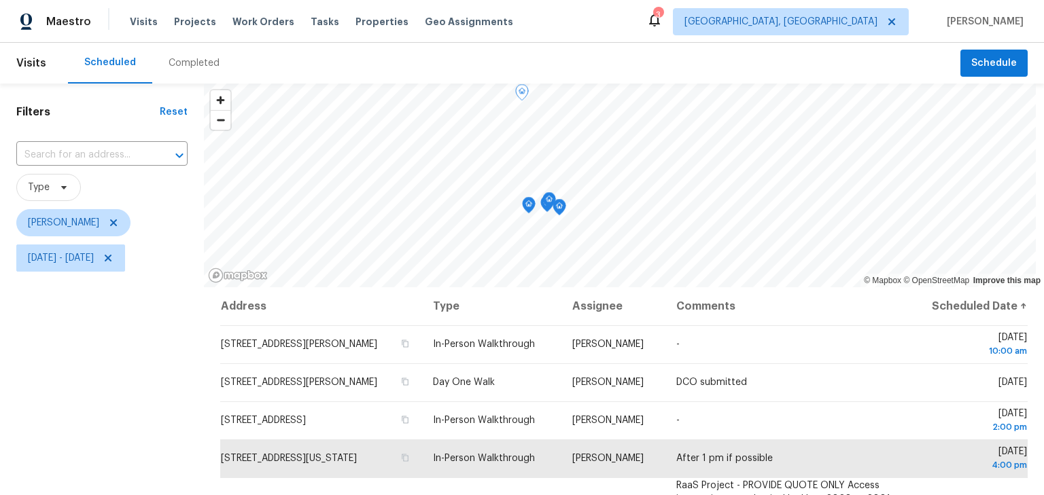
click at [42, 399] on div "Filters Reset ​ Type Keith Hollingsworth Mon, Aug 11 - Mon, Aug 11" at bounding box center [102, 384] width 204 height 600
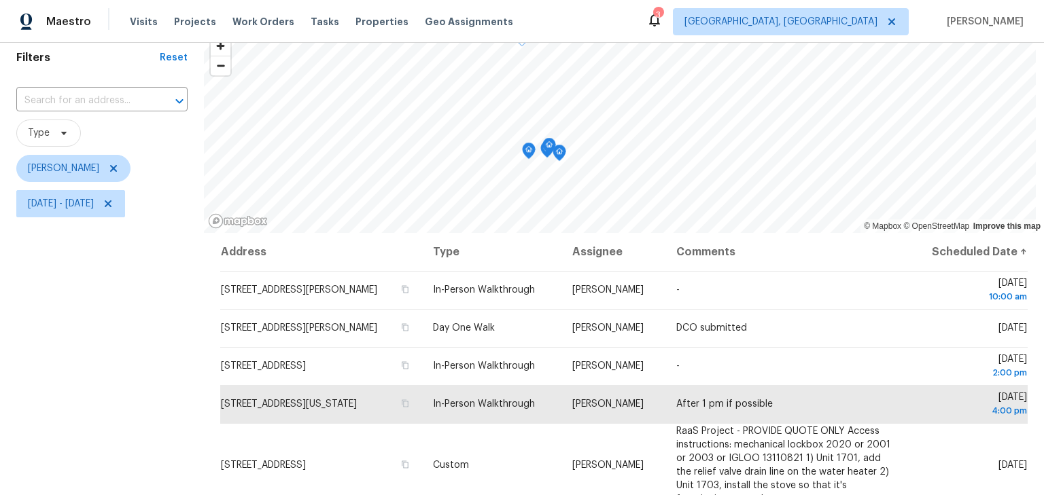
scroll to position [54, 0]
click at [80, 196] on span "Mon, Aug 11 - Mon, Aug 11" at bounding box center [70, 203] width 109 height 27
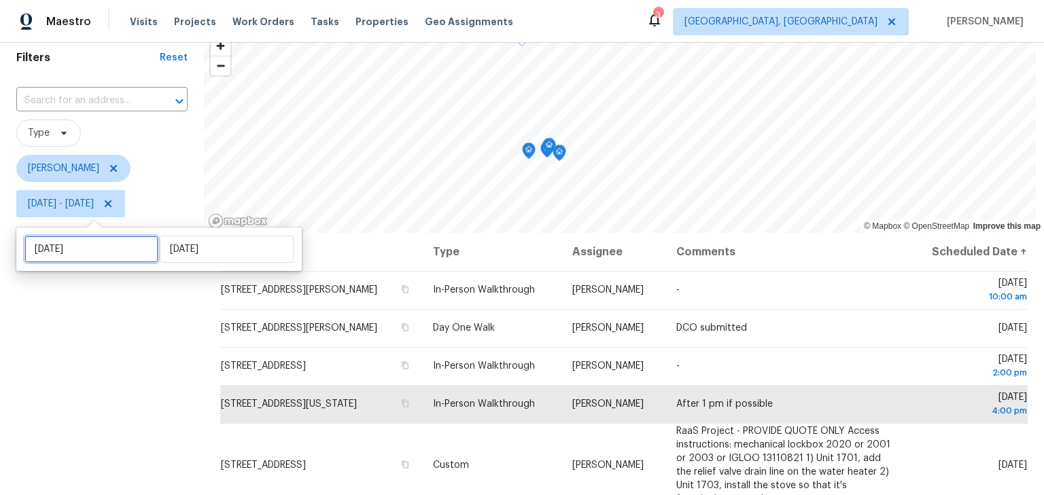
click at [99, 243] on input "Mon, Aug 11" at bounding box center [91, 249] width 134 height 27
select select "7"
select select "2025"
select select "8"
select select "2025"
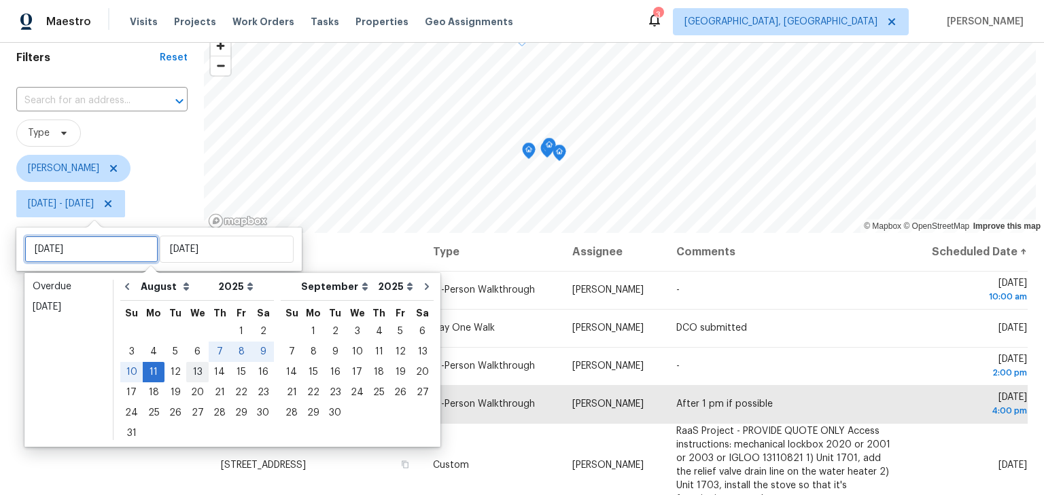
type input "Wed, Aug 13"
click at [167, 370] on div "12" at bounding box center [175, 372] width 22 height 19
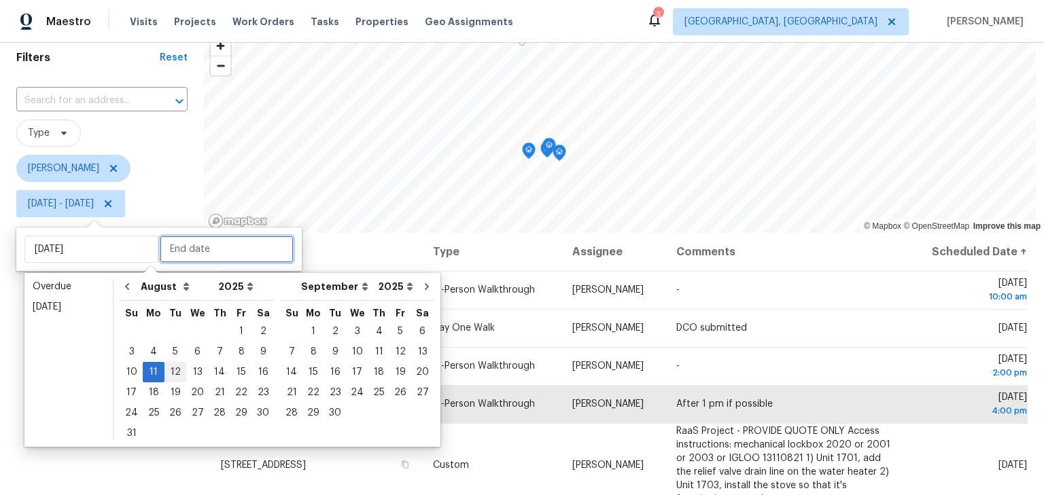
type input "Tue, Aug 12"
type input "Mon, Aug 11"
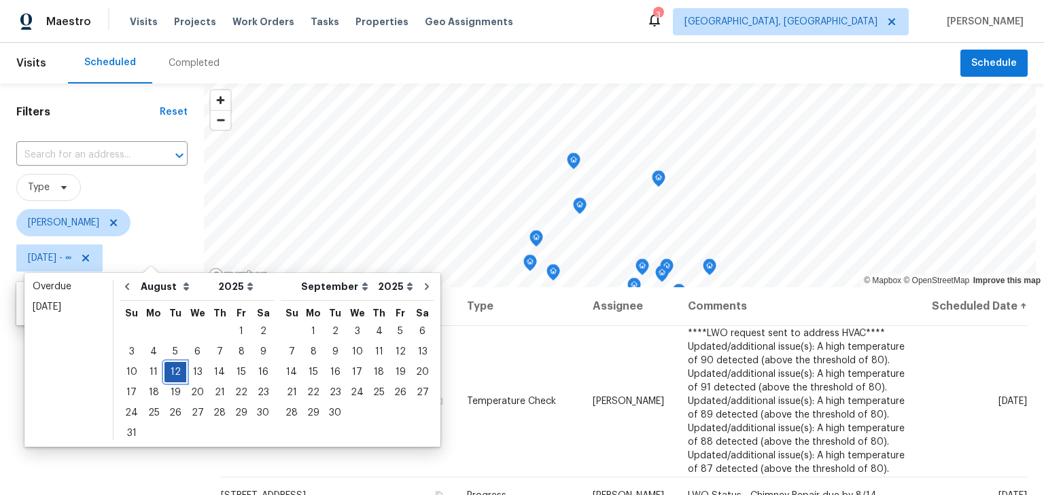
click at [169, 372] on div "12" at bounding box center [175, 372] width 22 height 19
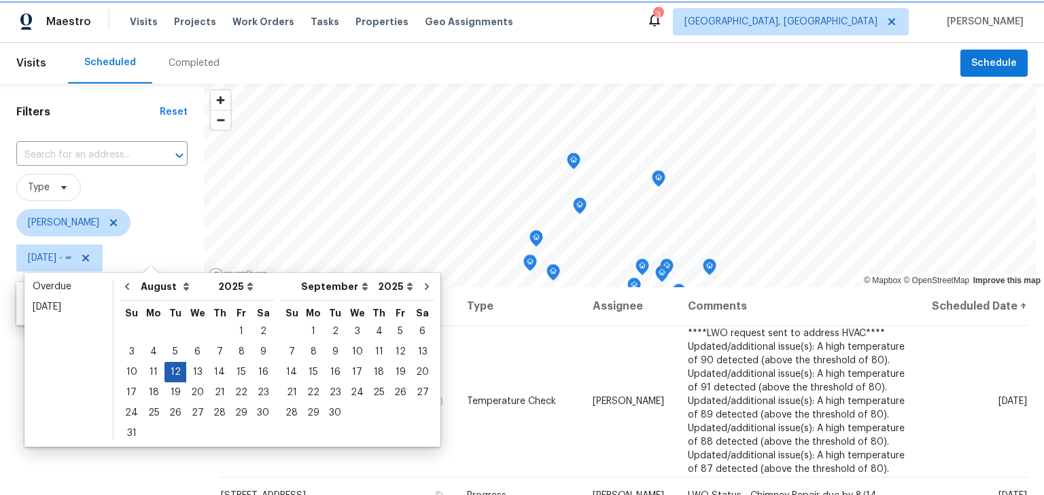
type input "Tue, Aug 12"
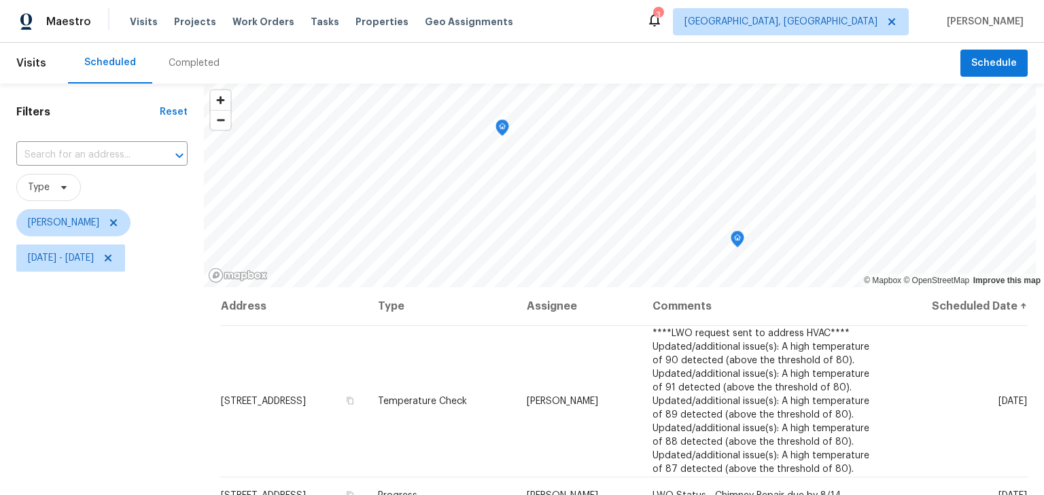
click at [140, 422] on div "Filters Reset ​ Type Keith Hollingsworth Tue, Aug 12 - Tue, Aug 12" at bounding box center [102, 384] width 204 height 600
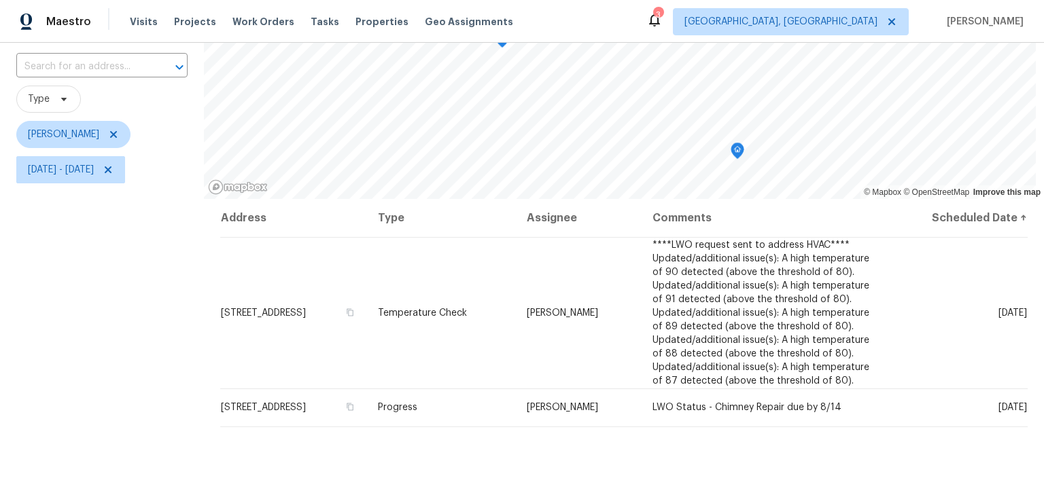
scroll to position [88, 0]
click at [88, 177] on span "Tue, Aug 12 - Tue, Aug 12" at bounding box center [70, 169] width 109 height 27
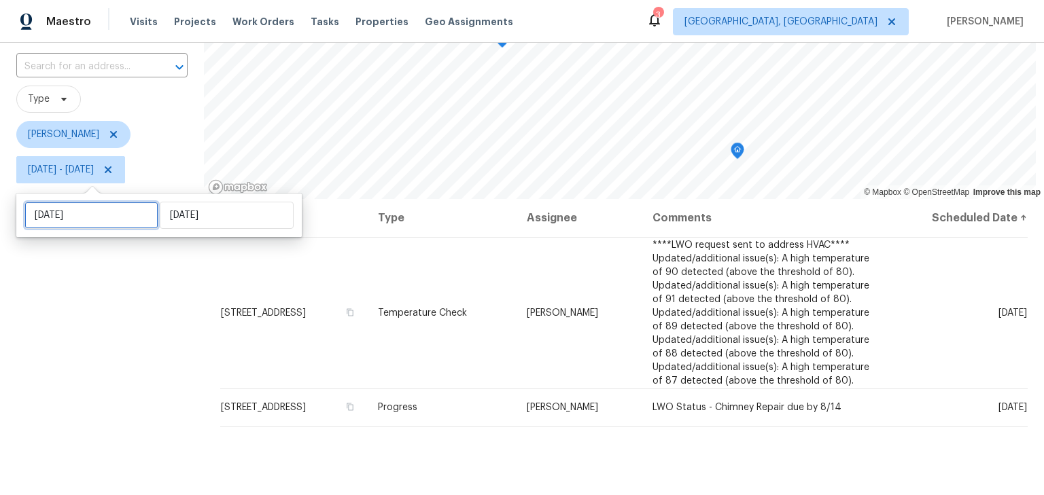
click at [100, 220] on input "Tue, Aug 12" at bounding box center [91, 215] width 134 height 27
select select "7"
select select "2025"
select select "8"
select select "2025"
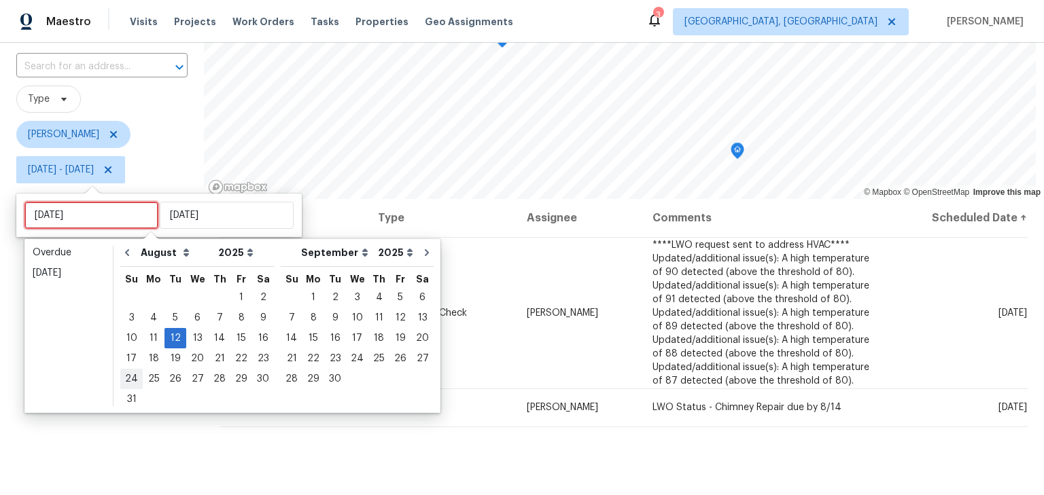
type input "Sun, Aug 24"
type input "Tue, Aug 19"
click at [188, 333] on div "13" at bounding box center [197, 338] width 22 height 19
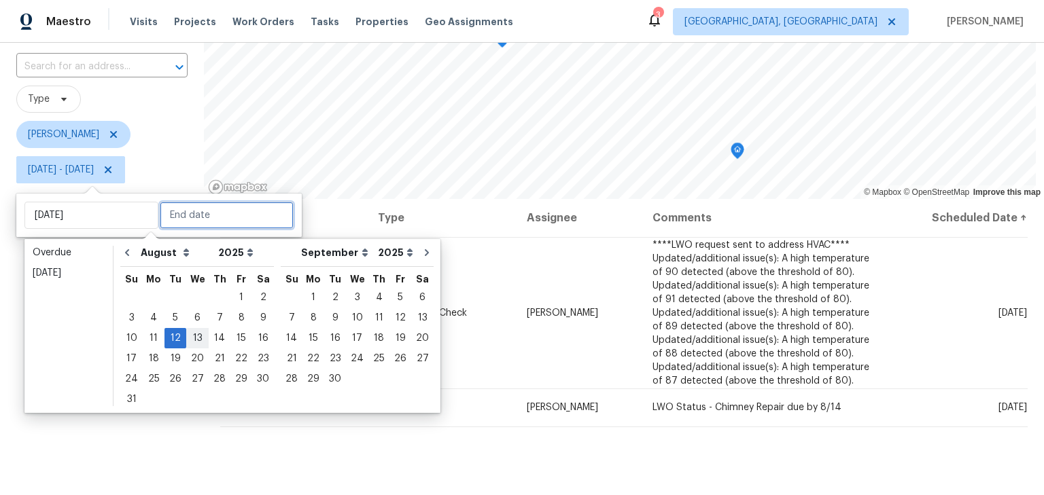
type input "Wed, Aug 13"
type input "Tue, Aug 12"
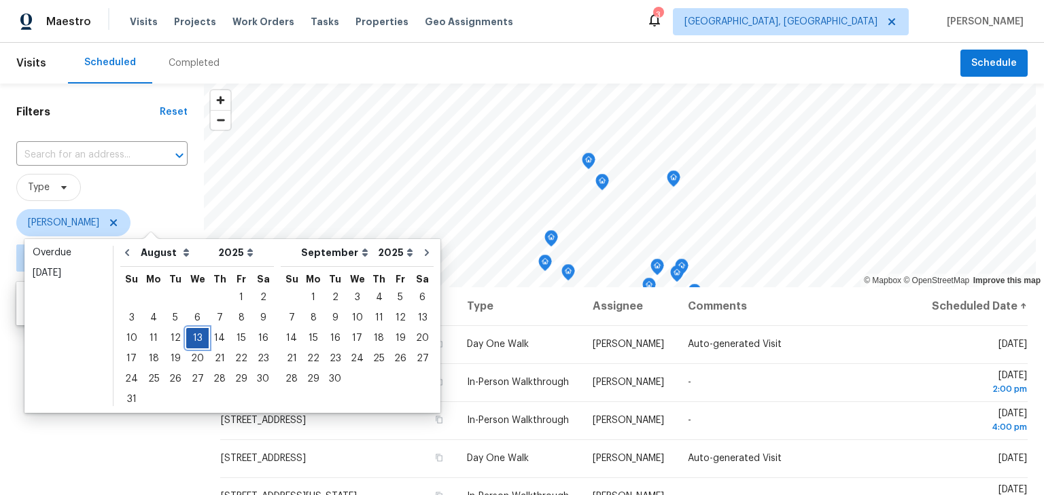
click at [190, 335] on div "13" at bounding box center [197, 338] width 22 height 19
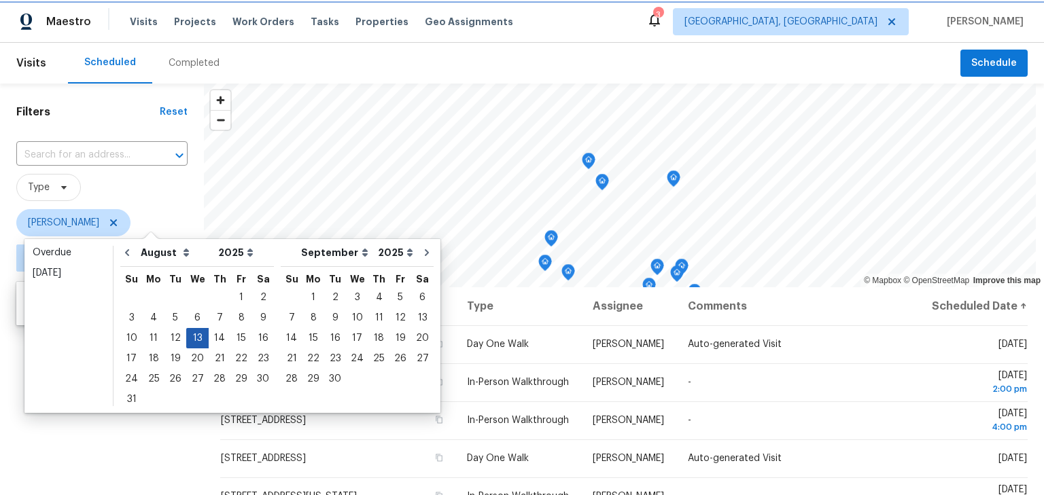
type input "Wed, Aug 13"
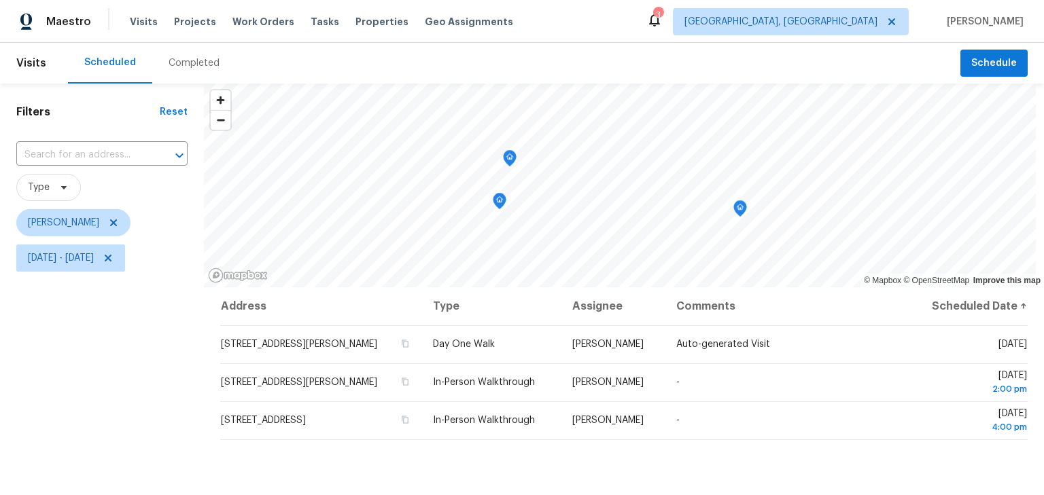
click at [101, 399] on div "Filters Reset ​ Type Keith Hollingsworth Wed, Aug 13 - Wed, Aug 13" at bounding box center [102, 384] width 204 height 600
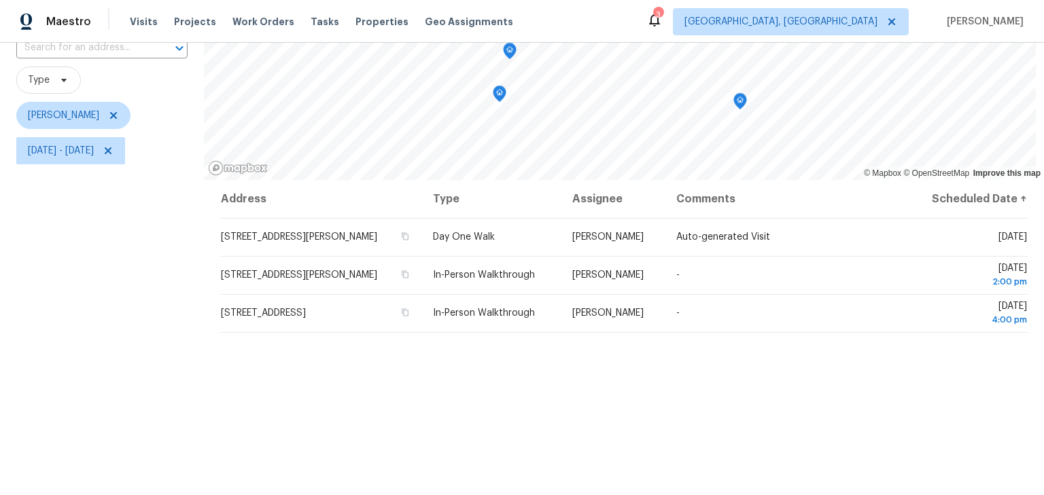
scroll to position [107, 0]
click at [530, 423] on div "Address Type Assignee Comments Scheduled Date ↑ 5365 Sherry Ct, Columbus, OH 43…" at bounding box center [624, 378] width 840 height 396
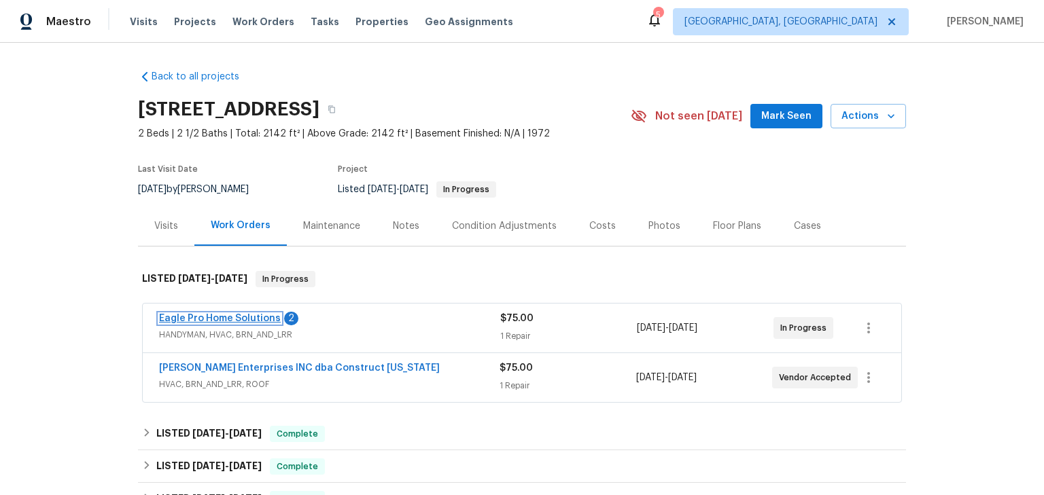
click at [214, 317] on link "Eagle Pro Home Solutions" at bounding box center [220, 319] width 122 height 10
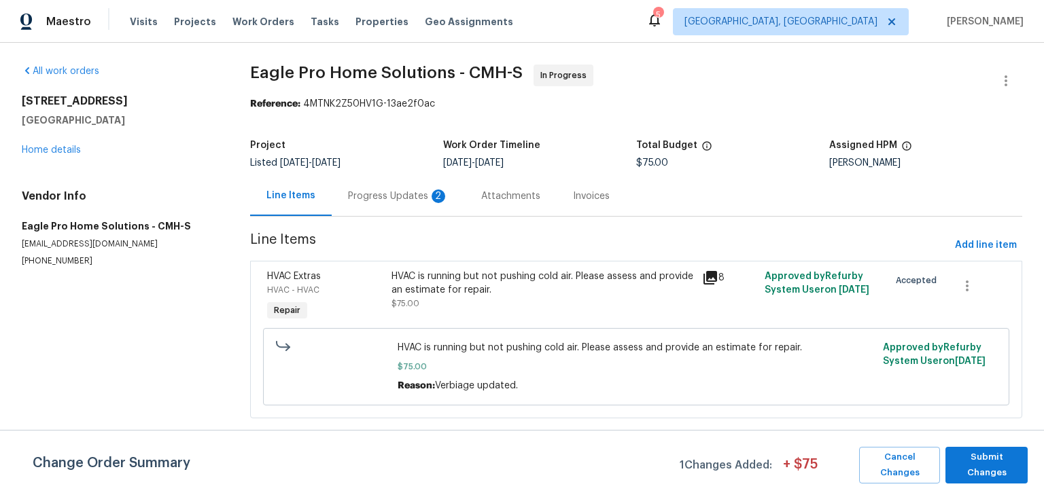
click at [401, 194] on div "Progress Updates 2" at bounding box center [398, 197] width 101 height 14
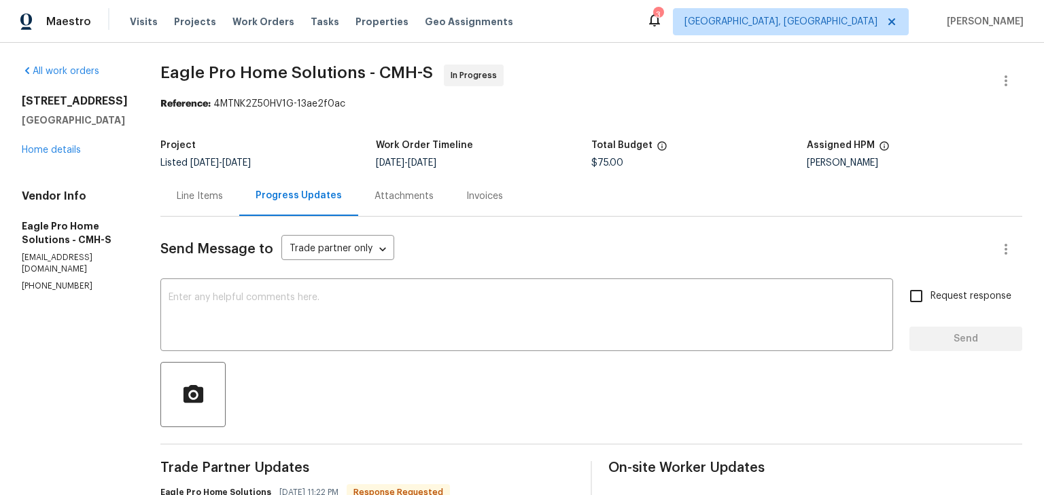
click at [48, 157] on div "All work orders [STREET_ADDRESS] Home details Vendor Info Eagle Pro Home Soluti…" at bounding box center [75, 179] width 106 height 228
click at [58, 146] on link "Home details" at bounding box center [51, 150] width 59 height 10
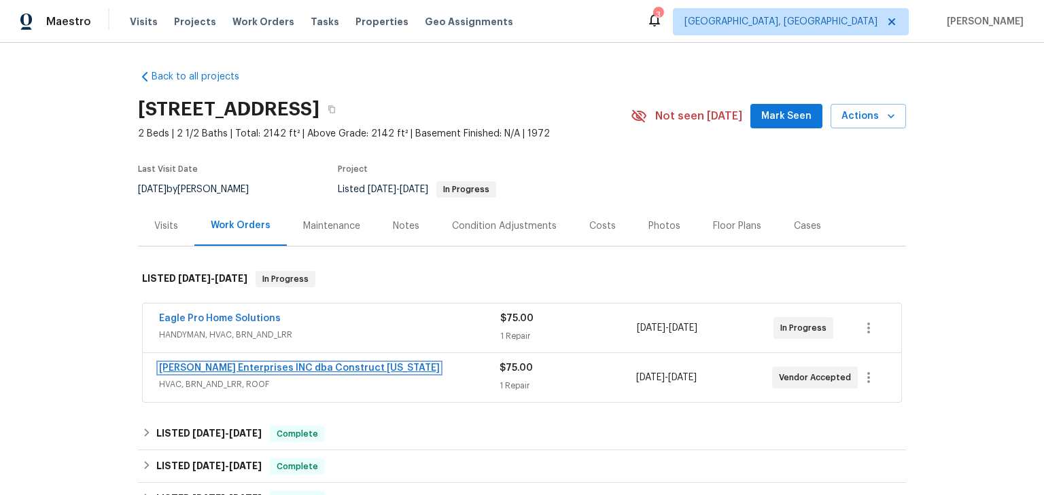
click at [253, 365] on link "[PERSON_NAME] Enterprises INC dba Construct [US_STATE]" at bounding box center [299, 369] width 281 height 10
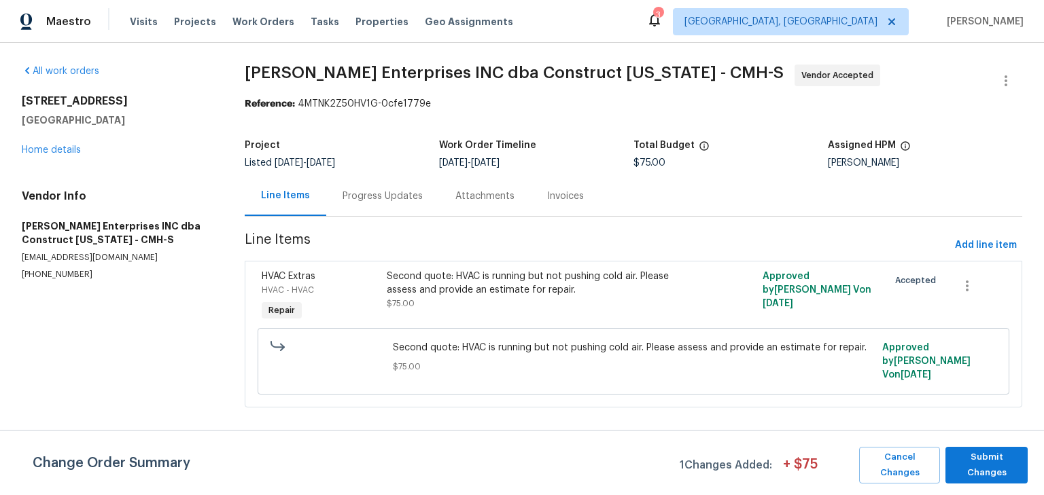
click at [372, 202] on div "Progress Updates" at bounding box center [383, 197] width 80 height 14
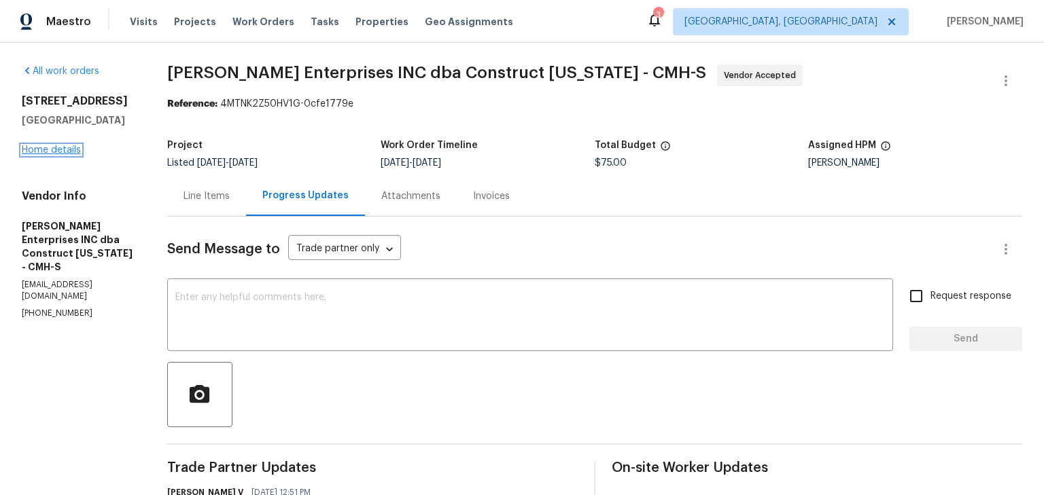
click at [57, 145] on link "Home details" at bounding box center [51, 150] width 59 height 10
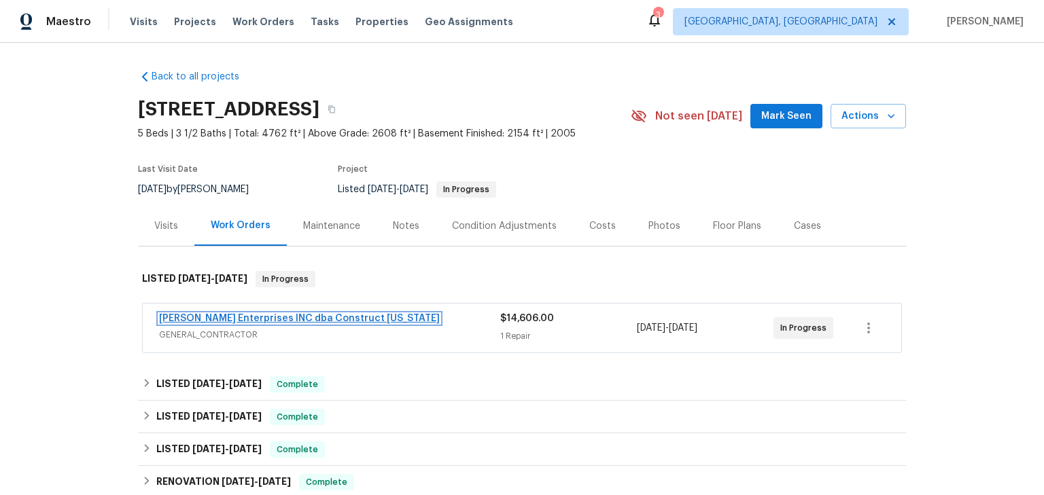
click at [257, 317] on link "[PERSON_NAME] Enterprises INC dba Construct [US_STATE]" at bounding box center [299, 319] width 281 height 10
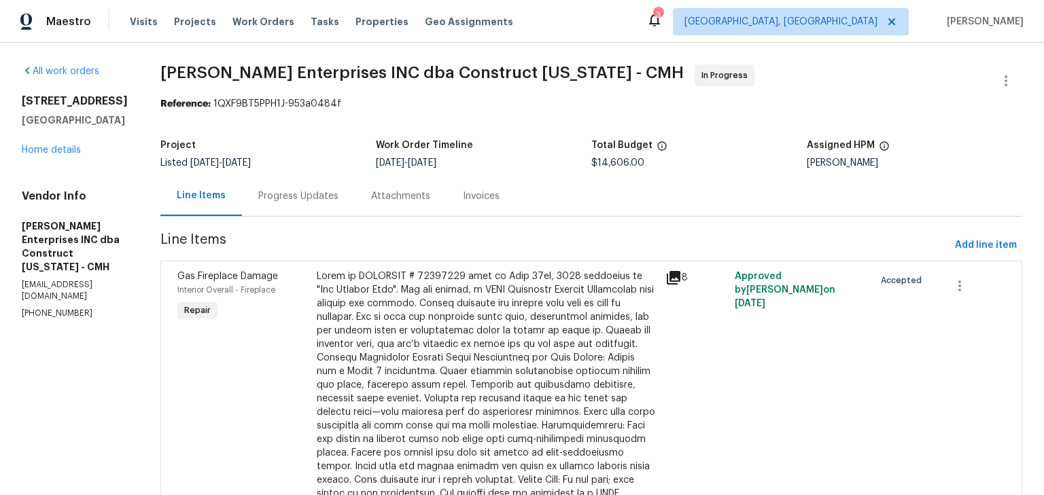
click at [296, 191] on div "Progress Updates" at bounding box center [298, 197] width 80 height 14
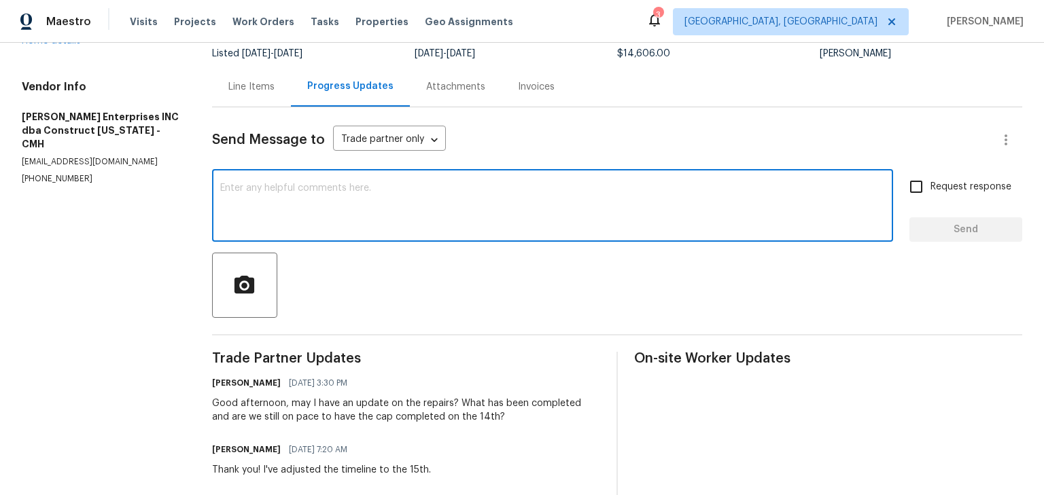
scroll to position [109, 0]
click at [337, 210] on textarea at bounding box center [552, 208] width 665 height 48
type textarea "F"
type textarea "Good morning, please provide an update."
click at [930, 191] on span "Request response" at bounding box center [970, 188] width 81 height 14
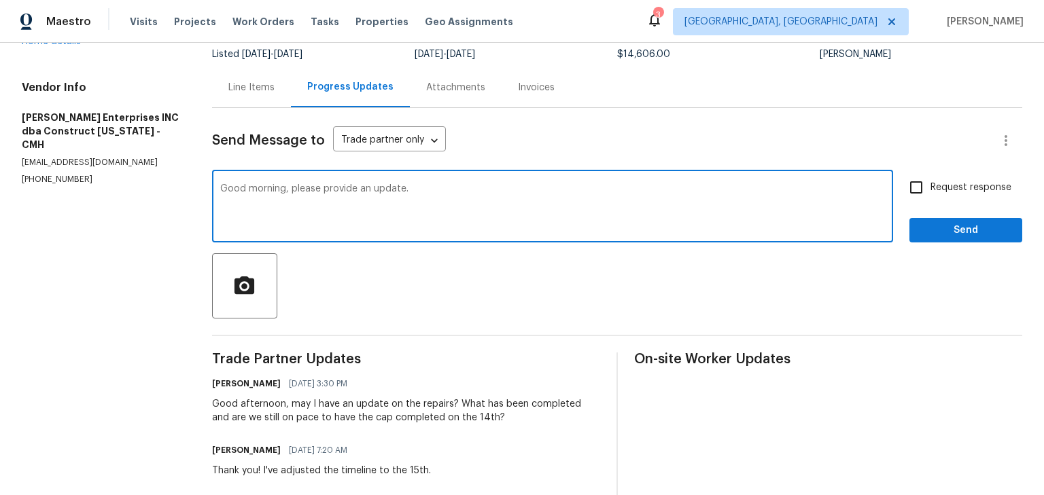
click at [924, 191] on input "Request response" at bounding box center [916, 187] width 29 height 29
checkbox input "true"
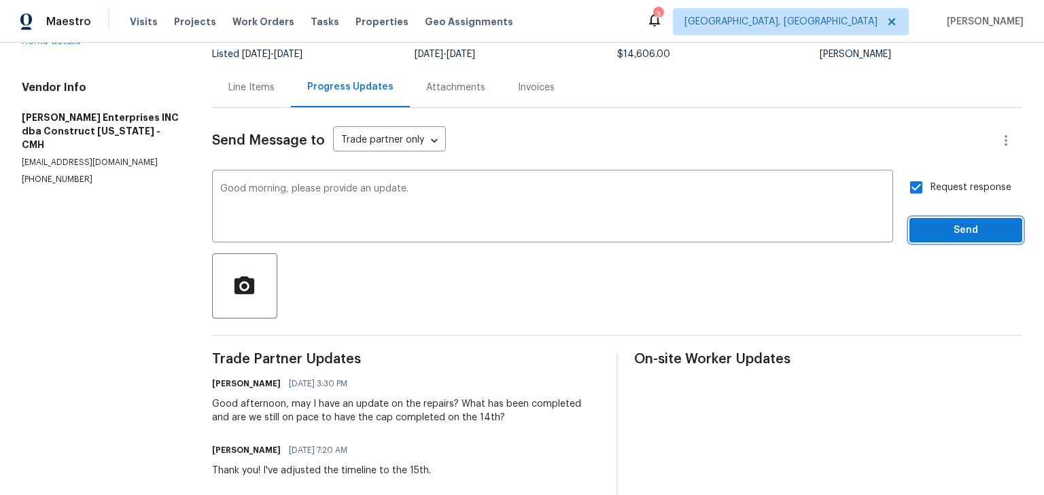
click at [926, 229] on span "Send" at bounding box center [965, 230] width 91 height 17
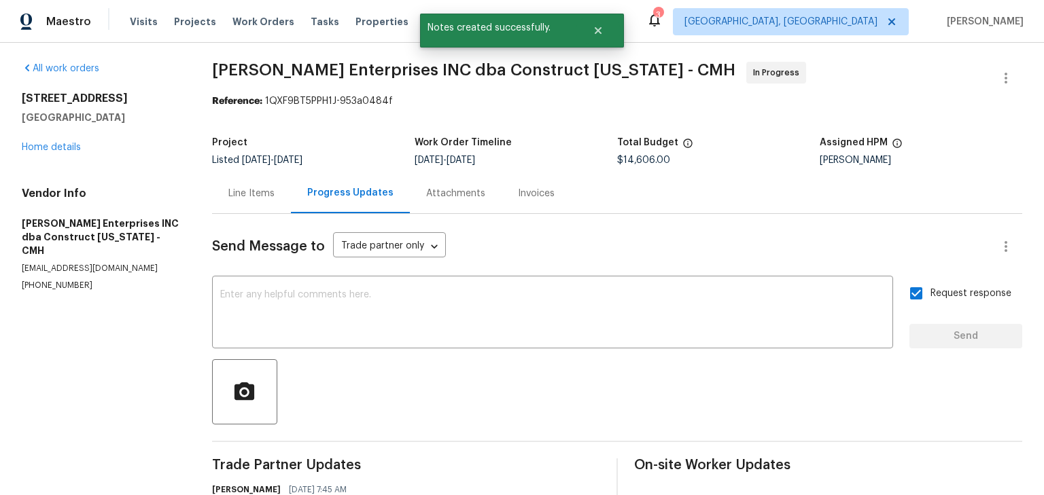
scroll to position [0, 0]
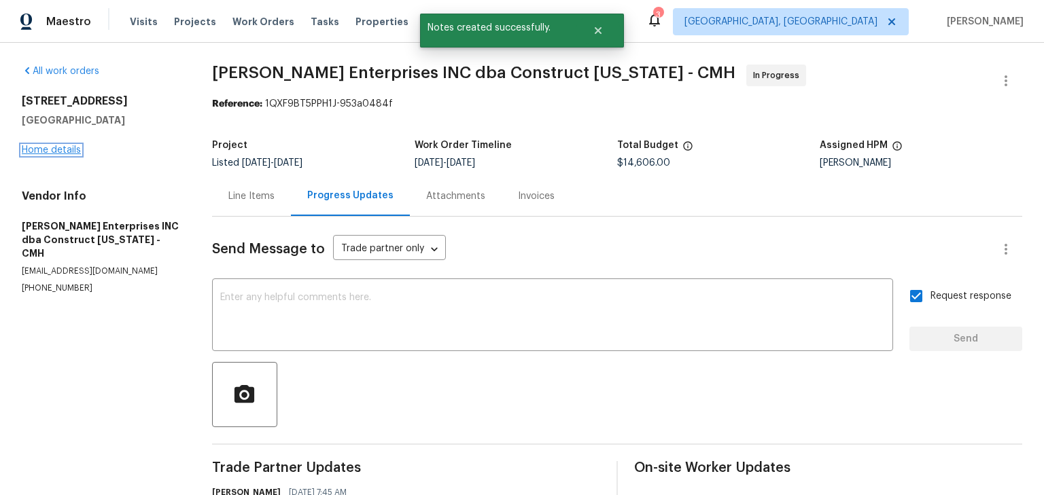
click at [65, 150] on link "Home details" at bounding box center [51, 150] width 59 height 10
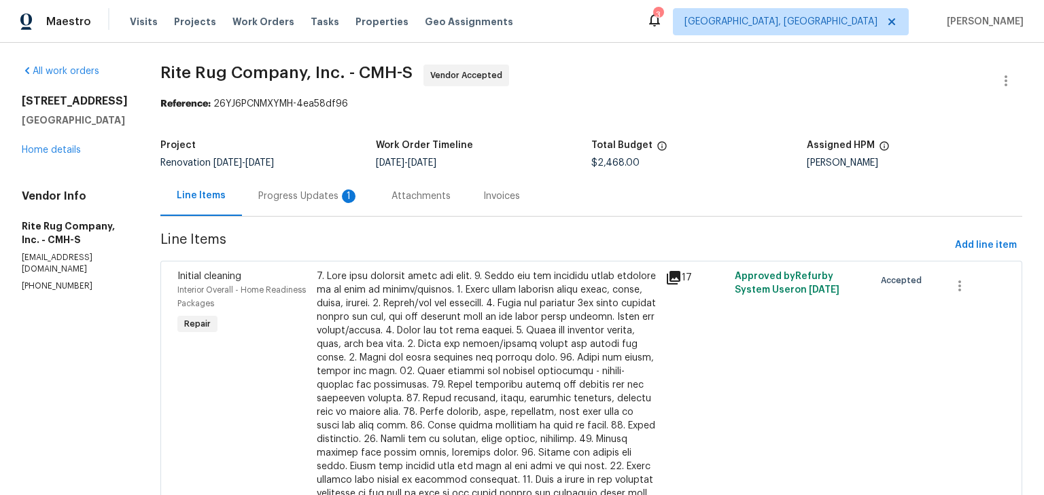
click at [323, 189] on div "Progress Updates 1" at bounding box center [308, 196] width 133 height 40
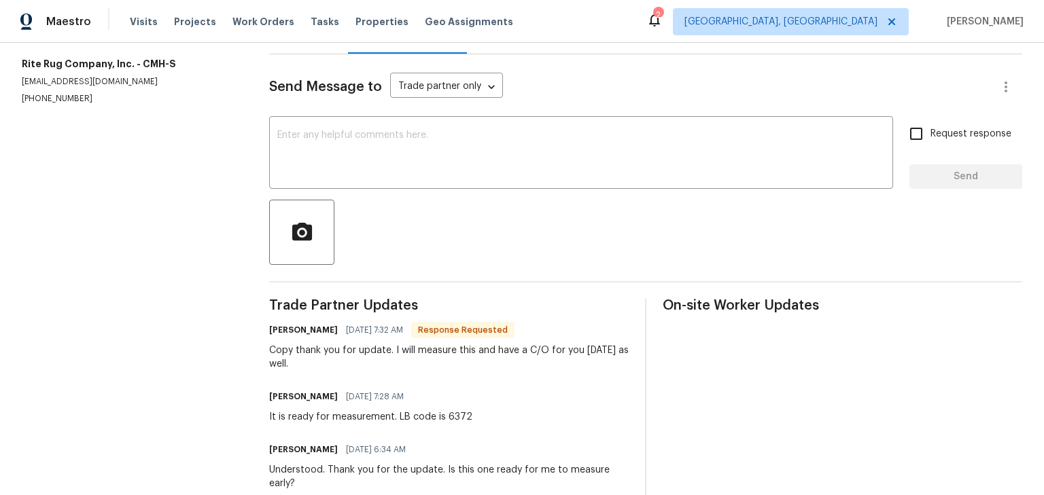
scroll to position [163, 0]
click at [350, 145] on textarea at bounding box center [581, 154] width 608 height 48
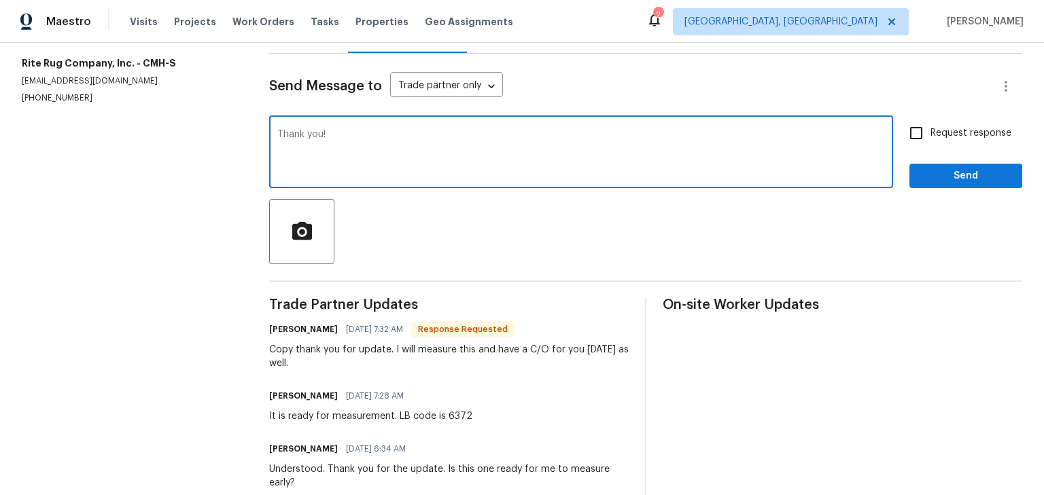
type textarea "Thank you!"
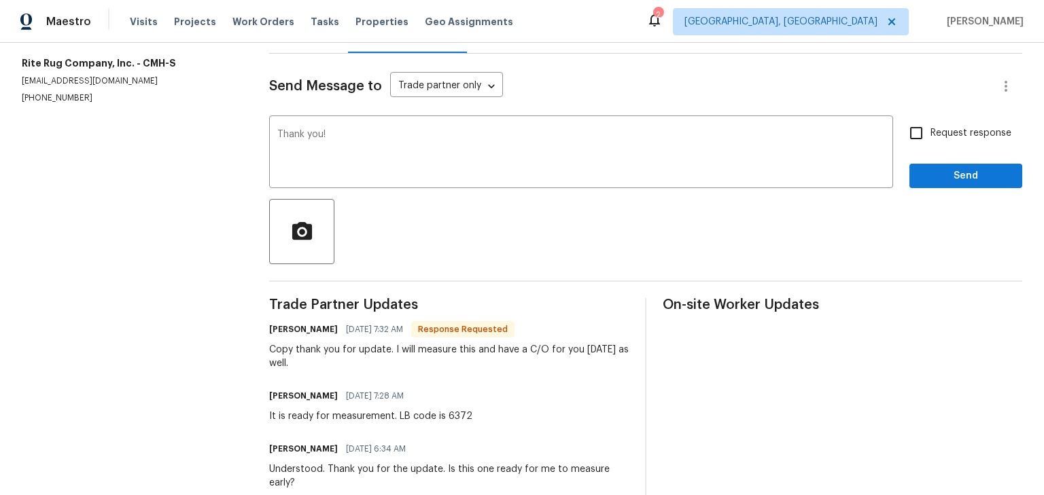
click at [938, 128] on span "Request response" at bounding box center [970, 133] width 81 height 14
click at [930, 128] on input "Request response" at bounding box center [916, 133] width 29 height 29
click at [930, 134] on span "Request response" at bounding box center [970, 133] width 81 height 14
click at [924, 134] on input "Request response" at bounding box center [916, 133] width 29 height 29
checkbox input "false"
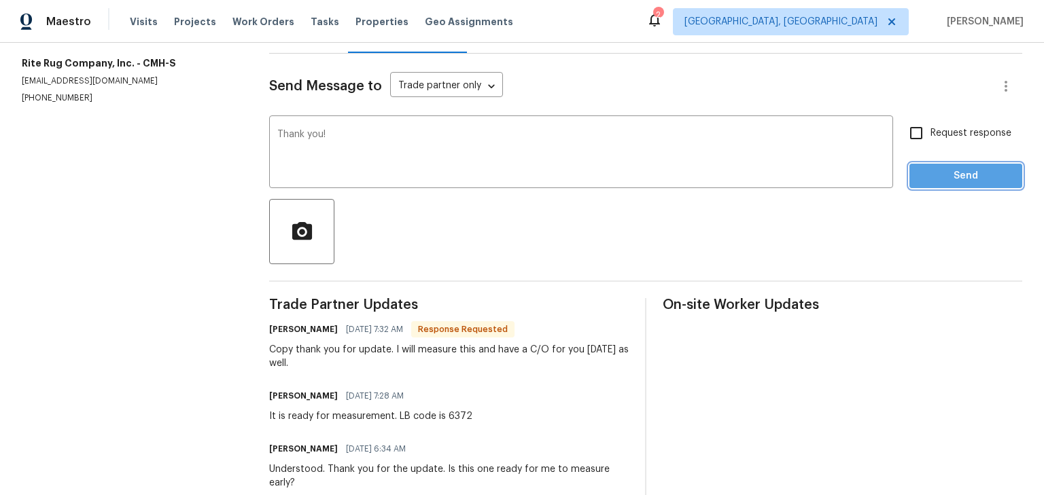
click at [924, 165] on button "Send" at bounding box center [965, 176] width 113 height 25
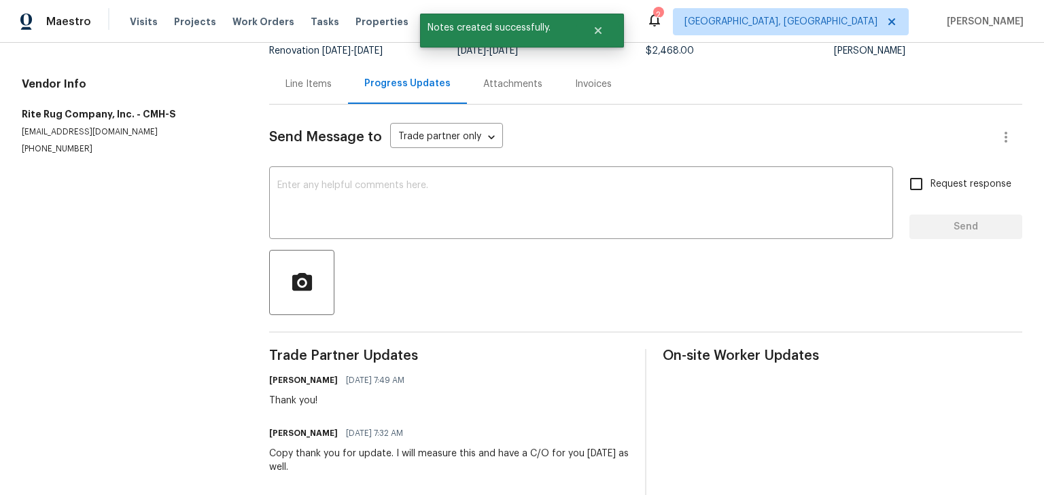
scroll to position [0, 0]
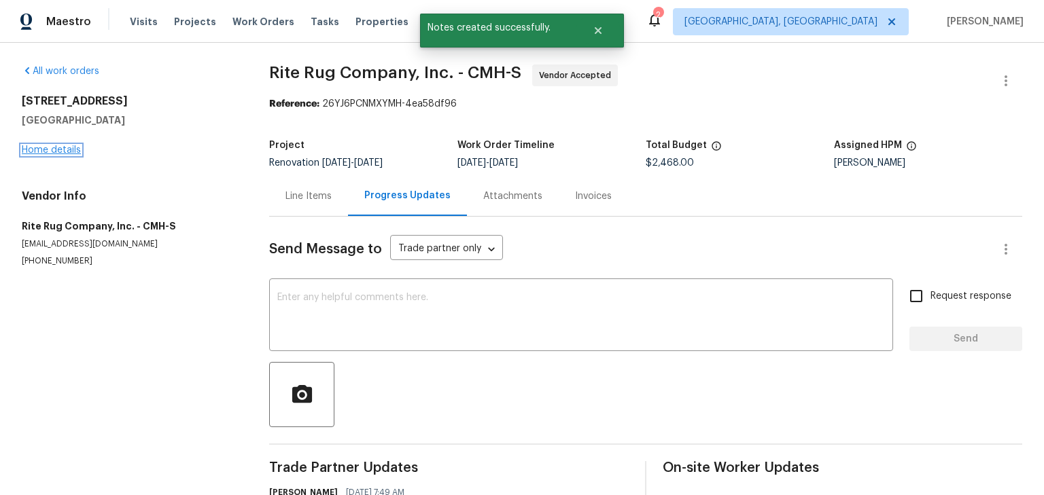
click at [67, 151] on link "Home details" at bounding box center [51, 150] width 59 height 10
